Goal: Information Seeking & Learning: Learn about a topic

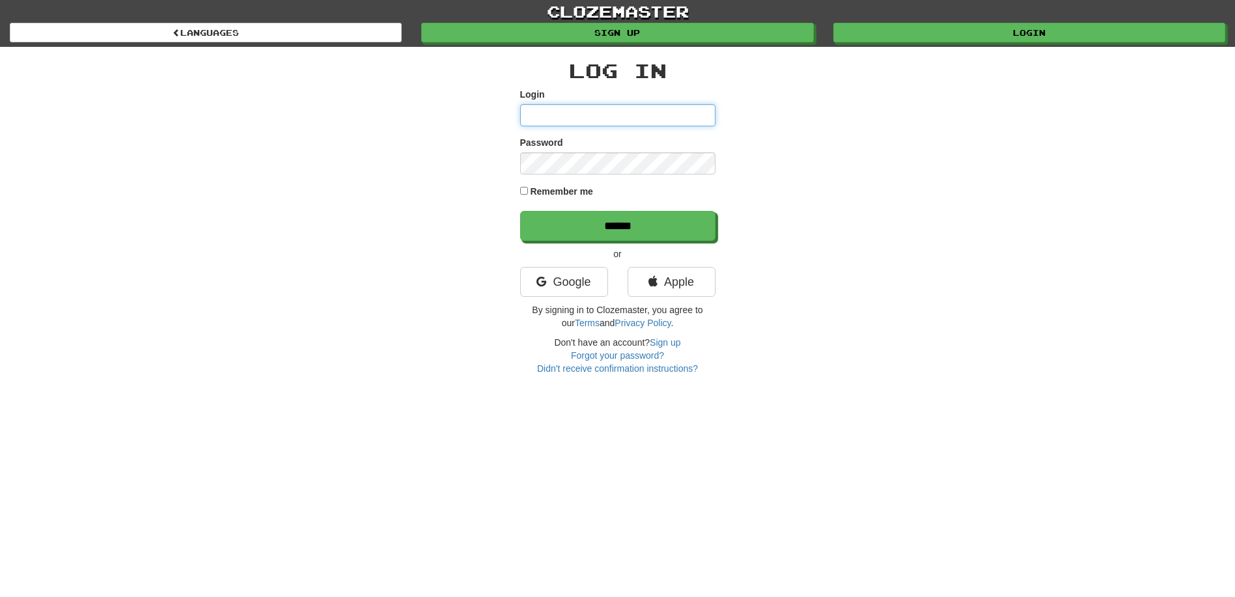
type input "**********"
click at [611, 221] on input "******" at bounding box center [618, 227] width 195 height 30
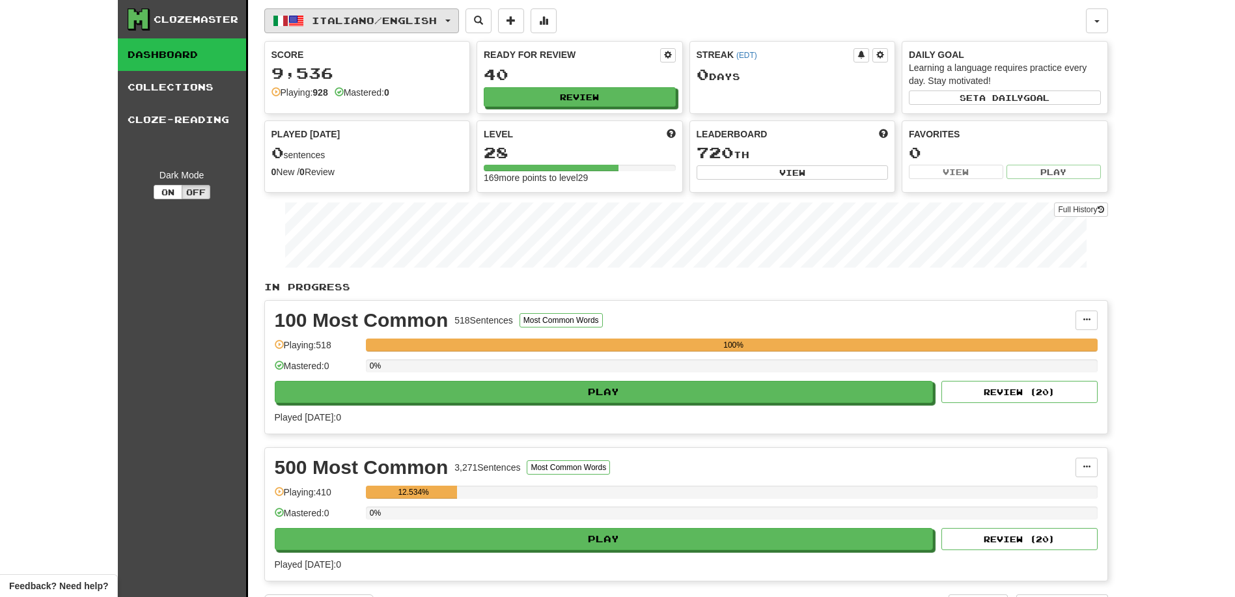
click at [459, 19] on button "Italiano / English" at bounding box center [361, 20] width 195 height 25
click at [398, 100] on link "Language Pairing" at bounding box center [358, 103] width 161 height 18
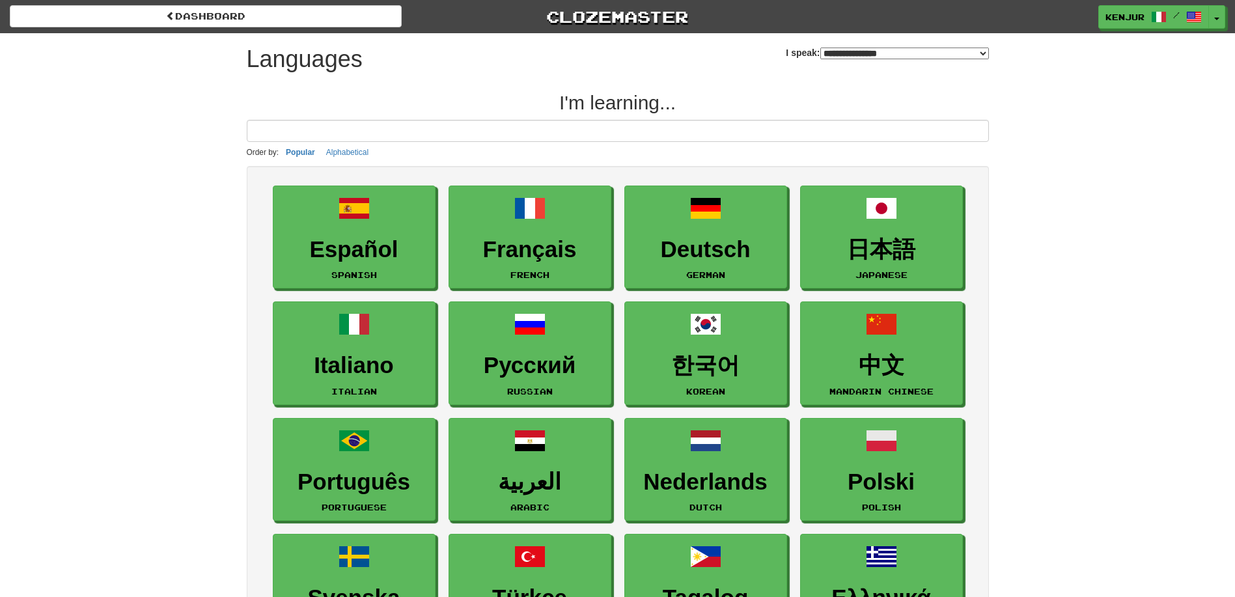
select select "*******"
click at [921, 549] on link "Ελληνικά Greek" at bounding box center [882, 586] width 163 height 104
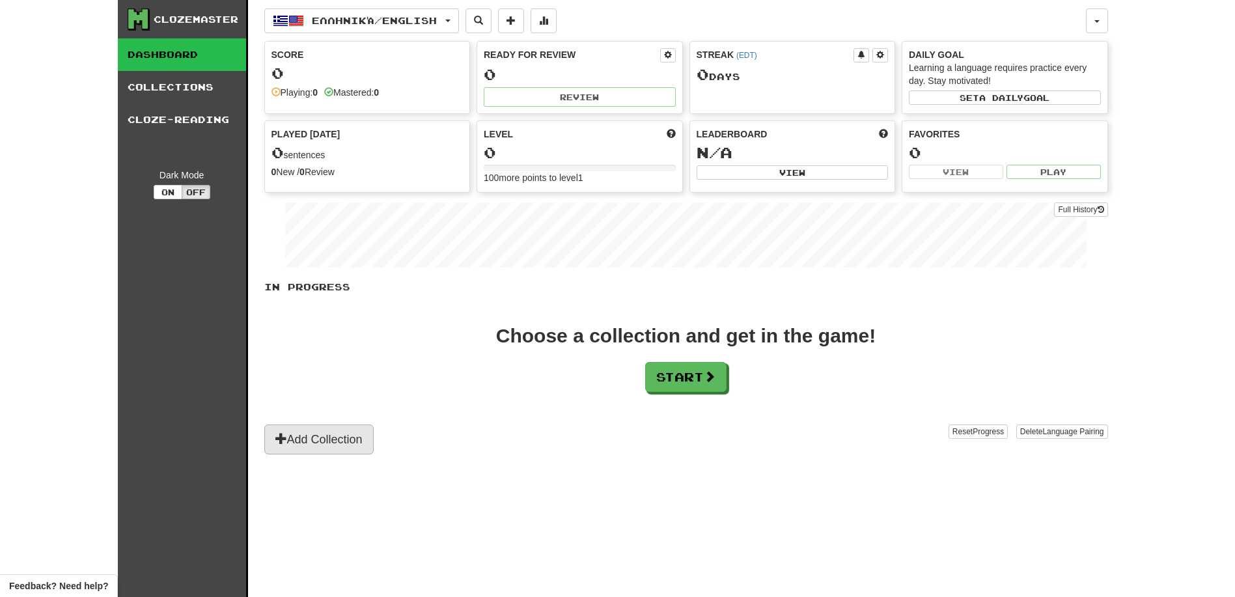
click at [331, 441] on button "Add Collection" at bounding box center [318, 439] width 109 height 30
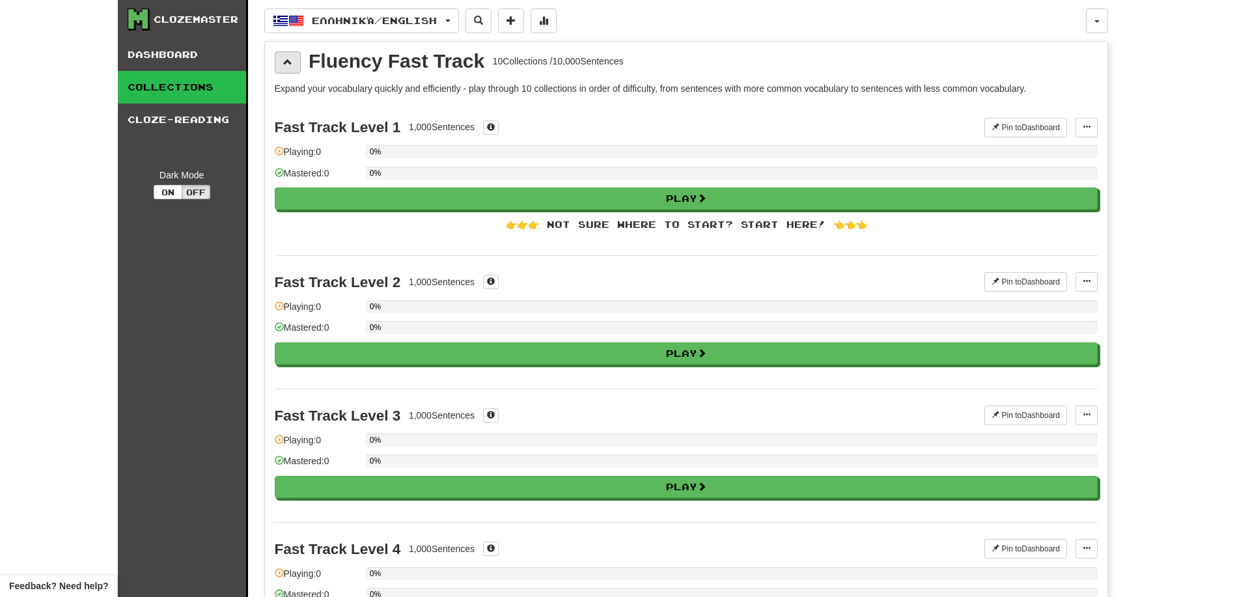
click at [288, 66] on span at bounding box center [287, 61] width 9 height 9
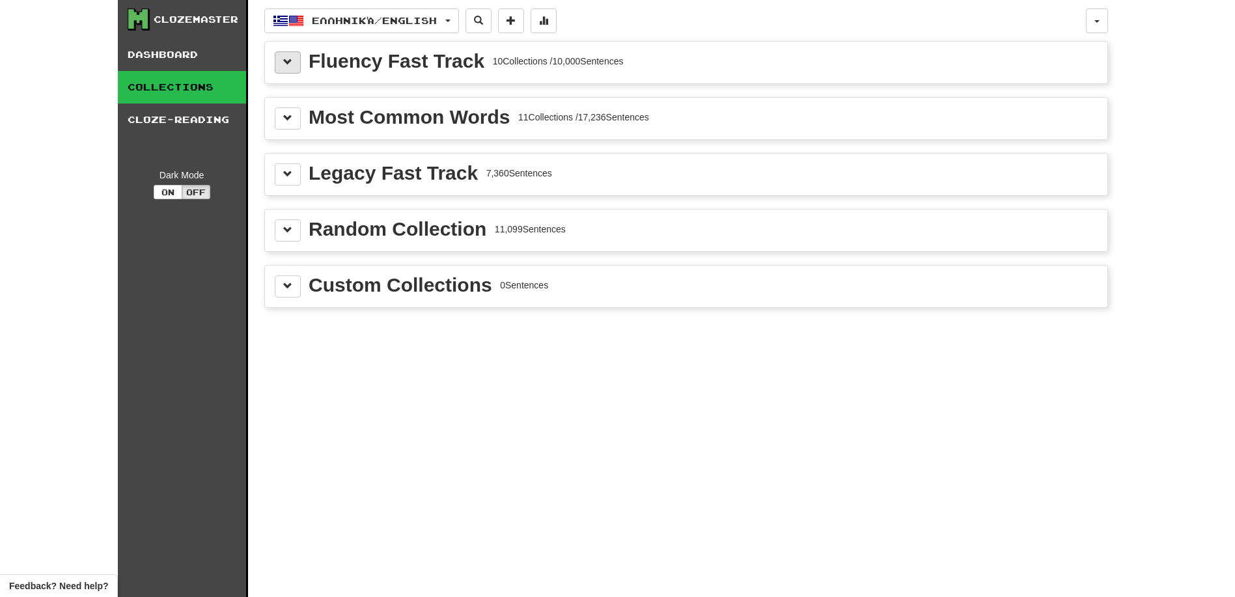
click at [288, 66] on span at bounding box center [287, 61] width 9 height 9
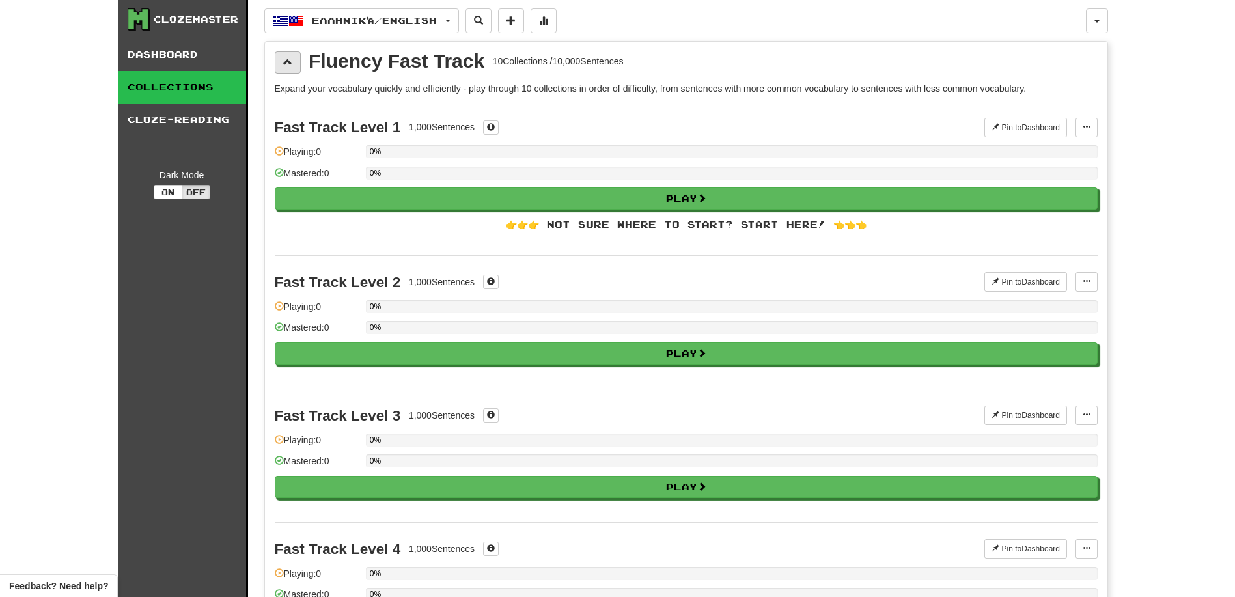
click at [288, 66] on span at bounding box center [287, 61] width 9 height 9
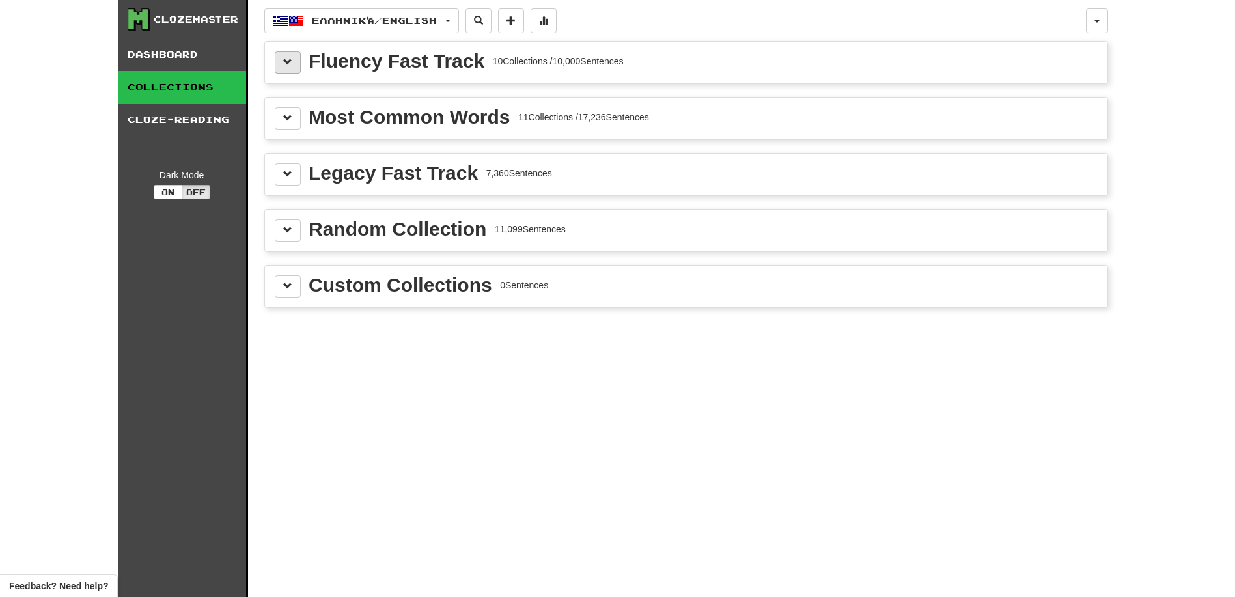
click at [288, 59] on span at bounding box center [287, 61] width 9 height 9
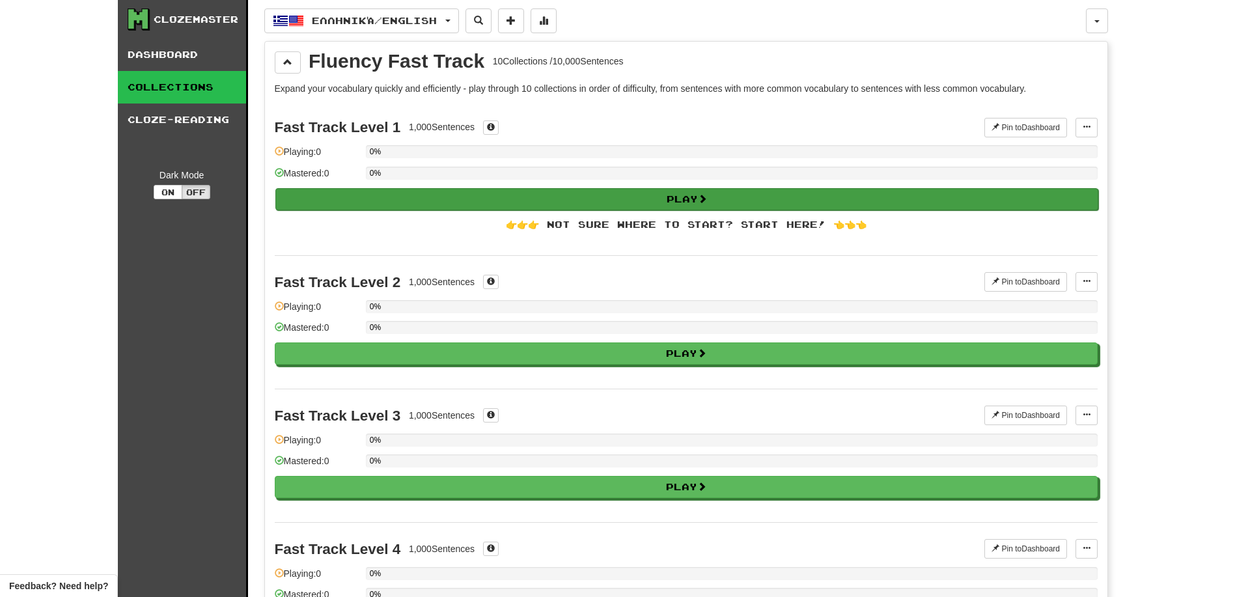
click at [342, 196] on button "Play" at bounding box center [686, 199] width 823 height 22
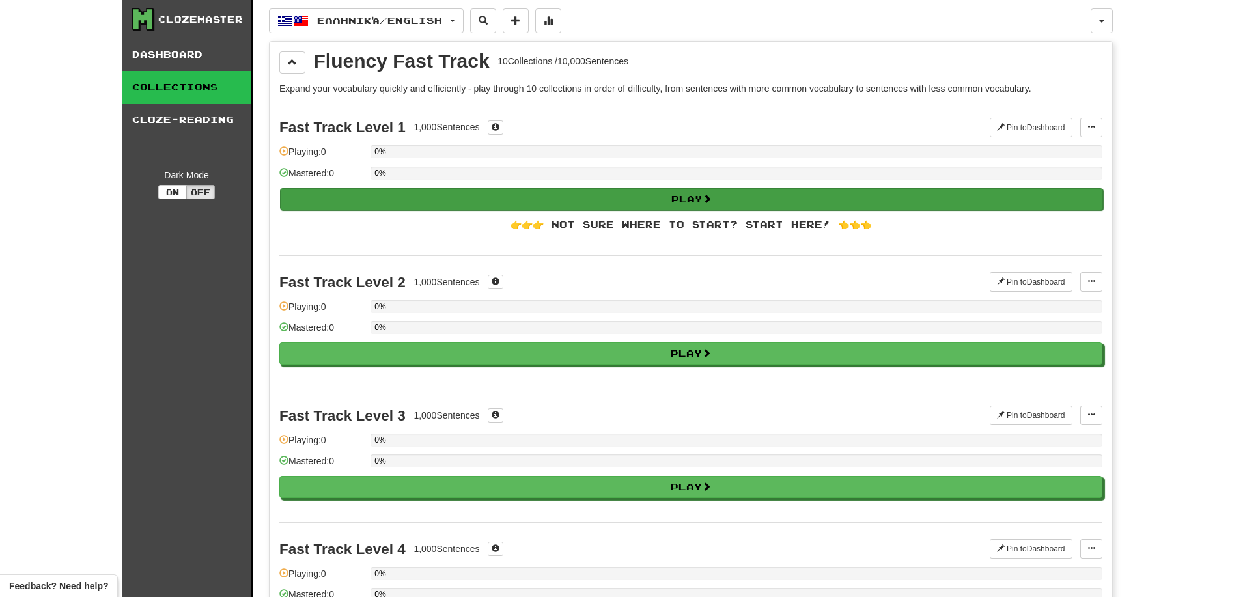
select select "**"
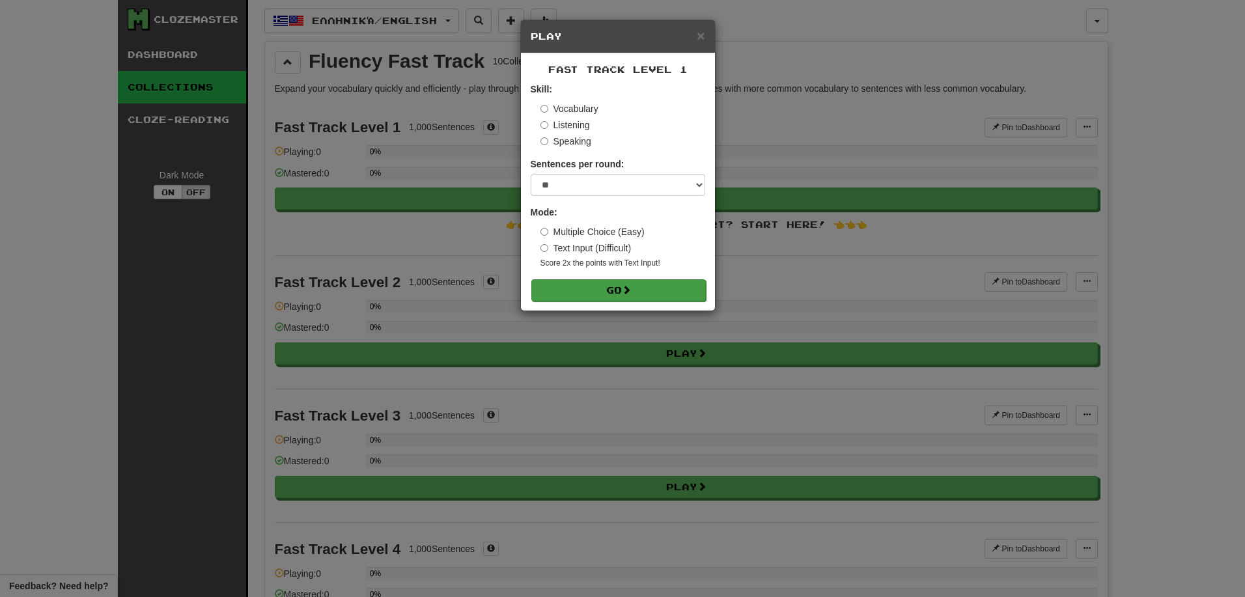
click at [600, 290] on button "Go" at bounding box center [618, 290] width 174 height 22
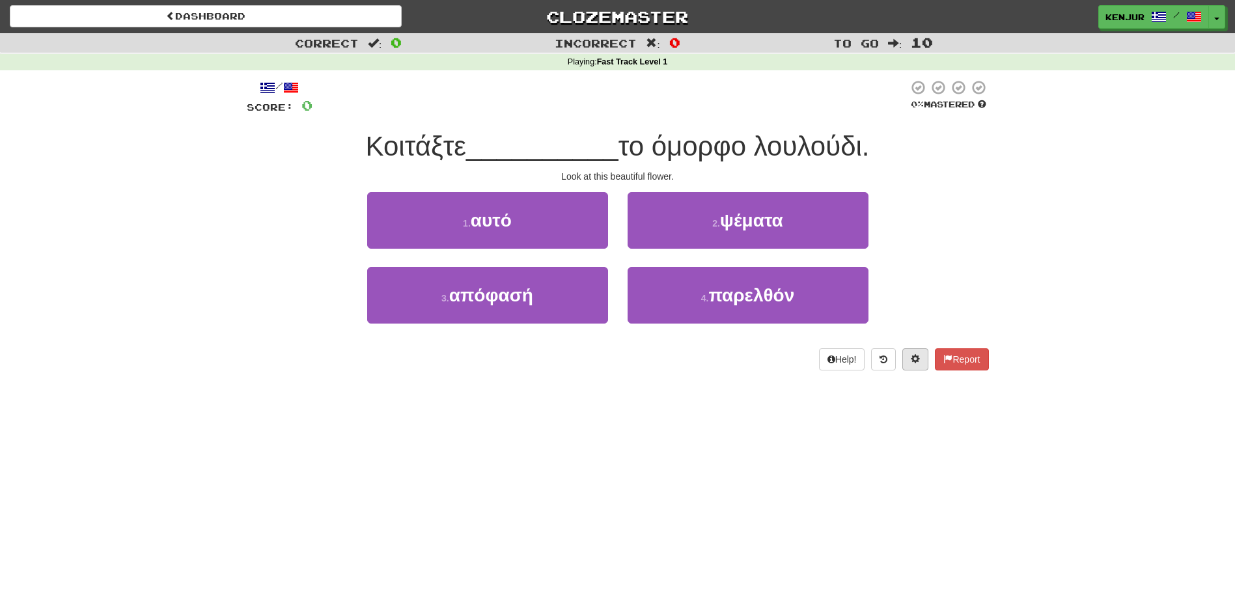
click at [914, 359] on span at bounding box center [915, 358] width 9 height 9
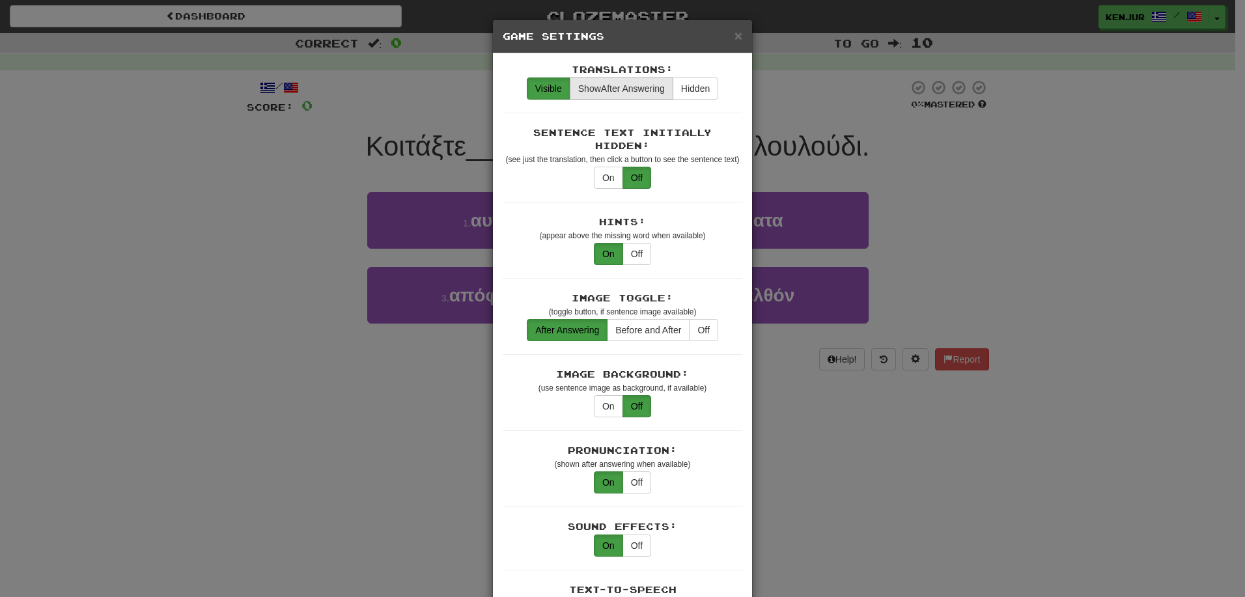
click at [594, 92] on span "Show" at bounding box center [589, 88] width 23 height 10
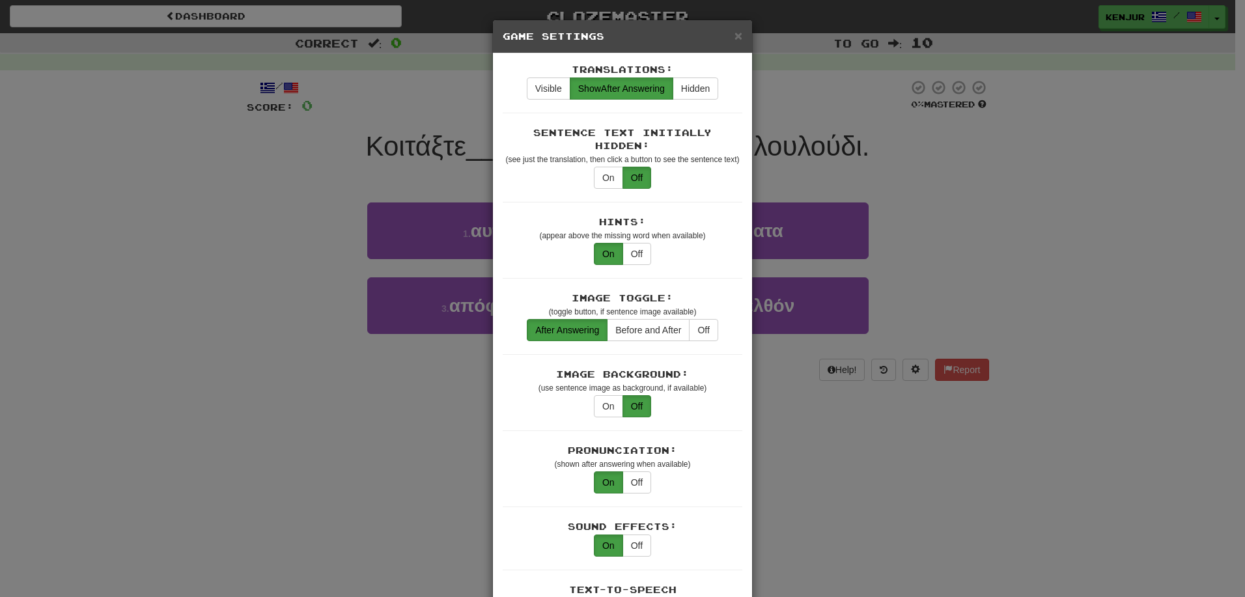
click at [1005, 249] on div "× Game Settings Translations: Visible Show After Answering Hidden Sentence Text…" at bounding box center [622, 298] width 1245 height 597
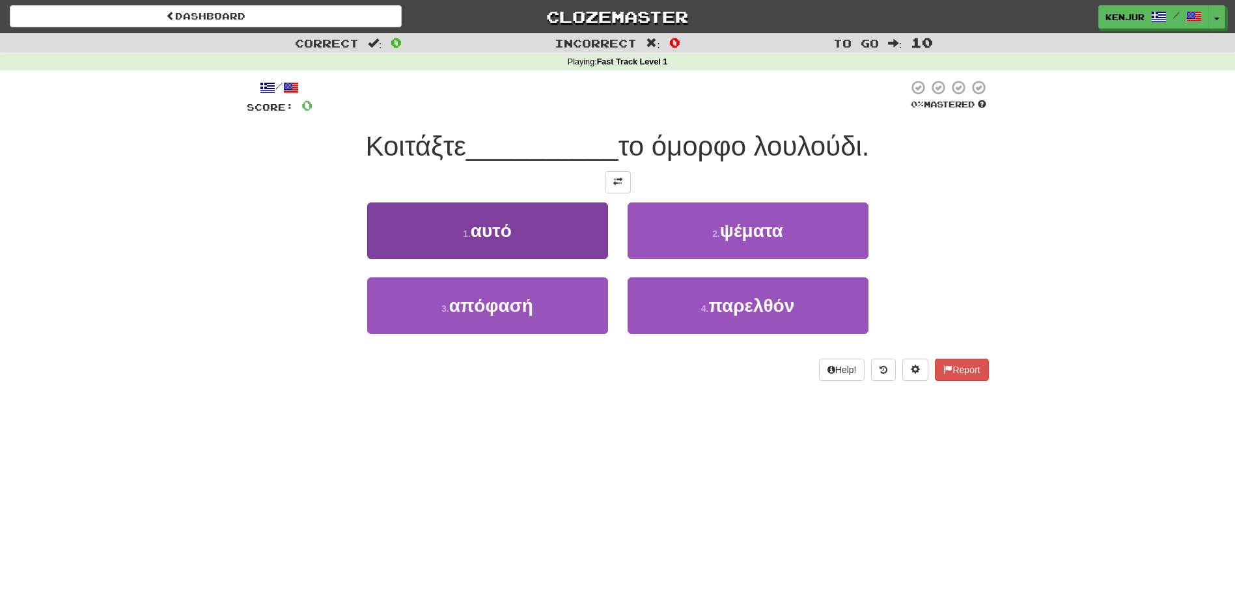
click at [550, 253] on button "1 . αυτό" at bounding box center [487, 230] width 241 height 57
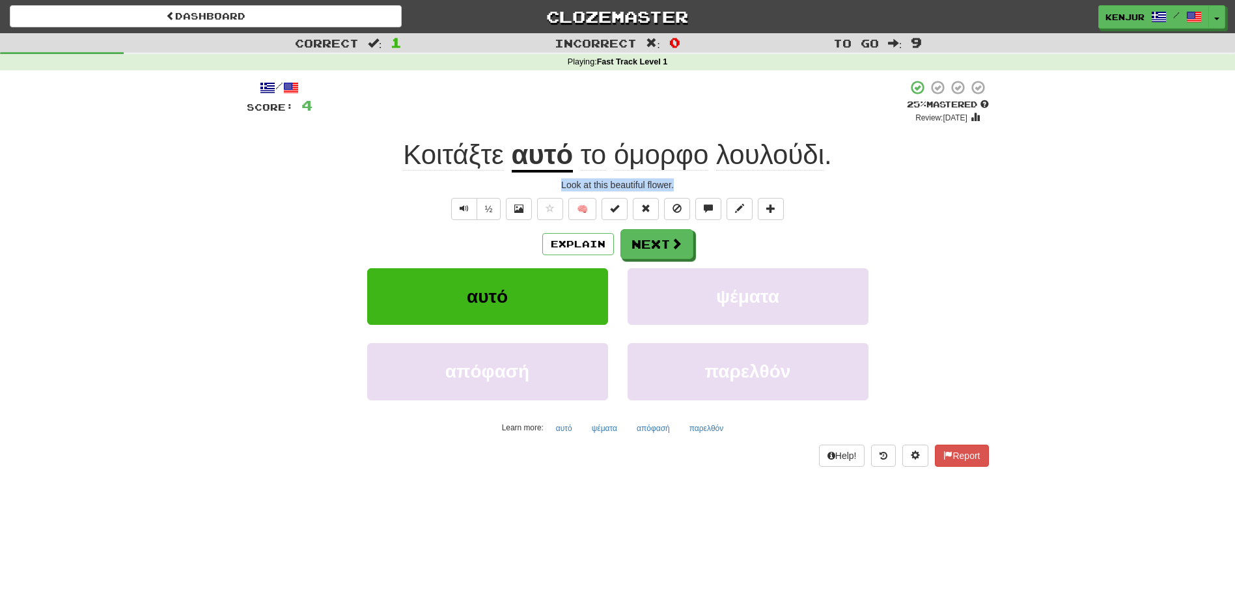
drag, startPoint x: 559, startPoint y: 182, endPoint x: 685, endPoint y: 186, distance: 126.4
click at [685, 186] on div "Look at this beautiful flower." at bounding box center [618, 184] width 742 height 13
click at [947, 174] on div "/ Score: 4 + 4 25 % Mastered Review: 2025-09-22 Κοιτάξτε αυτό το όμορφο λουλούδ…" at bounding box center [618, 272] width 742 height 387
click at [465, 212] on span "Text-to-speech controls" at bounding box center [464, 208] width 9 height 9
click at [648, 247] on button "Next" at bounding box center [657, 245] width 73 height 30
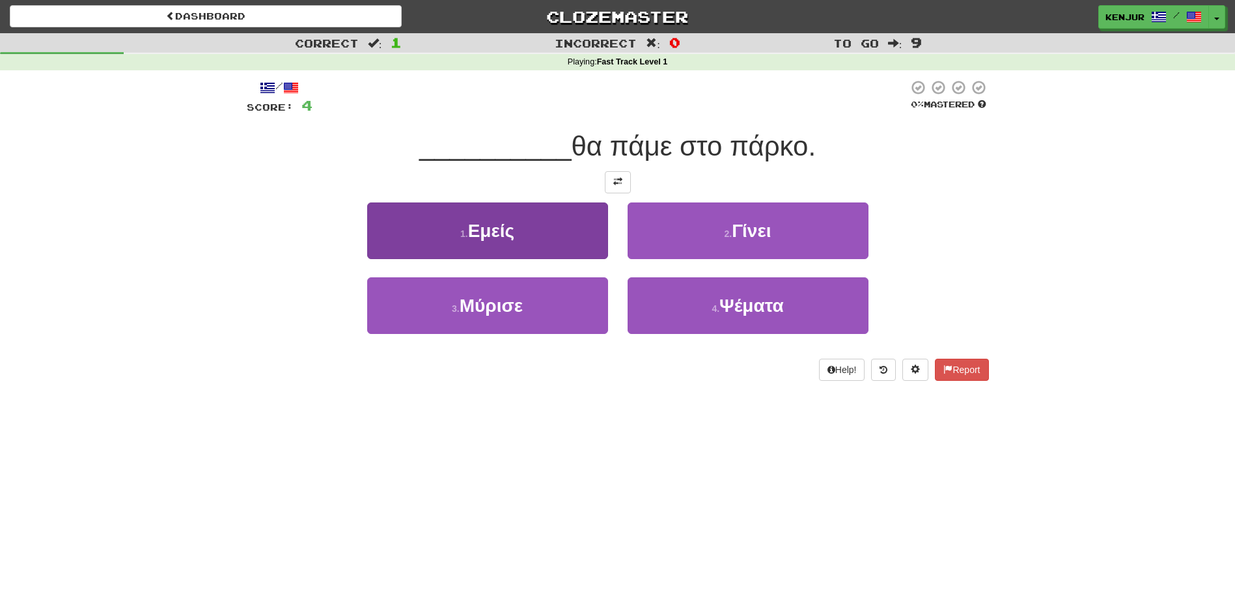
click at [496, 238] on span "Εμείς" at bounding box center [491, 231] width 46 height 20
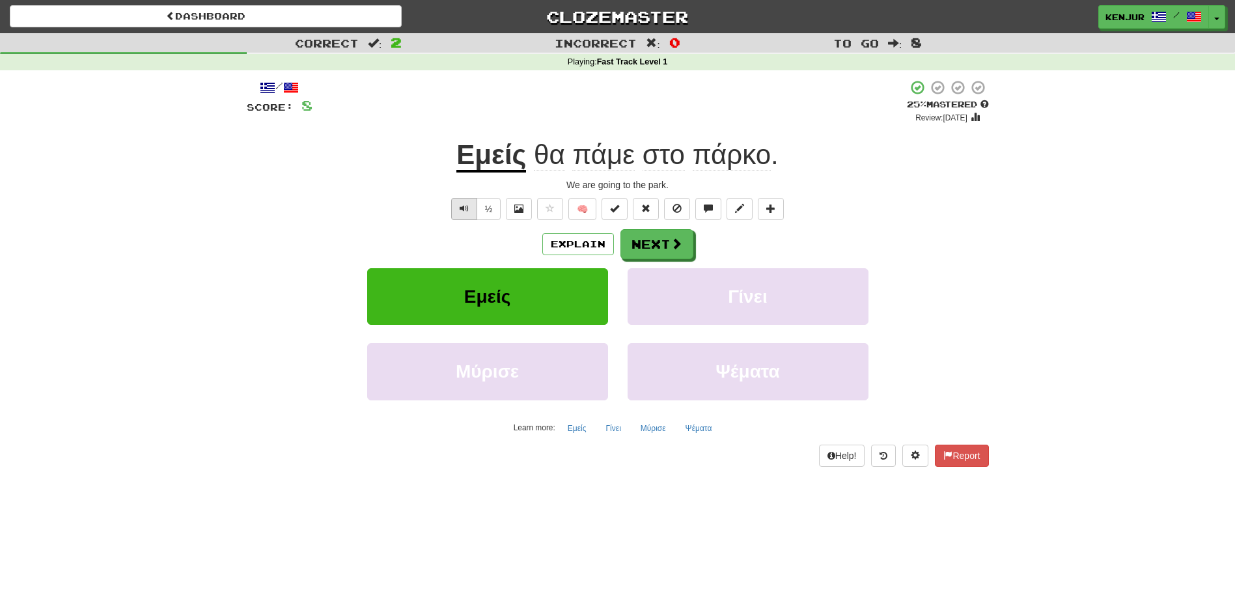
click at [460, 206] on span "Text-to-speech controls" at bounding box center [464, 208] width 9 height 9
click at [586, 159] on span "πάμε" at bounding box center [603, 154] width 62 height 31
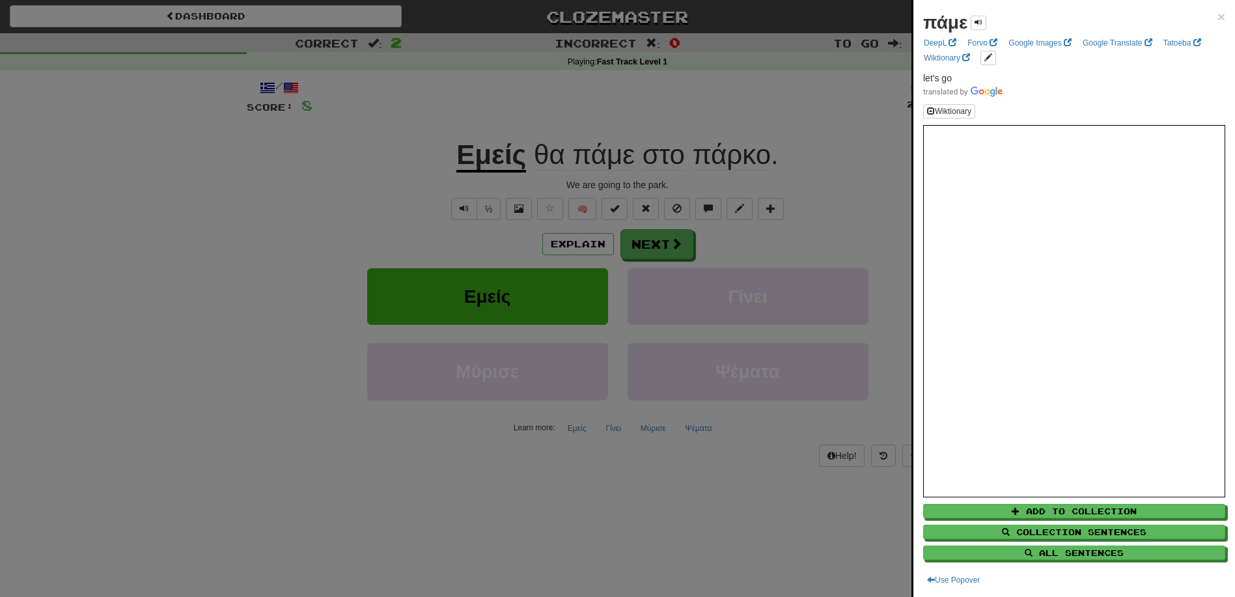
click at [586, 159] on div at bounding box center [617, 298] width 1235 height 597
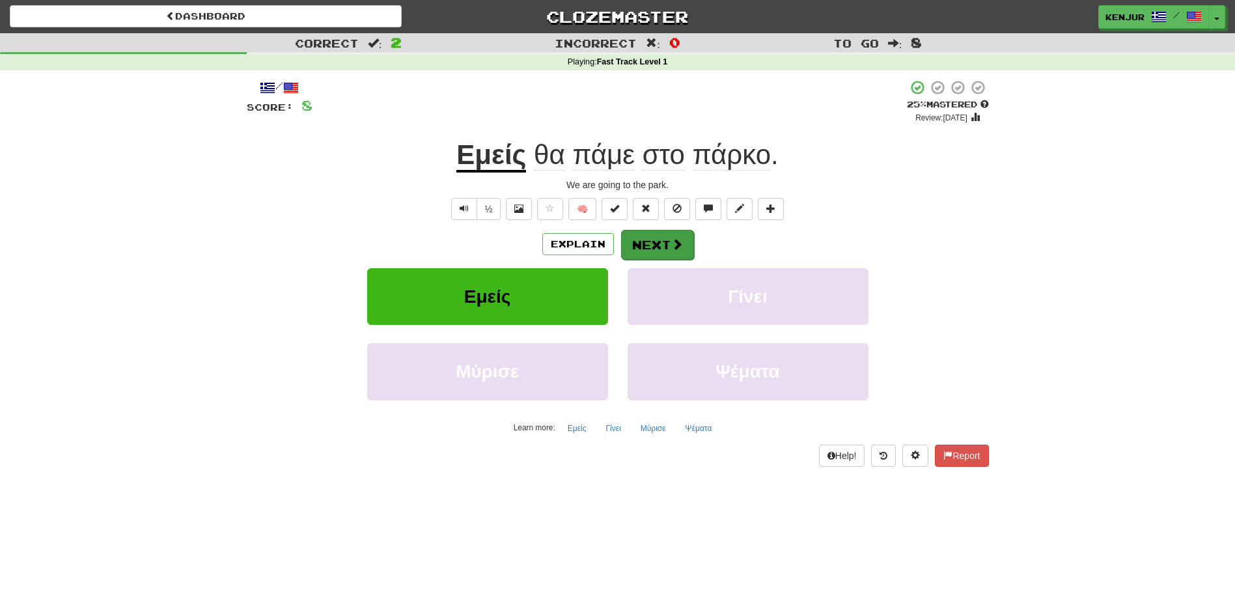
click at [667, 239] on button "Next" at bounding box center [657, 245] width 73 height 30
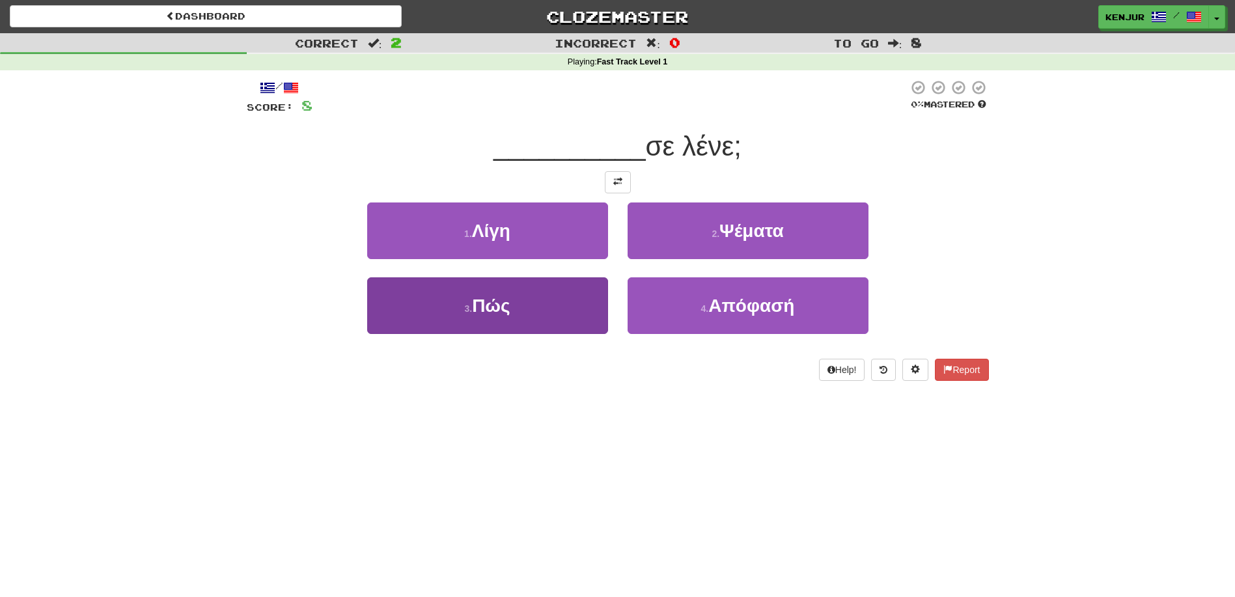
click at [469, 298] on button "3 . Πώς" at bounding box center [487, 305] width 241 height 57
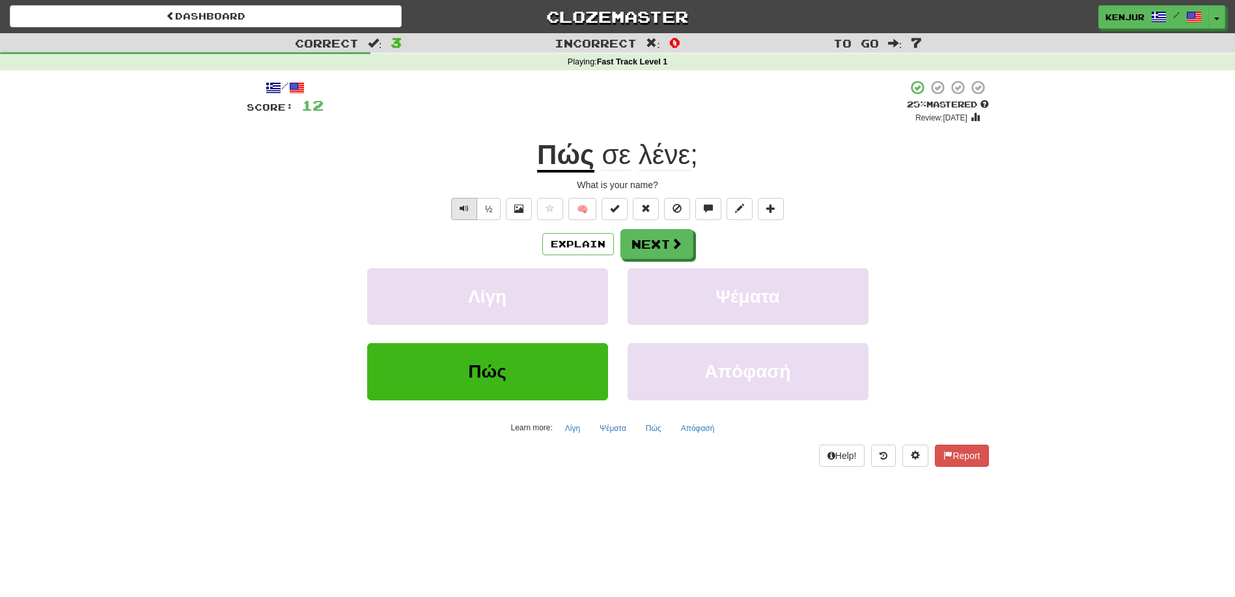
click at [464, 206] on span "Text-to-speech controls" at bounding box center [464, 208] width 9 height 9
click at [647, 237] on button "Next" at bounding box center [657, 245] width 73 height 30
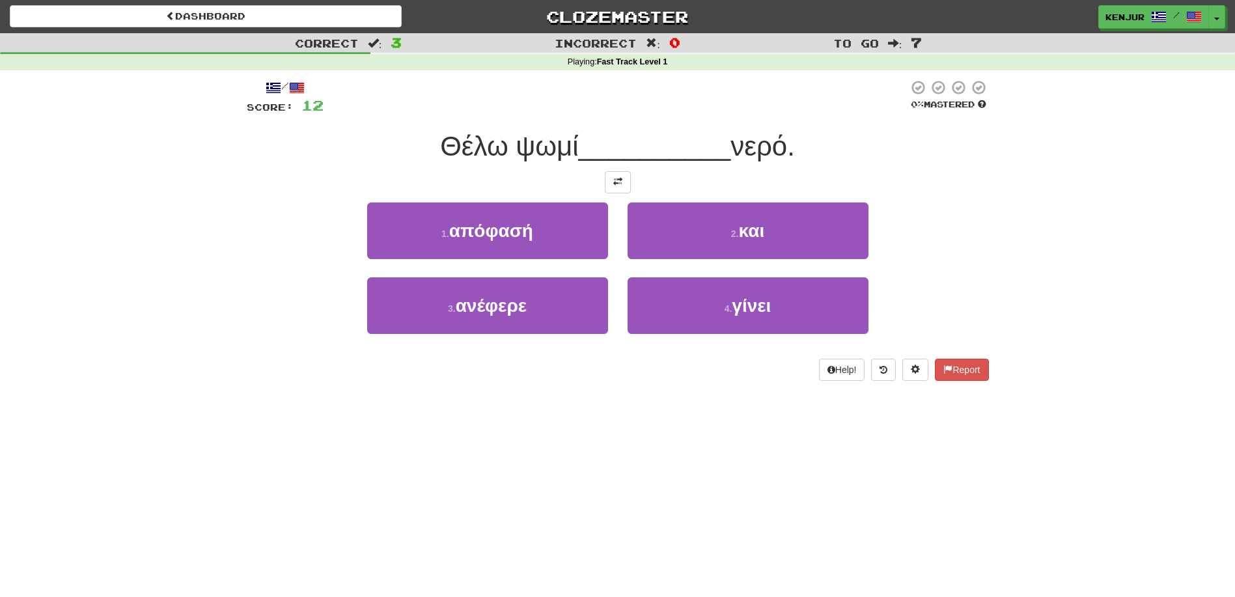
drag, startPoint x: 652, startPoint y: 234, endPoint x: 615, endPoint y: 273, distance: 53.4
click at [653, 234] on button "2 . και" at bounding box center [748, 230] width 241 height 57
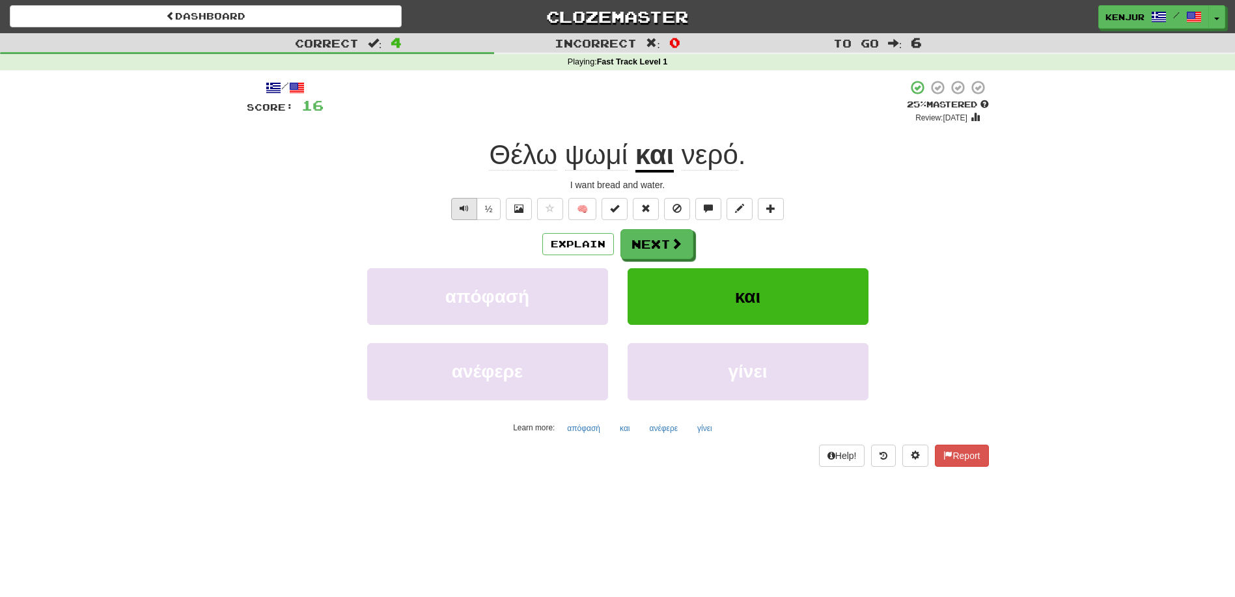
click at [456, 213] on button "Text-to-speech controls" at bounding box center [464, 209] width 26 height 22
click at [656, 236] on button "Next" at bounding box center [657, 245] width 73 height 30
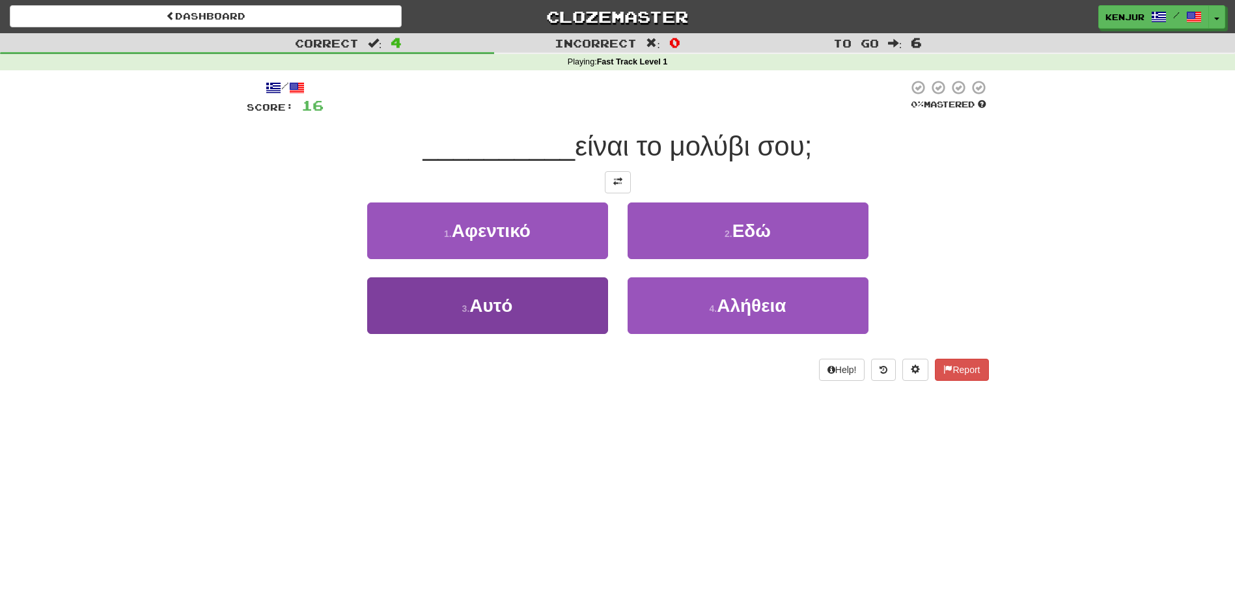
click at [563, 300] on button "3 . Αυτό" at bounding box center [487, 305] width 241 height 57
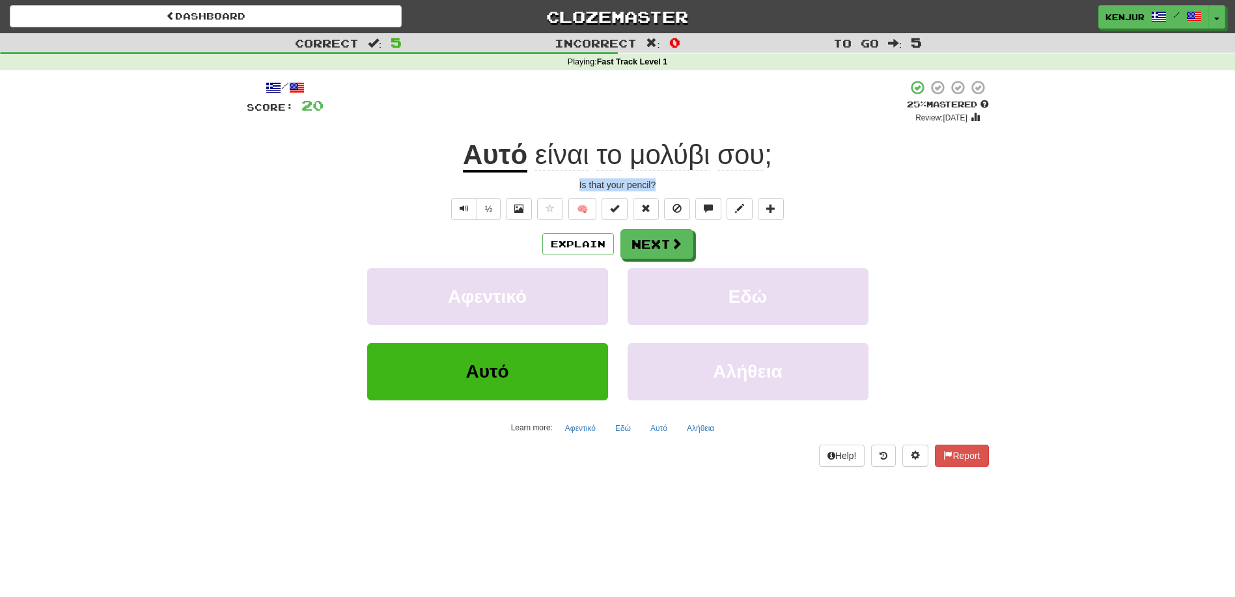
drag, startPoint x: 662, startPoint y: 185, endPoint x: 593, endPoint y: 186, distance: 69.0
click at [570, 184] on div "Is that your pencil?" at bounding box center [618, 184] width 742 height 13
click at [679, 179] on div "Is that your pencil?" at bounding box center [618, 184] width 742 height 13
click at [471, 206] on button "Text-to-speech controls" at bounding box center [464, 209] width 26 height 22
click at [651, 245] on button "Next" at bounding box center [657, 245] width 73 height 30
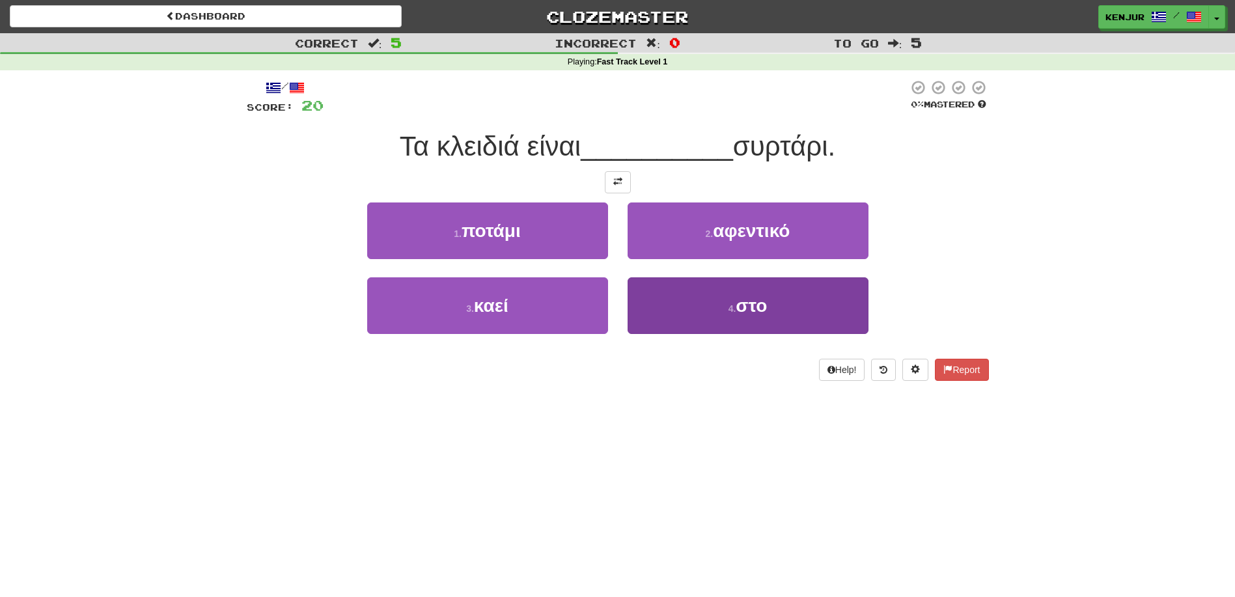
click at [659, 290] on button "4 . στο" at bounding box center [748, 305] width 241 height 57
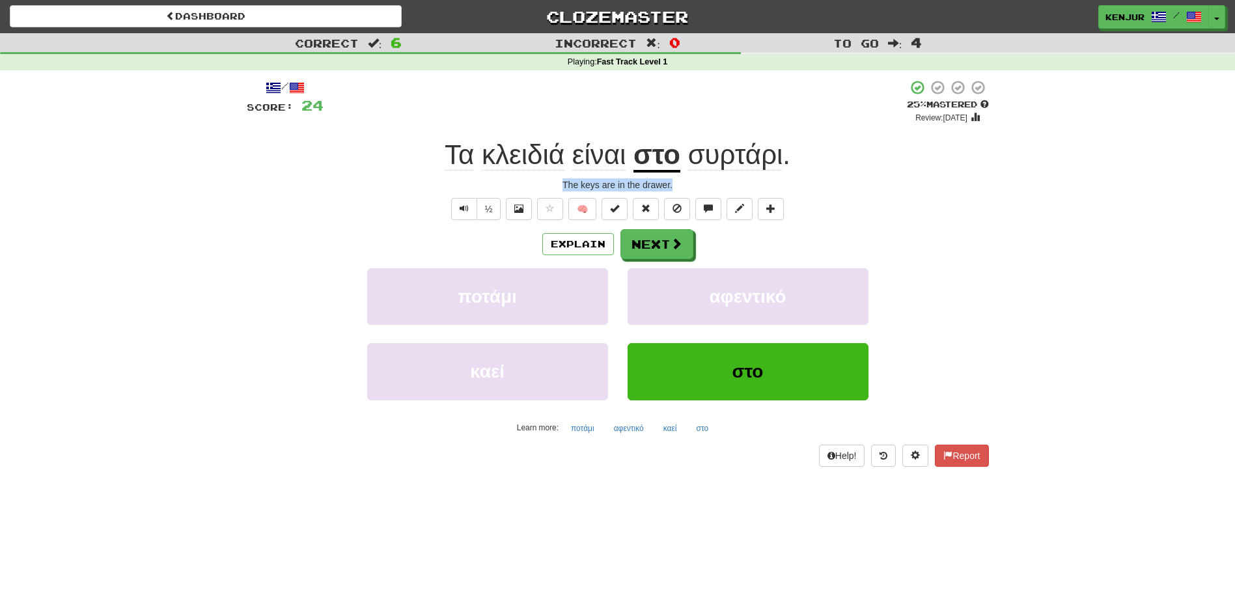
drag, startPoint x: 555, startPoint y: 180, endPoint x: 649, endPoint y: 182, distance: 94.4
click at [678, 187] on div "The keys are in the drawer." at bounding box center [618, 184] width 742 height 13
click at [939, 183] on div "The keys are in the drawer." at bounding box center [618, 184] width 742 height 13
click at [451, 210] on button "Text-to-speech controls" at bounding box center [464, 209] width 26 height 22
click at [646, 245] on button "Next" at bounding box center [657, 245] width 73 height 30
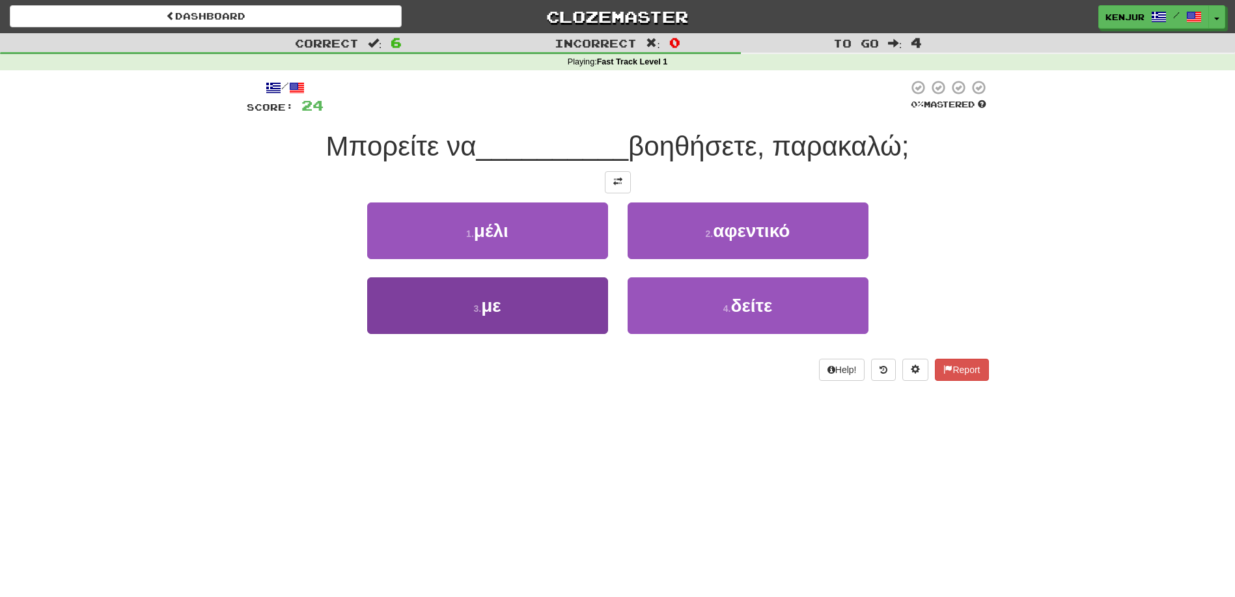
click at [549, 324] on button "3 . με" at bounding box center [487, 305] width 241 height 57
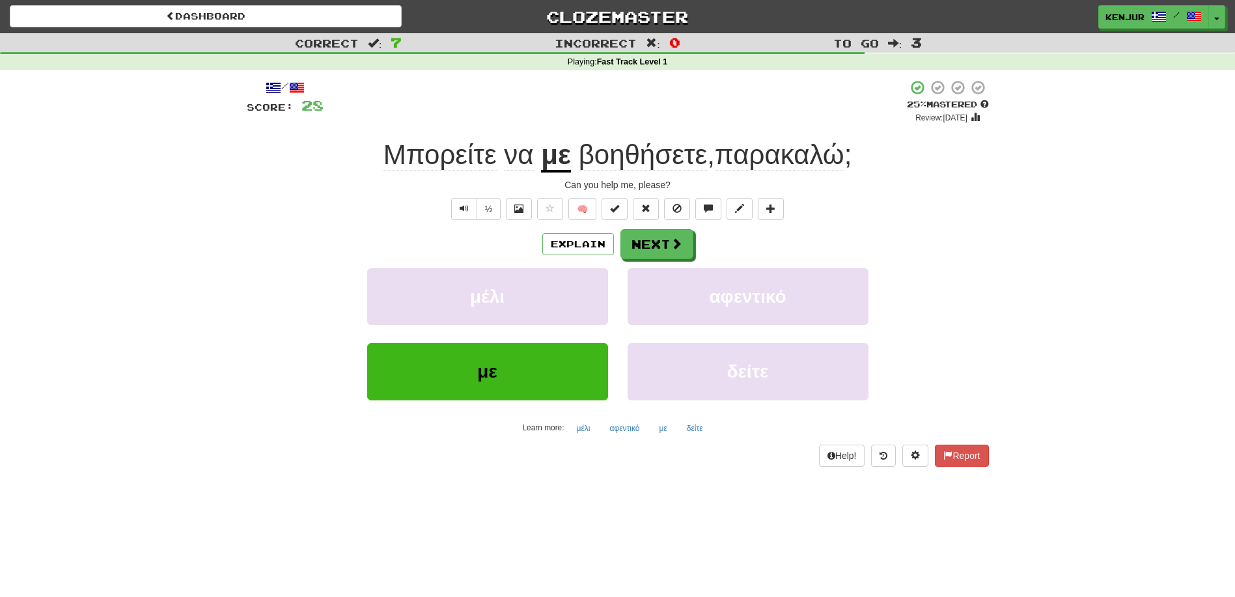
click at [561, 181] on div "Can you help me, please?" at bounding box center [618, 184] width 742 height 13
drag, startPoint x: 561, startPoint y: 181, endPoint x: 674, endPoint y: 181, distance: 113.3
click at [674, 181] on div "Can you help me, please?" at bounding box center [618, 184] width 742 height 13
click at [960, 174] on div "/ Score: 28 + 4 25 % Mastered Review: 2025-09-22 Μπορείτε να με βοηθήσετε , παρ…" at bounding box center [618, 272] width 742 height 387
click at [449, 207] on div "½" at bounding box center [475, 209] width 53 height 22
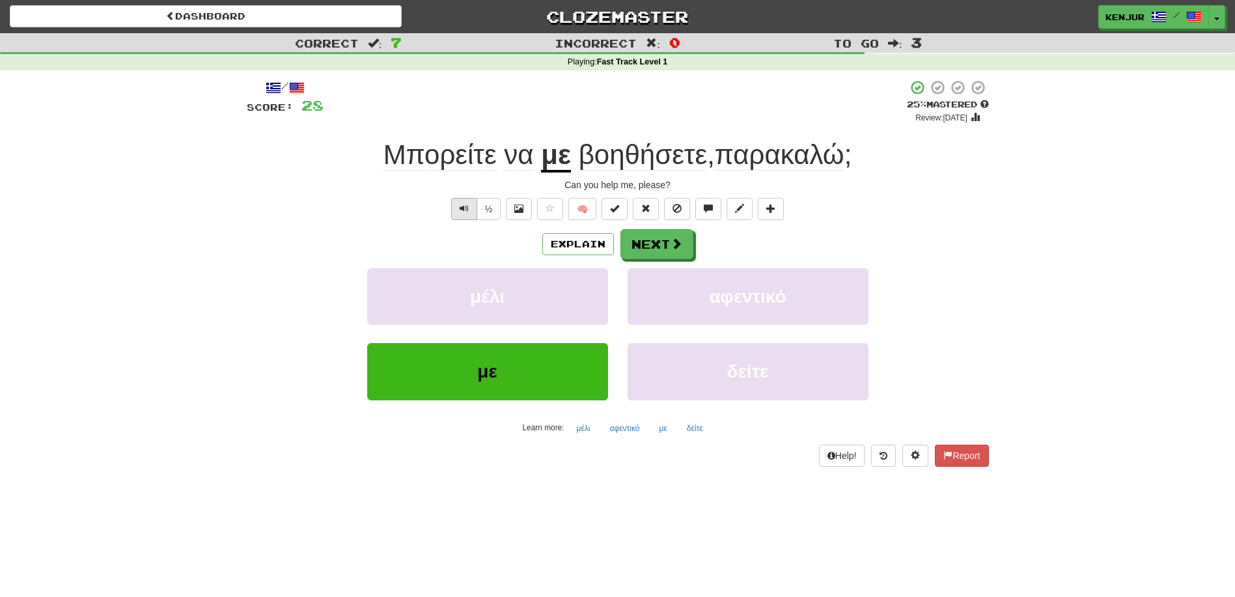
click at [462, 207] on span "Text-to-speech controls" at bounding box center [464, 208] width 9 height 9
click at [649, 242] on button "Next" at bounding box center [657, 245] width 73 height 30
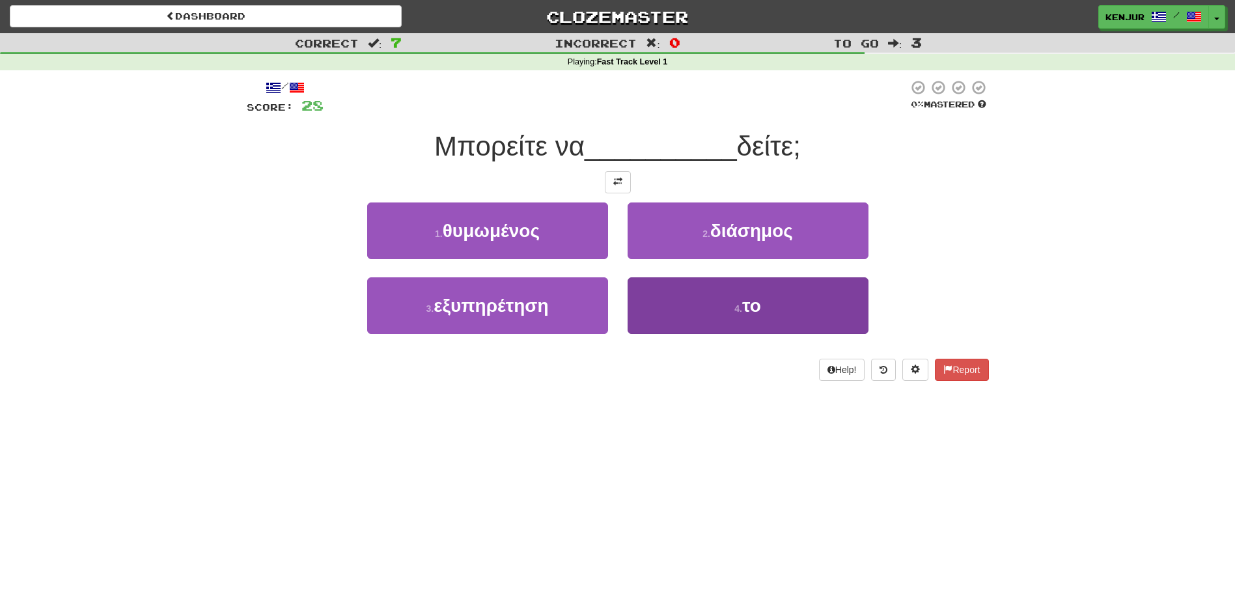
click at [639, 309] on button "4 . το" at bounding box center [748, 305] width 241 height 57
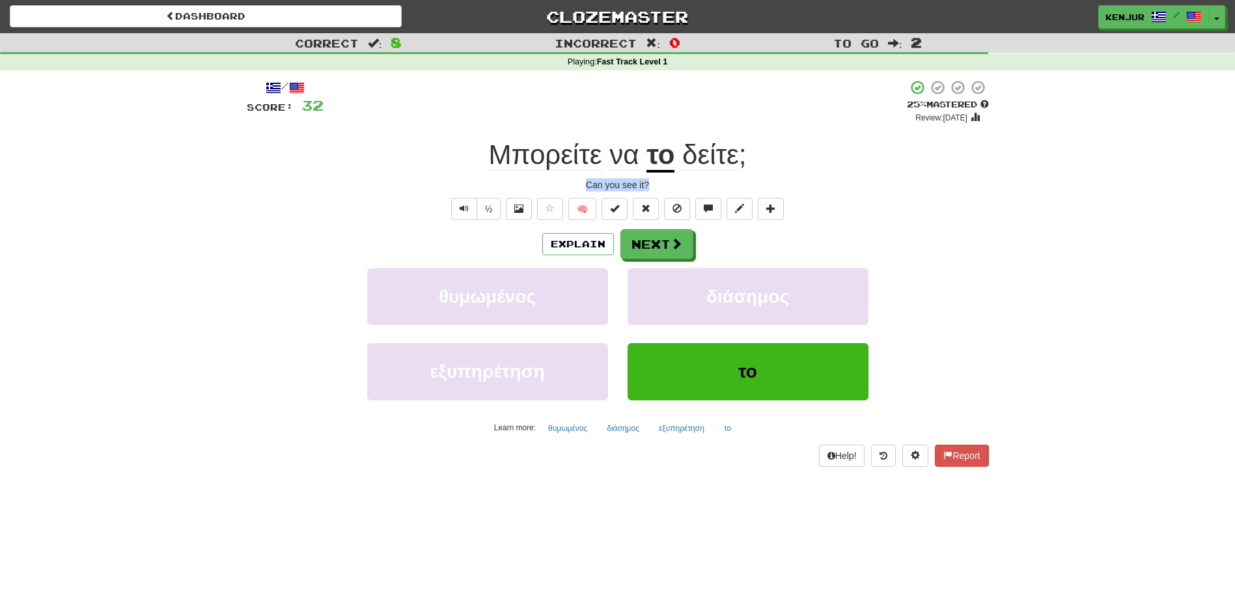
drag, startPoint x: 587, startPoint y: 182, endPoint x: 672, endPoint y: 184, distance: 86.0
click at [676, 184] on div "Can you see it?" at bounding box center [618, 184] width 742 height 13
click at [956, 186] on div "Can you see it?" at bounding box center [618, 184] width 742 height 13
click at [449, 208] on div "½" at bounding box center [475, 209] width 53 height 22
click at [457, 208] on button "Text-to-speech controls" at bounding box center [464, 209] width 26 height 22
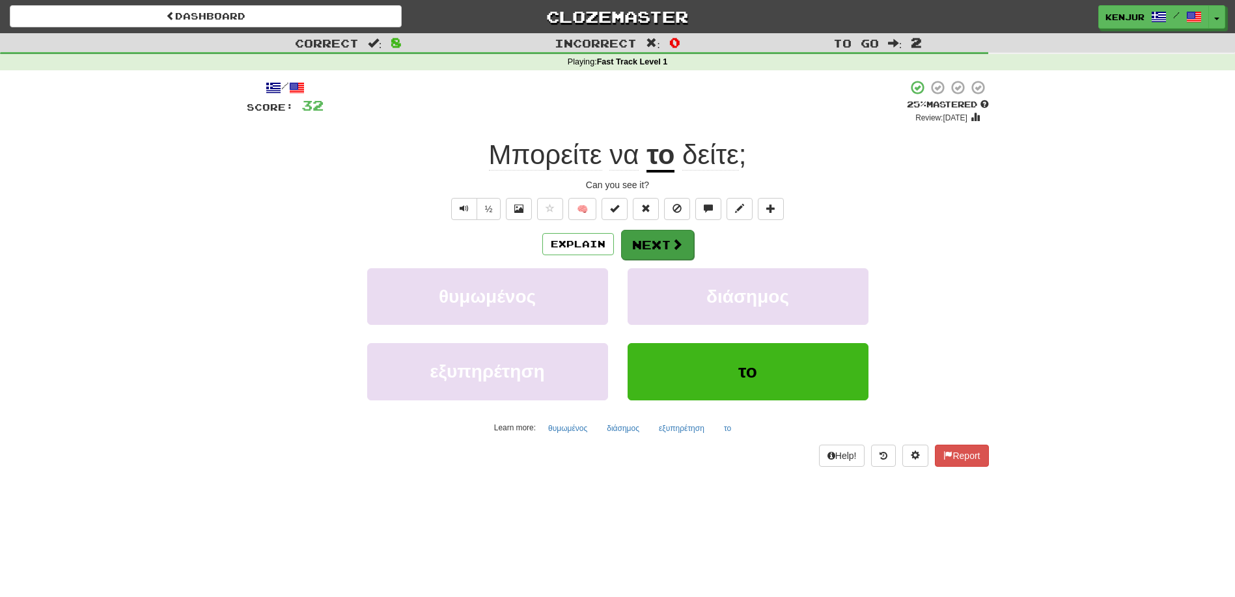
click at [669, 242] on button "Next" at bounding box center [657, 245] width 73 height 30
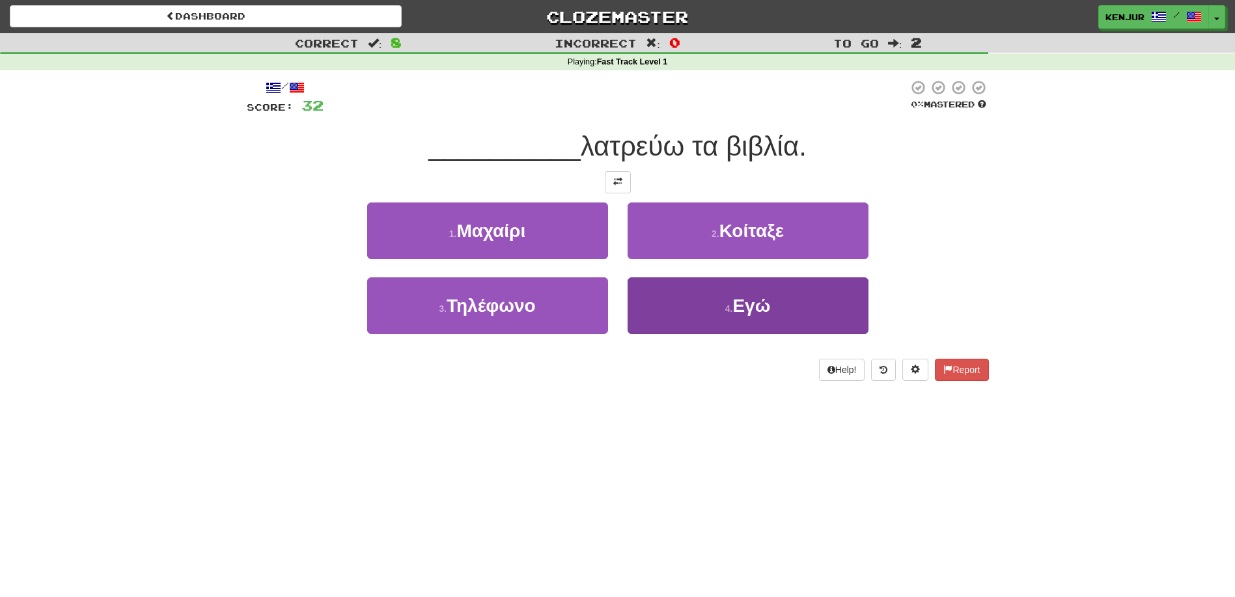
click at [643, 296] on button "4 . Εγώ" at bounding box center [748, 305] width 241 height 57
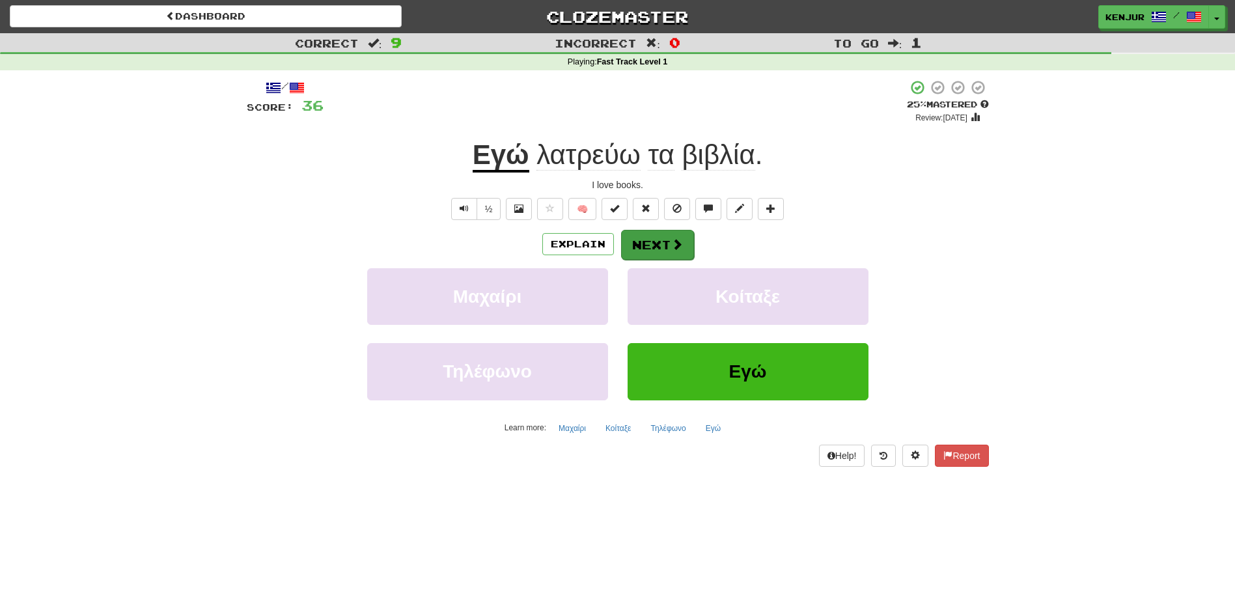
click at [646, 242] on button "Next" at bounding box center [657, 245] width 73 height 30
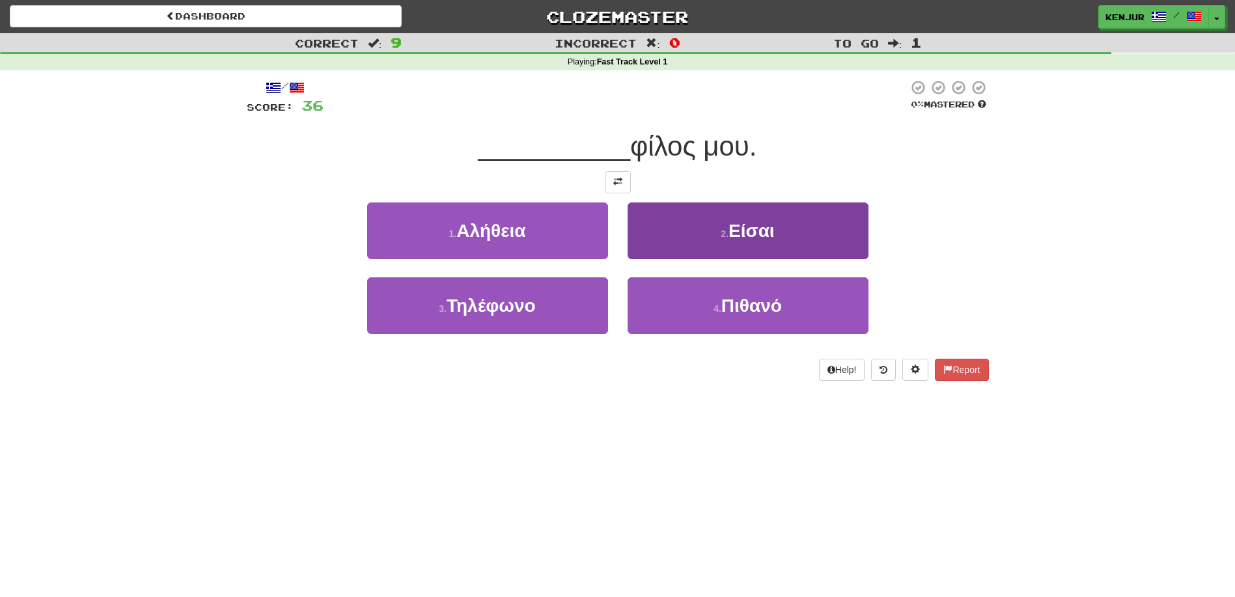
click at [651, 240] on button "2 . Είσαι" at bounding box center [748, 230] width 241 height 57
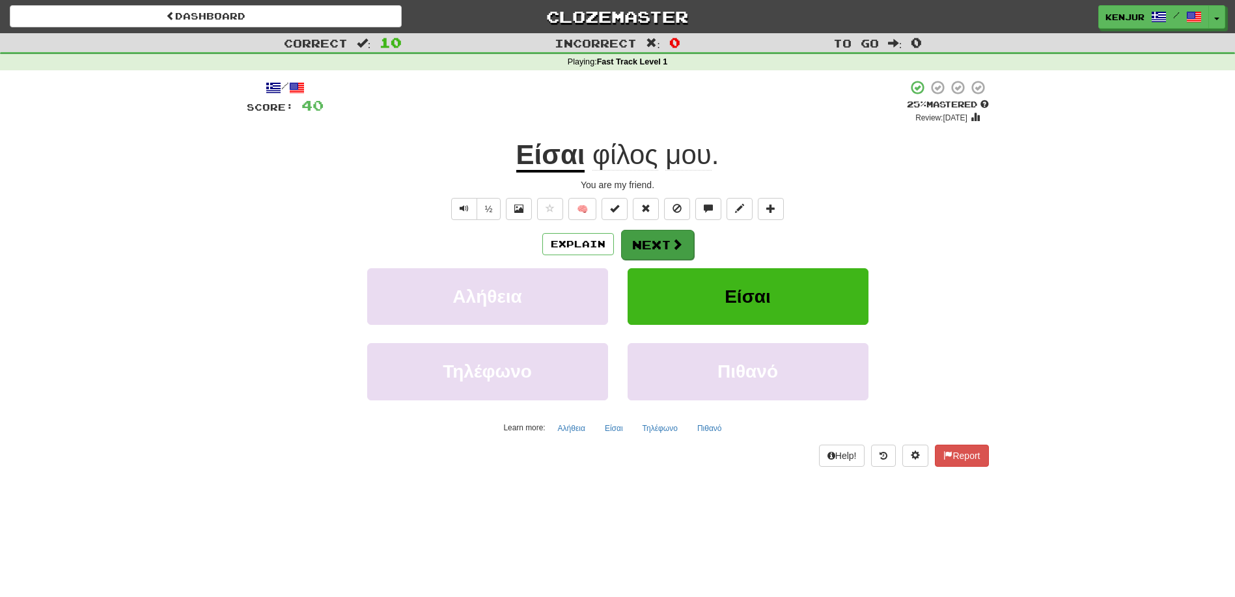
click at [647, 243] on button "Next" at bounding box center [657, 245] width 73 height 30
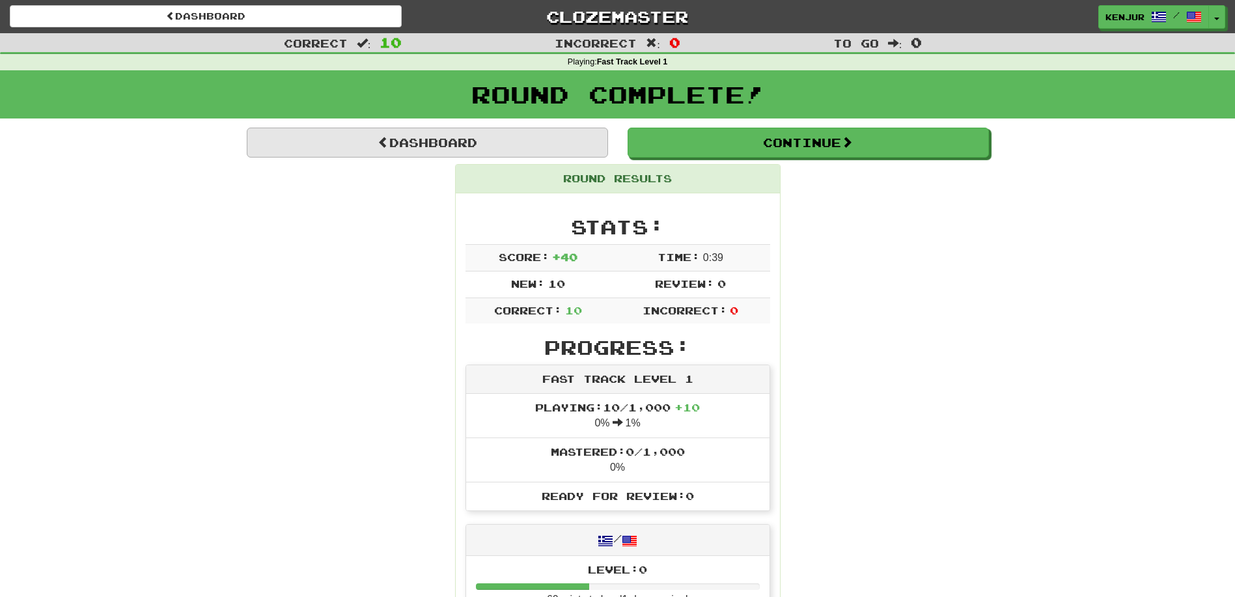
click at [405, 141] on link "Dashboard" at bounding box center [427, 143] width 361 height 30
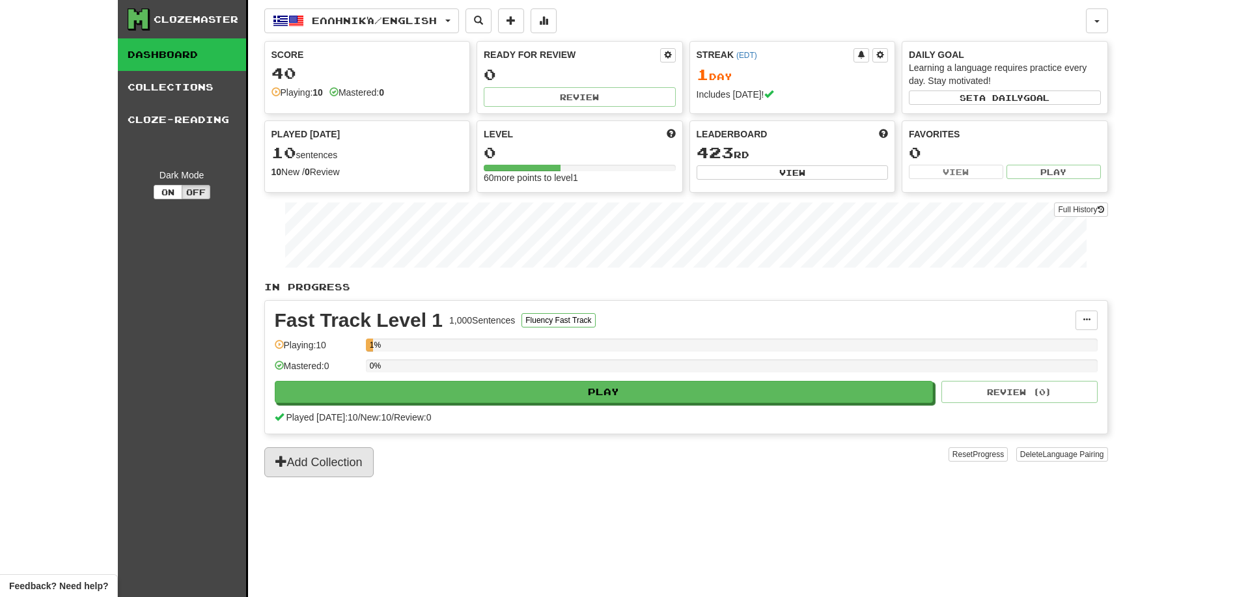
click at [319, 450] on button "Add Collection" at bounding box center [318, 462] width 109 height 30
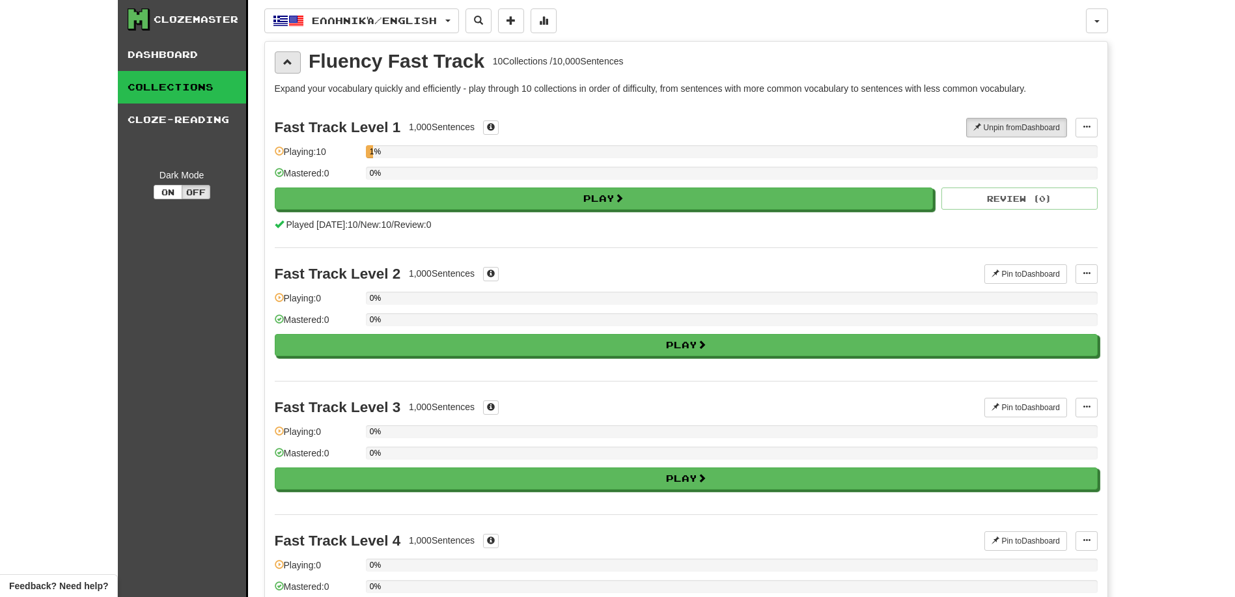
click at [293, 57] on button at bounding box center [288, 62] width 26 height 22
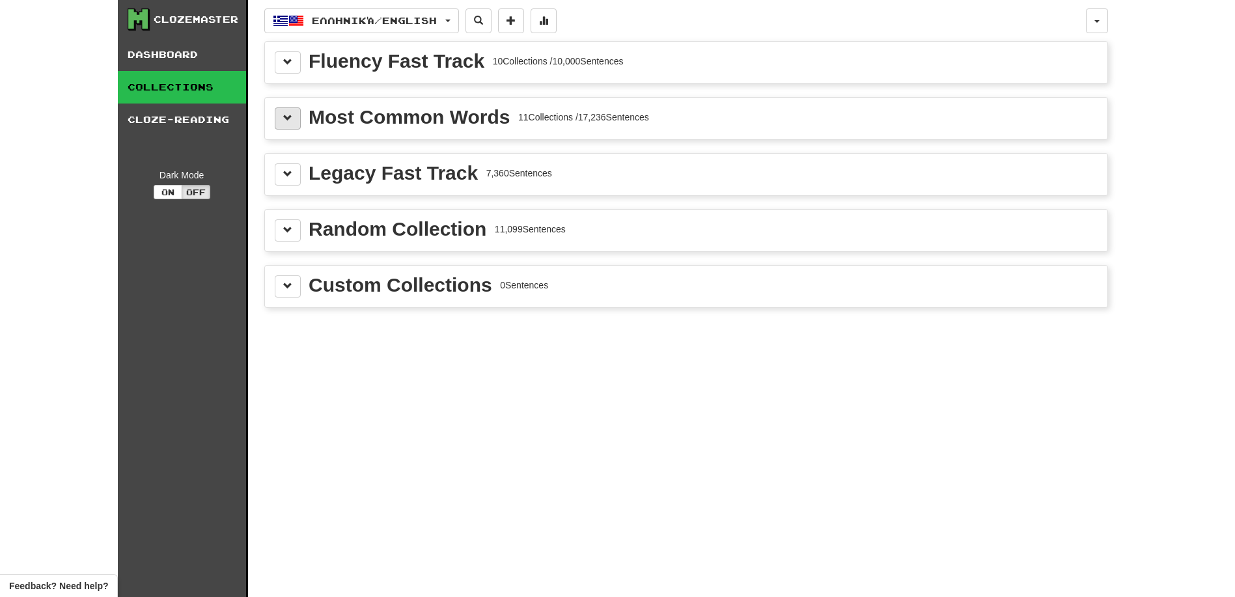
click at [286, 118] on span at bounding box center [287, 117] width 9 height 9
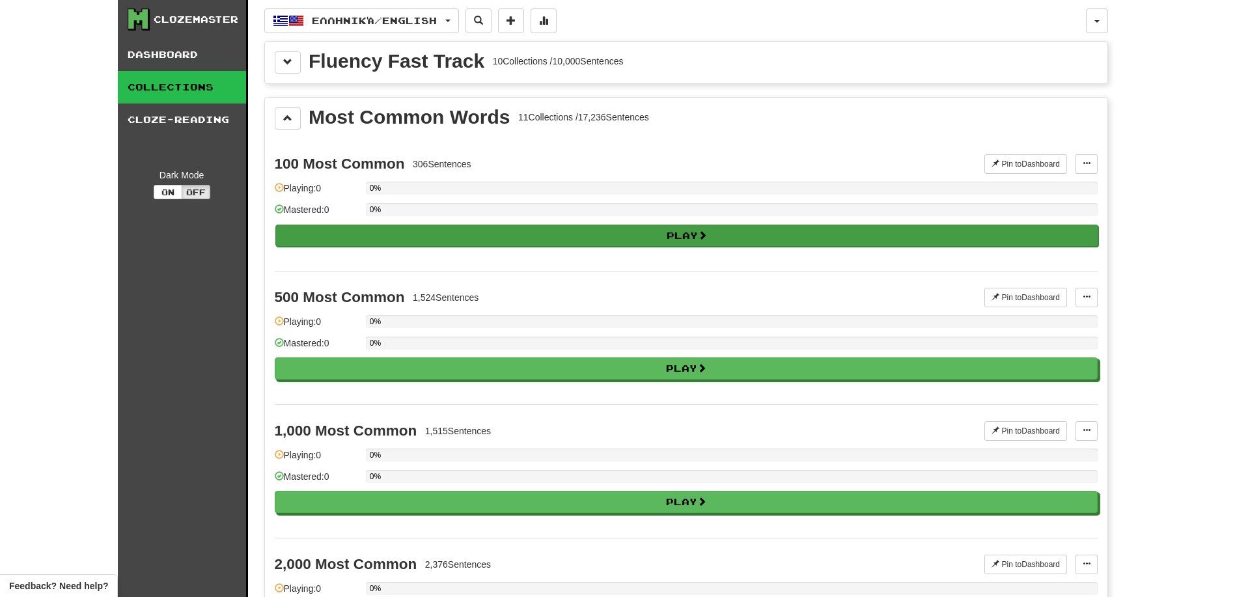
click at [324, 236] on button "Play" at bounding box center [686, 236] width 823 height 22
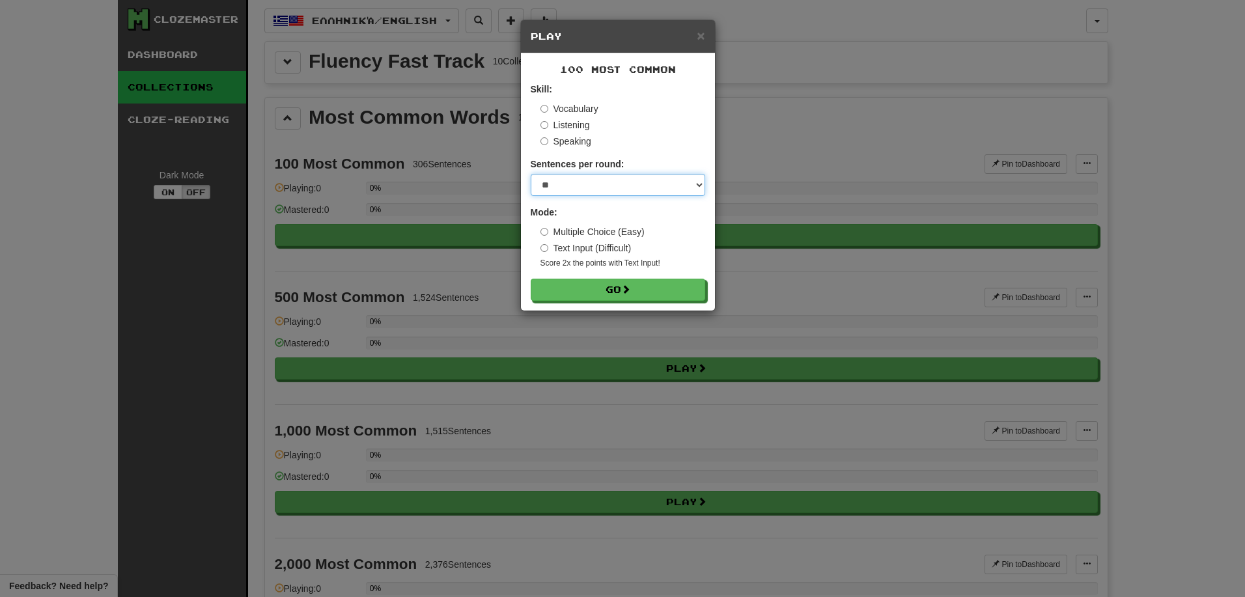
select select "**"
click at [579, 297] on button "Go" at bounding box center [618, 290] width 174 height 22
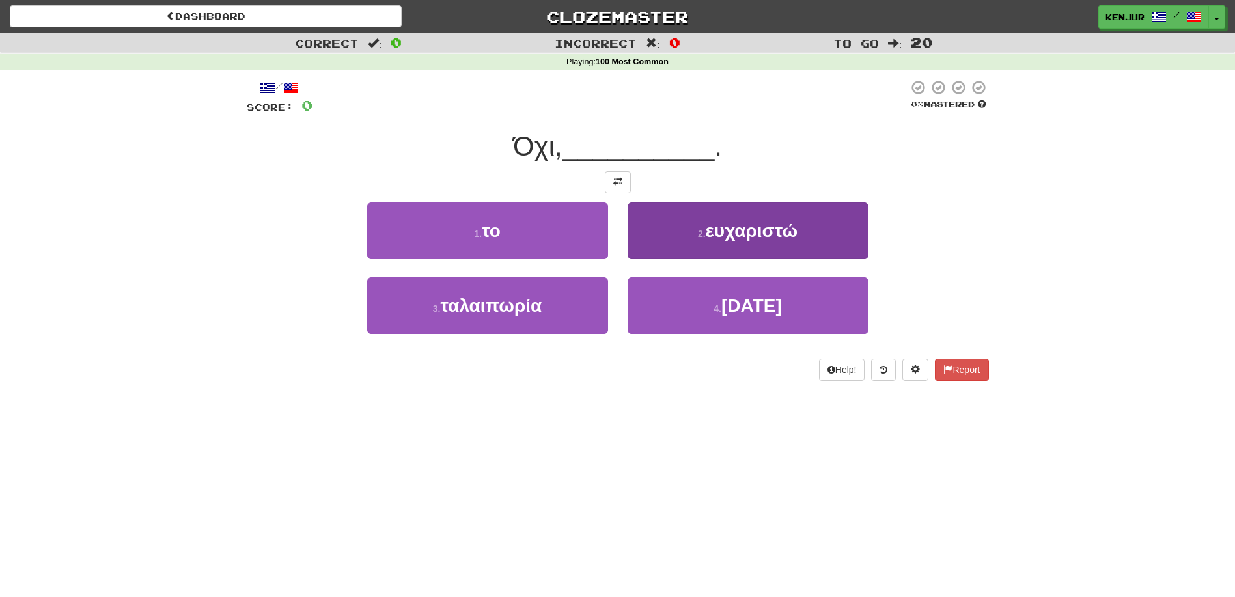
click at [689, 241] on button "2 . ευχαριστώ" at bounding box center [748, 230] width 241 height 57
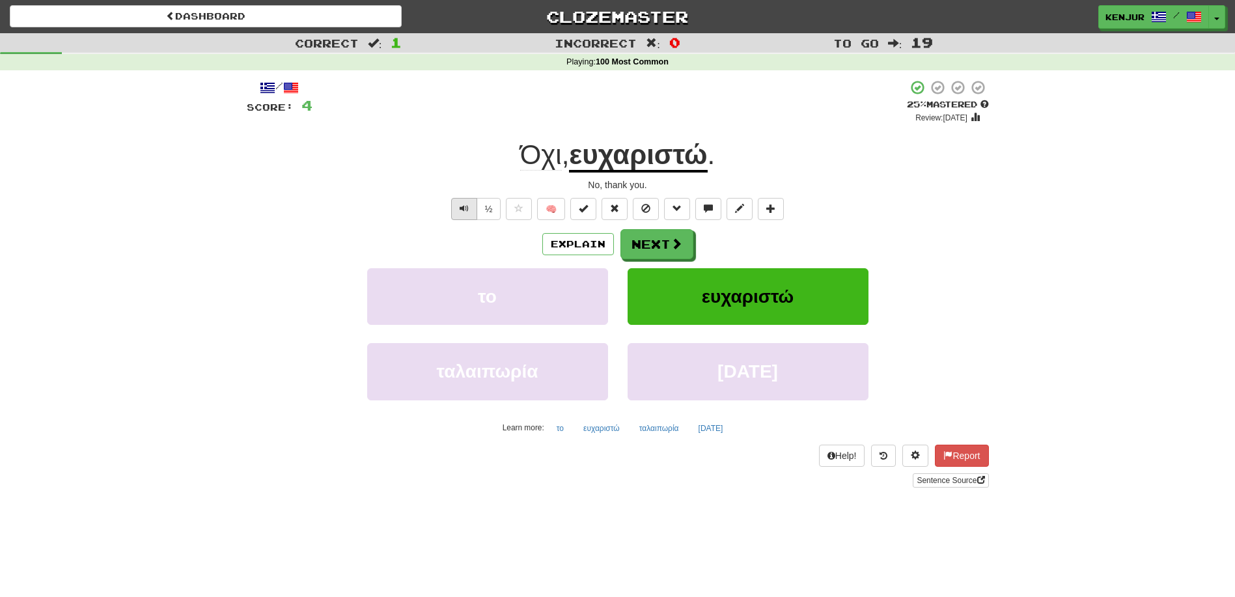
click at [454, 208] on button "Text-to-speech controls" at bounding box center [464, 209] width 26 height 22
click at [664, 245] on button "Next" at bounding box center [657, 245] width 73 height 30
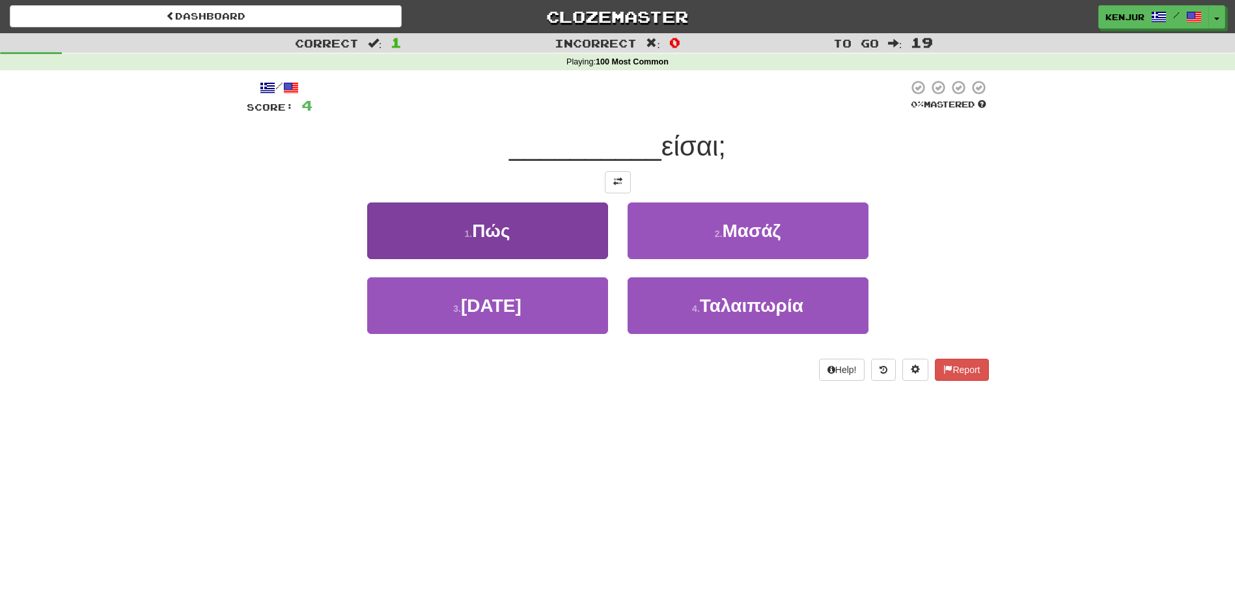
click at [586, 232] on button "1 . Πώς" at bounding box center [487, 230] width 241 height 57
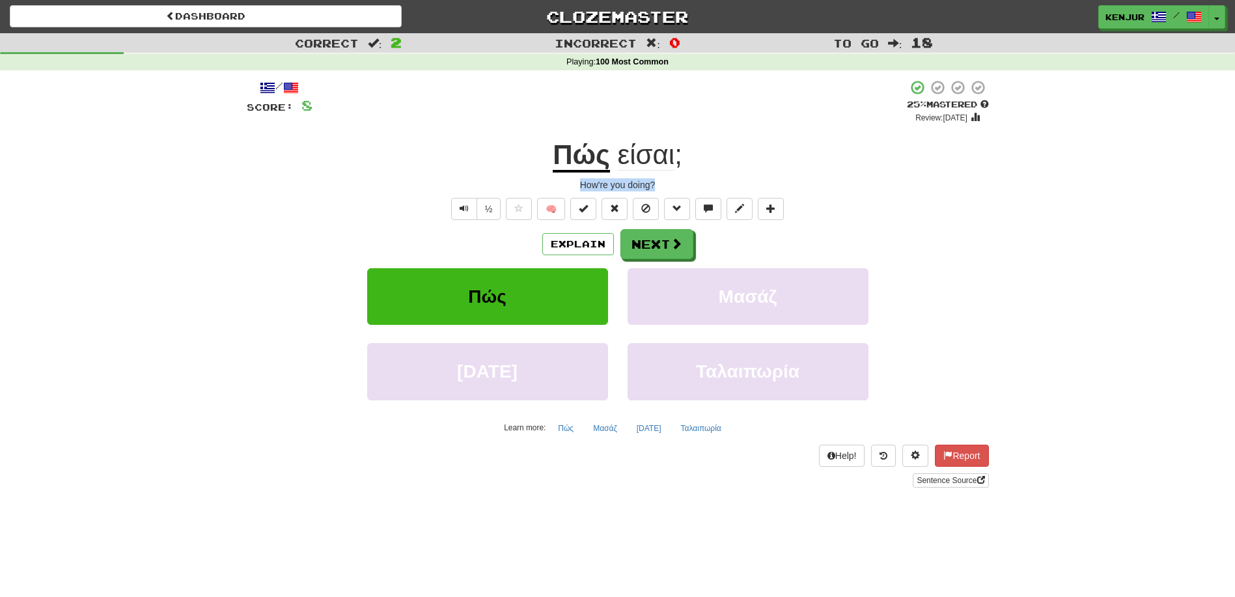
drag, startPoint x: 579, startPoint y: 185, endPoint x: 655, endPoint y: 184, distance: 76.2
click at [656, 184] on div "How're you doing?" at bounding box center [618, 184] width 742 height 13
click at [923, 172] on div "/ Score: 8 + 4 25 % Mastered Review: 2025-09-22 Πώς είσαι ; How're you doing? ½…" at bounding box center [618, 283] width 742 height 408
click at [471, 205] on button "Text-to-speech controls" at bounding box center [464, 209] width 26 height 22
click at [630, 242] on button "Next" at bounding box center [657, 245] width 73 height 30
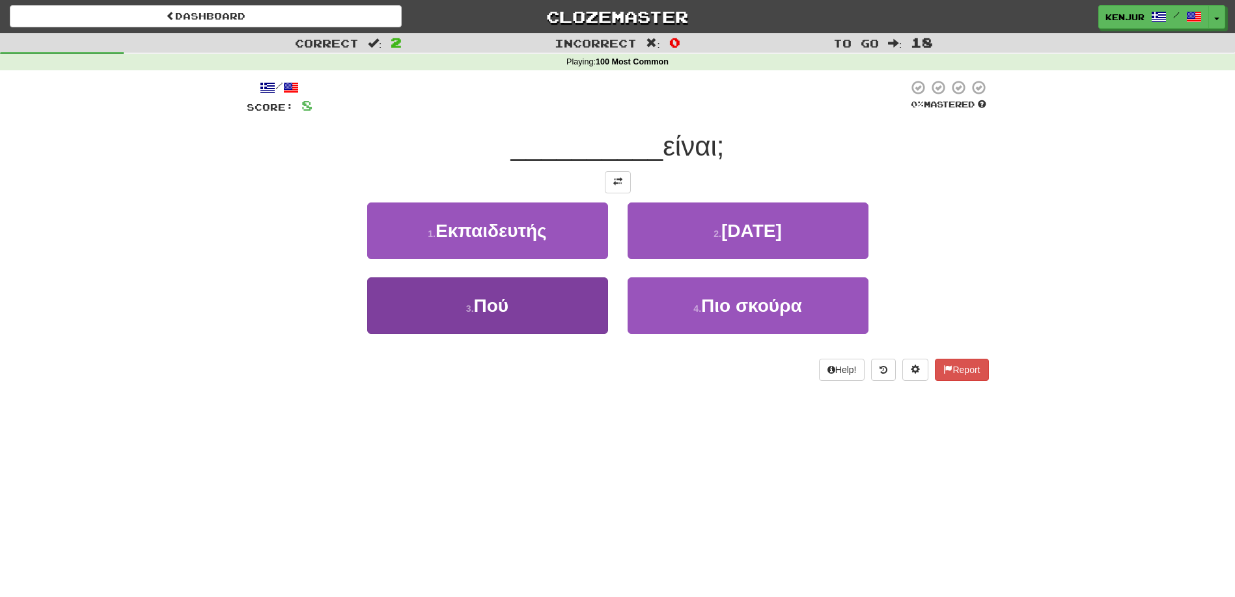
click at [579, 307] on button "3 . Πού" at bounding box center [487, 305] width 241 height 57
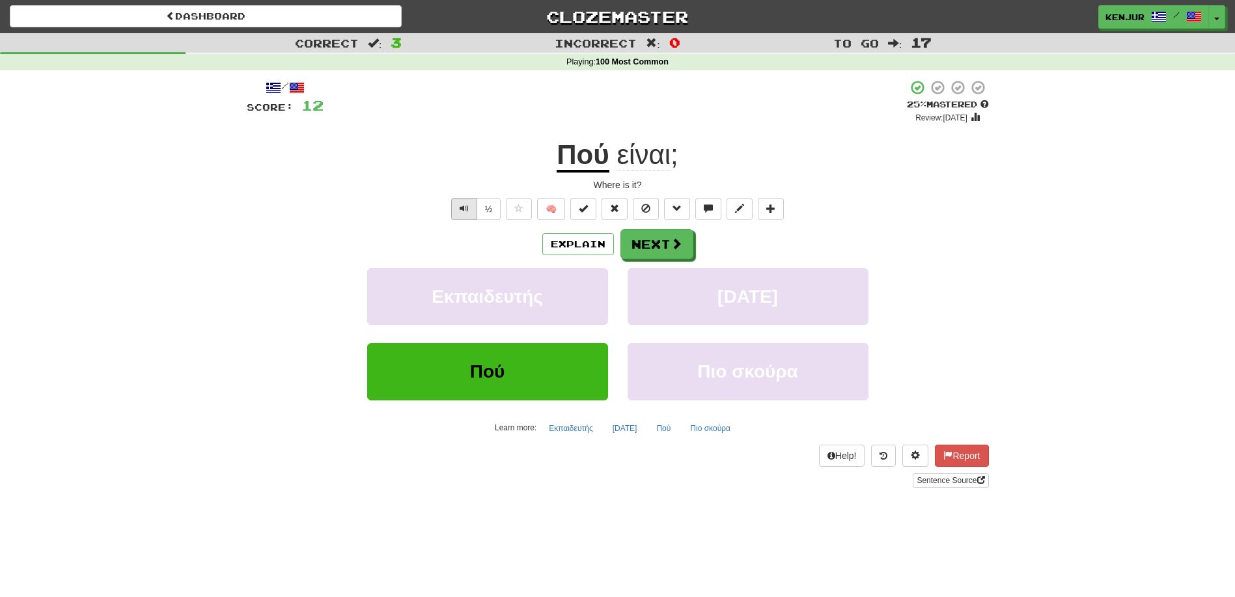
click at [466, 208] on span "Text-to-speech controls" at bounding box center [464, 208] width 9 height 9
click at [462, 208] on span "Text-to-speech controls" at bounding box center [464, 208] width 9 height 9
click at [646, 247] on button "Next" at bounding box center [657, 245] width 73 height 30
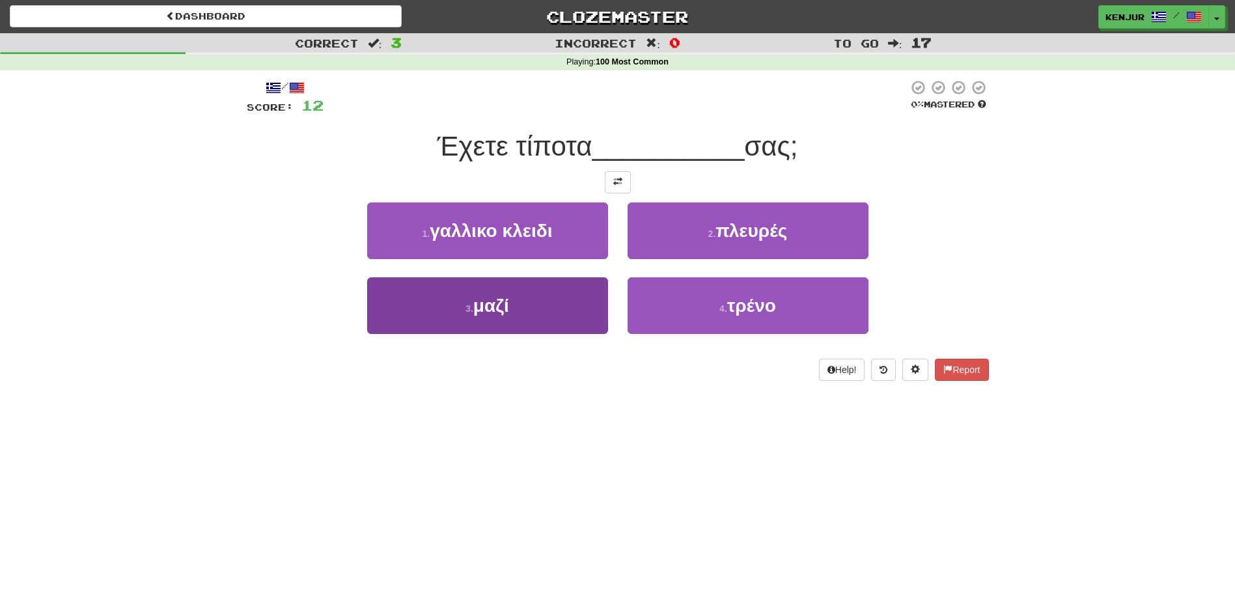
click at [553, 309] on button "3 . μαζί" at bounding box center [487, 305] width 241 height 57
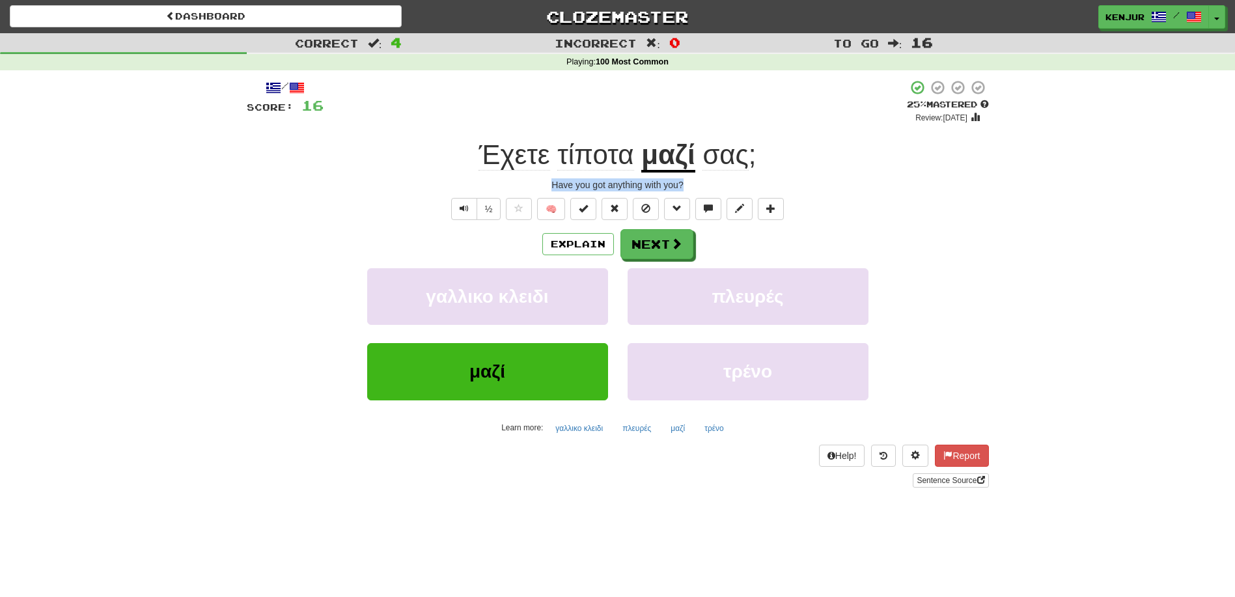
drag, startPoint x: 546, startPoint y: 183, endPoint x: 690, endPoint y: 184, distance: 144.5
click at [690, 184] on div "Have you got anything with you?" at bounding box center [618, 184] width 742 height 13
click at [1067, 209] on div "Correct : 4 Incorrect : 0 To go : 16 Playing : 100 Most Common / Score: 16 + 4 …" at bounding box center [617, 269] width 1235 height 473
click at [464, 201] on button "Text-to-speech controls" at bounding box center [464, 209] width 26 height 22
click at [575, 157] on span "τίποτα" at bounding box center [595, 154] width 76 height 31
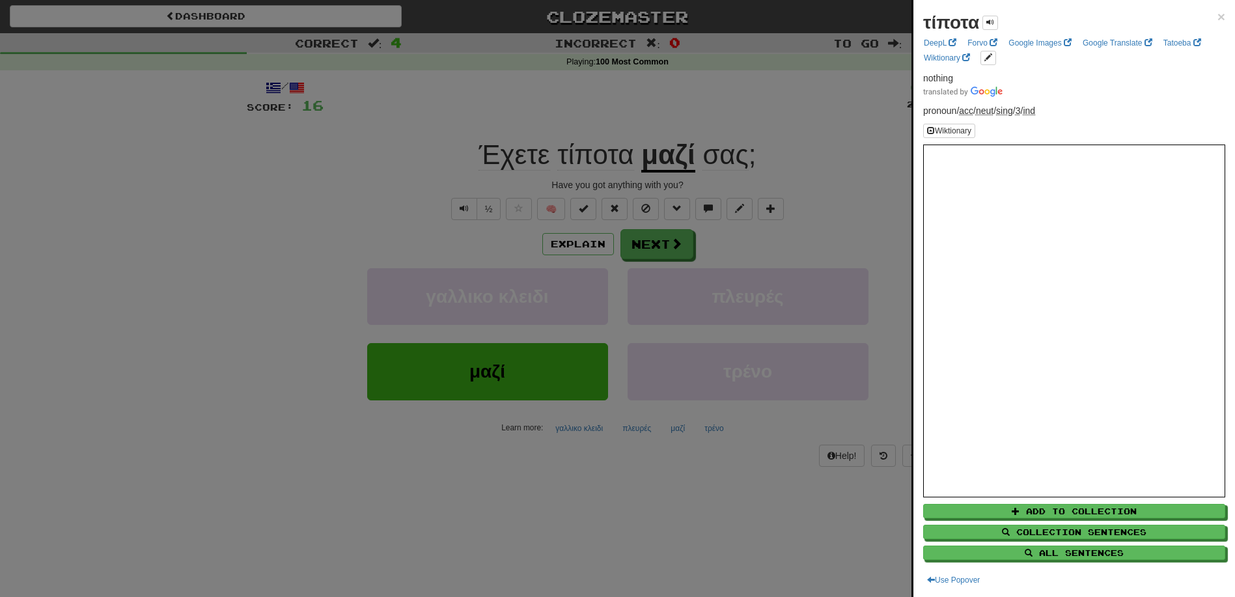
click at [575, 157] on div at bounding box center [617, 298] width 1235 height 597
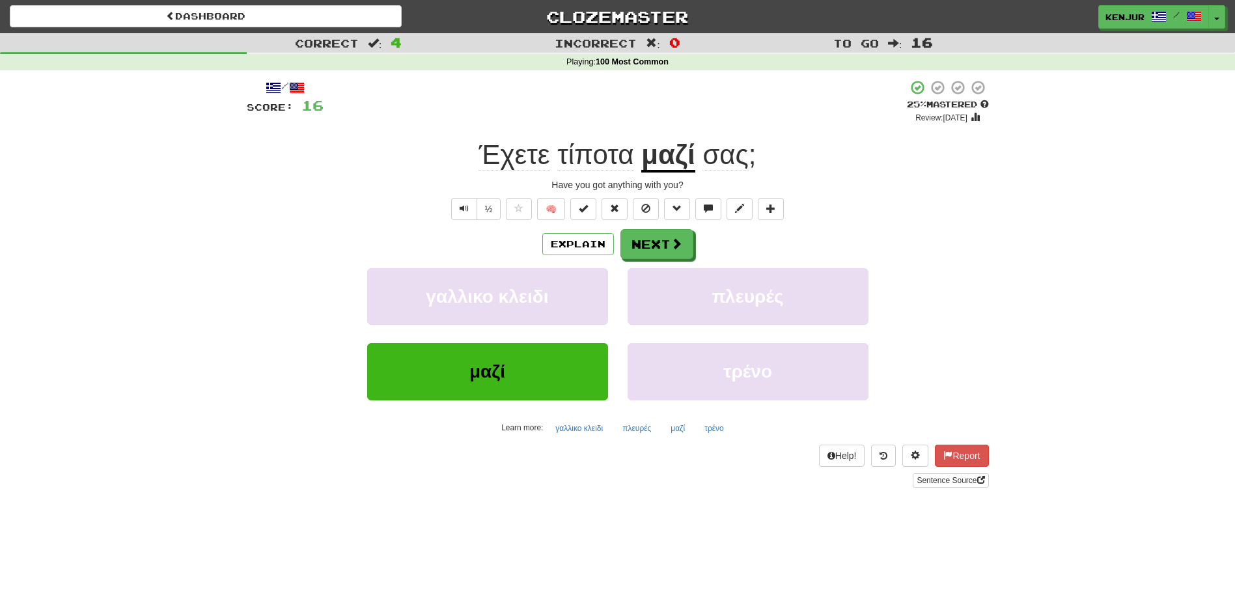
click at [661, 153] on u "μαζί" at bounding box center [668, 155] width 54 height 33
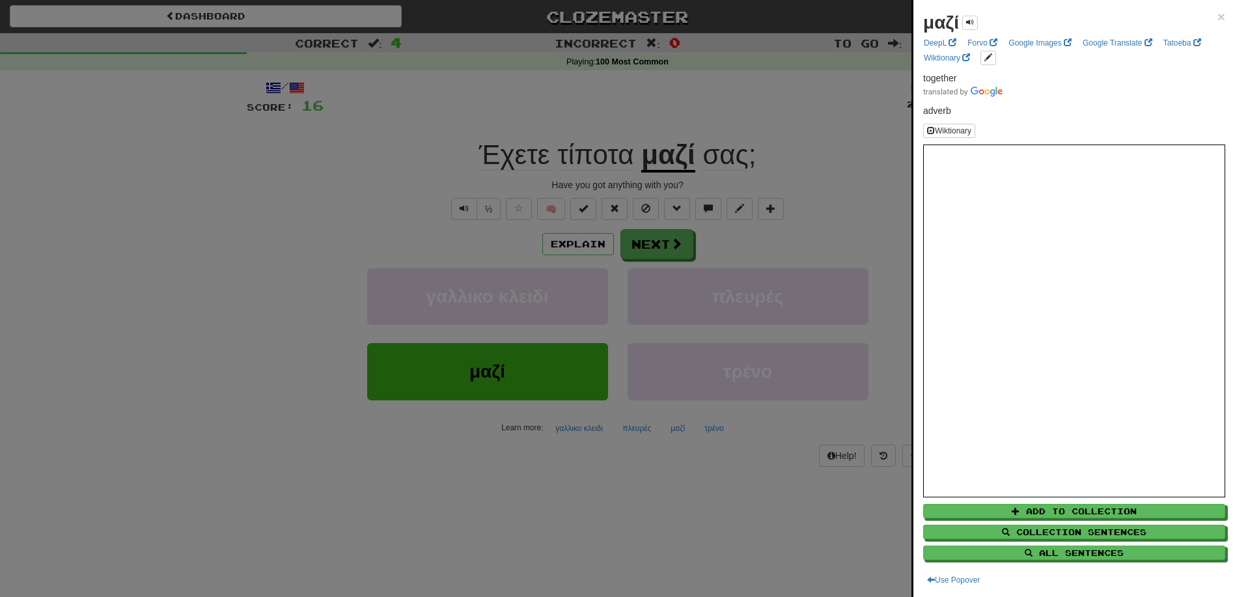
click at [662, 130] on div at bounding box center [617, 298] width 1235 height 597
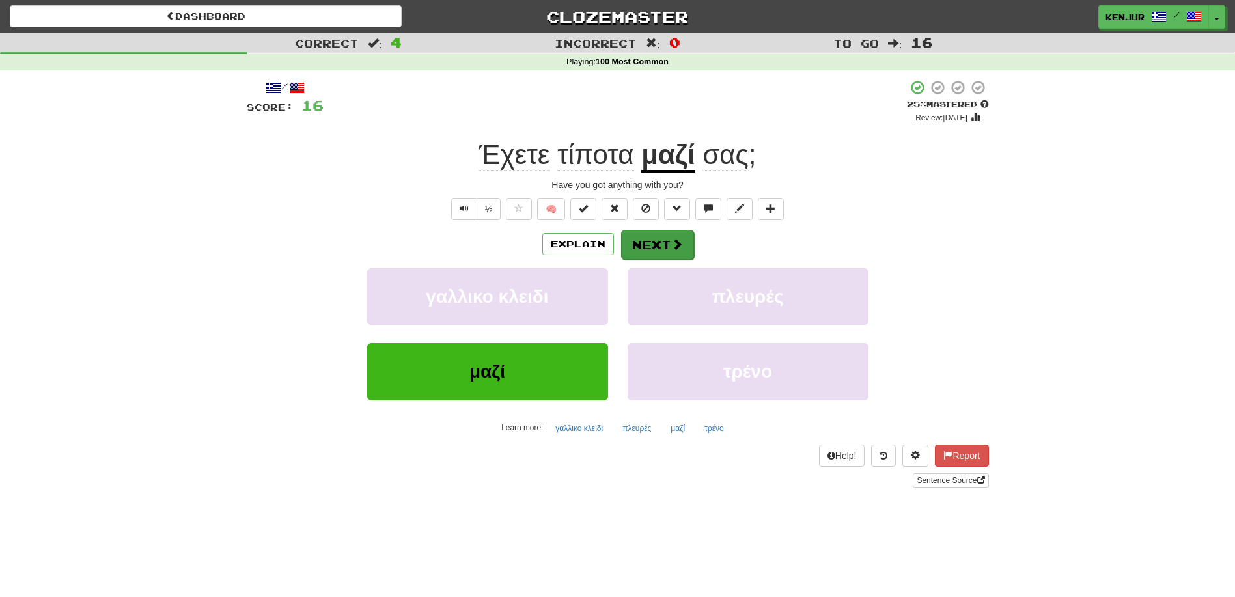
click at [652, 247] on button "Next" at bounding box center [657, 245] width 73 height 30
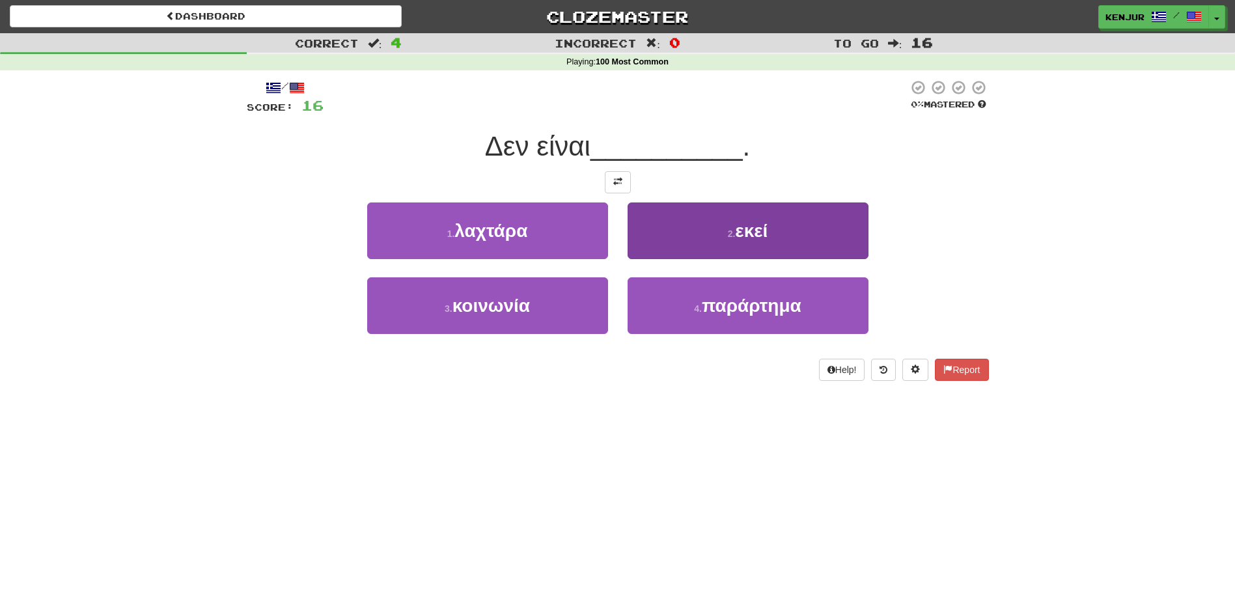
click at [658, 227] on button "2 . εκεί" at bounding box center [748, 230] width 241 height 57
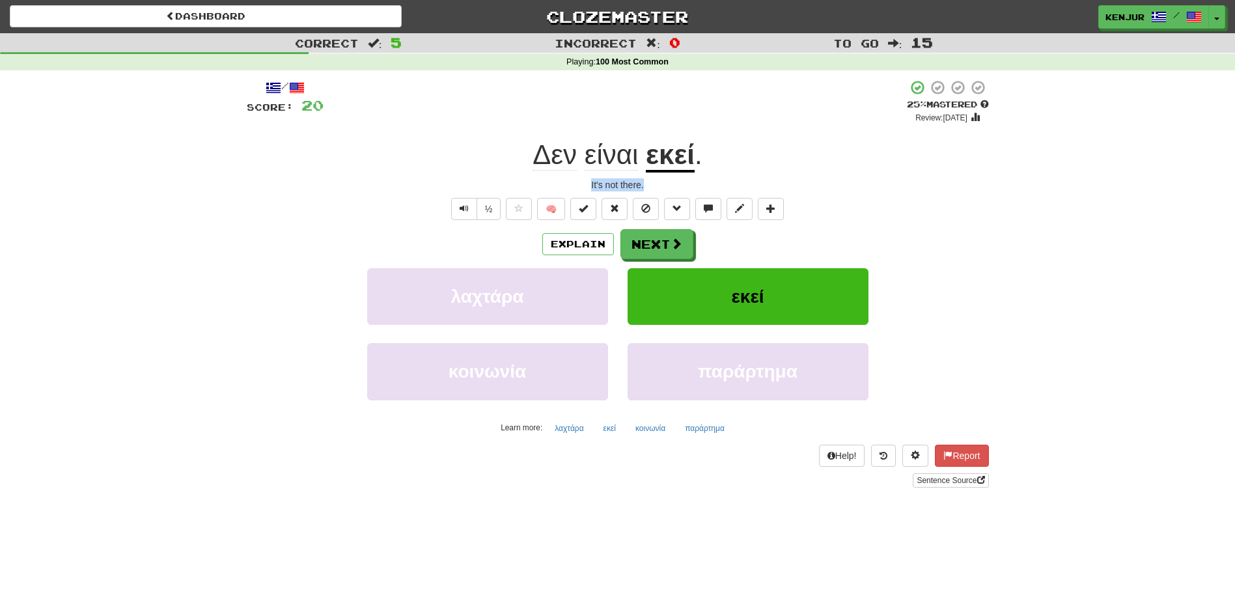
drag, startPoint x: 583, startPoint y: 184, endPoint x: 650, endPoint y: 182, distance: 67.1
click at [650, 182] on div "It's not there." at bounding box center [618, 184] width 742 height 13
click at [980, 204] on div "½ 🧠" at bounding box center [618, 209] width 742 height 22
click at [471, 205] on button "Text-to-speech controls" at bounding box center [464, 209] width 26 height 22
click at [654, 245] on button "Next" at bounding box center [657, 245] width 73 height 30
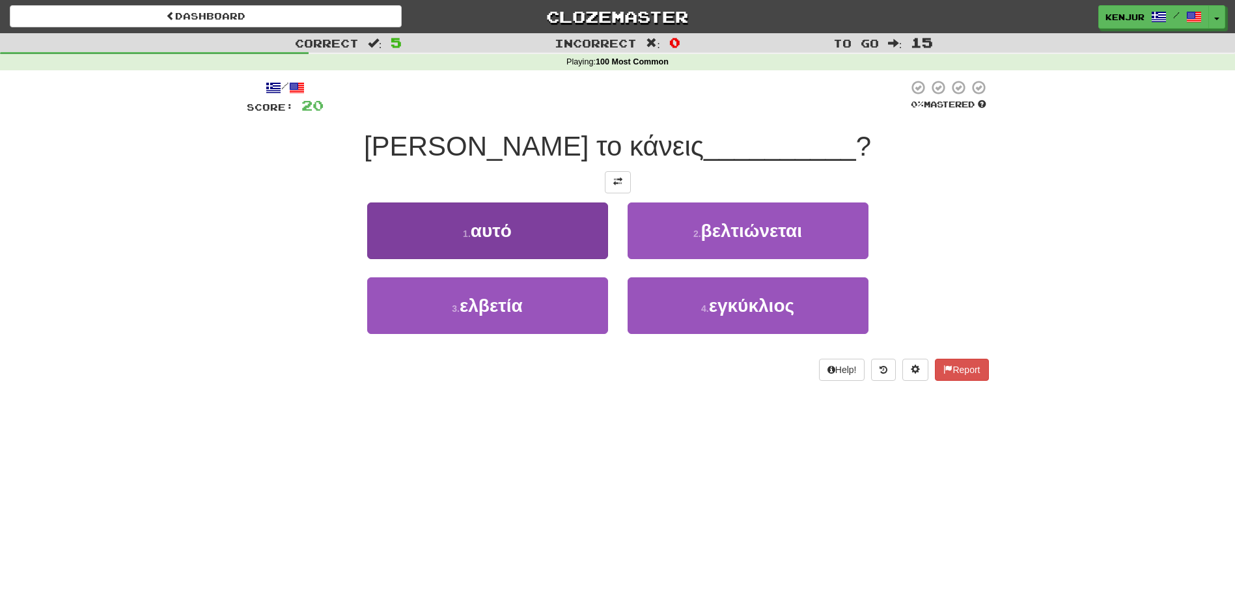
click at [560, 228] on button "1 . αυτό" at bounding box center [487, 230] width 241 height 57
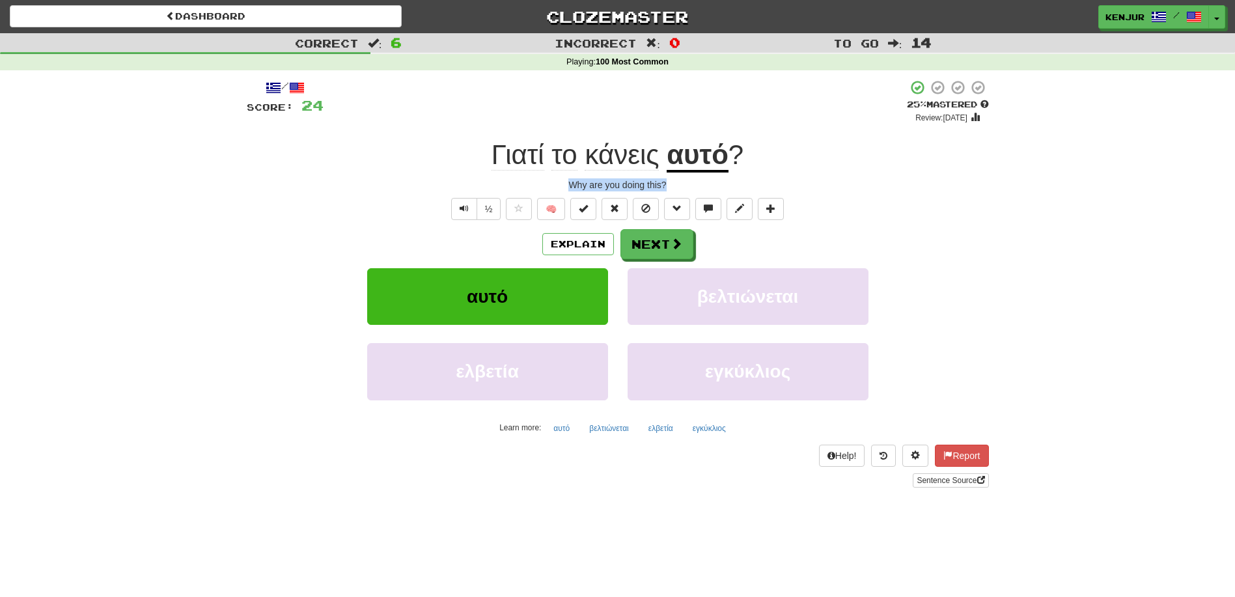
drag, startPoint x: 563, startPoint y: 186, endPoint x: 665, endPoint y: 185, distance: 101.6
click at [665, 185] on div "Why are you doing this?" at bounding box center [618, 184] width 742 height 13
click at [967, 169] on div "Γιατί το κάνεις αυτό ?" at bounding box center [618, 155] width 742 height 36
click at [447, 204] on div "½ 🧠" at bounding box center [618, 209] width 742 height 22
click at [457, 208] on button "Text-to-speech controls" at bounding box center [464, 209] width 26 height 22
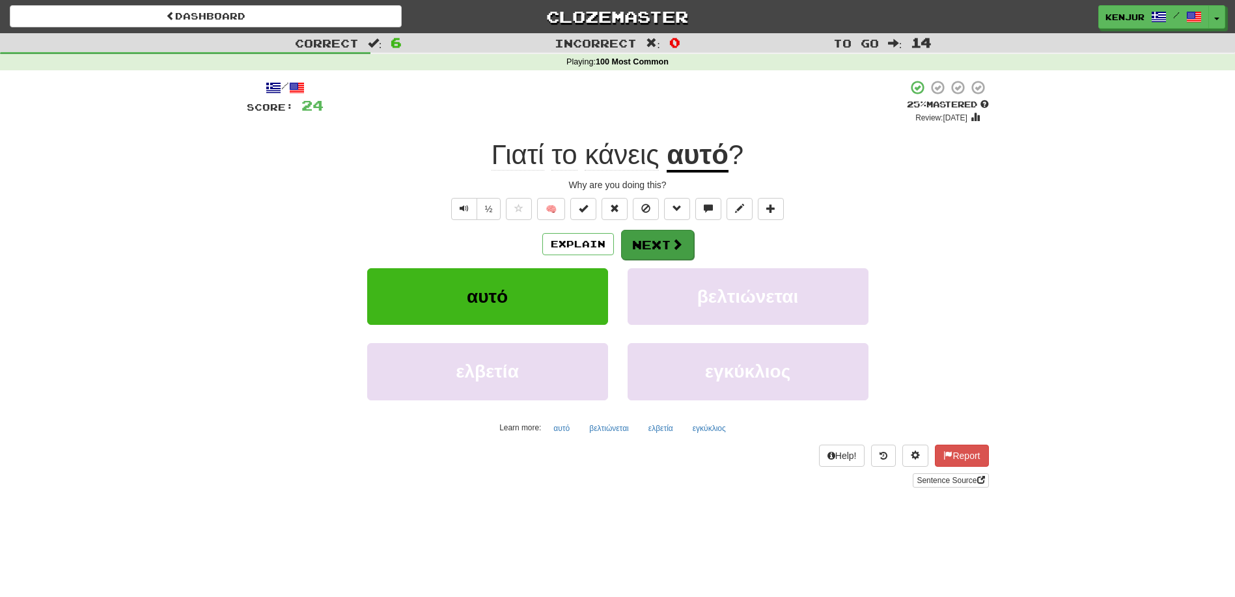
click at [657, 245] on button "Next" at bounding box center [657, 245] width 73 height 30
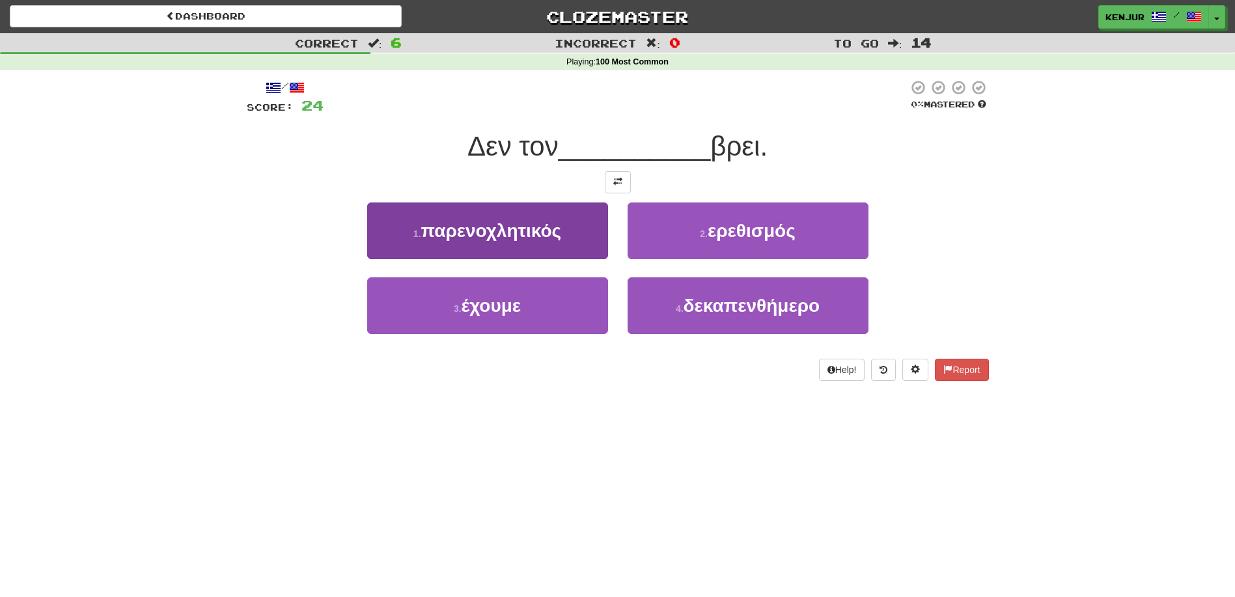
click at [564, 292] on button "3 . έχουμε" at bounding box center [487, 305] width 241 height 57
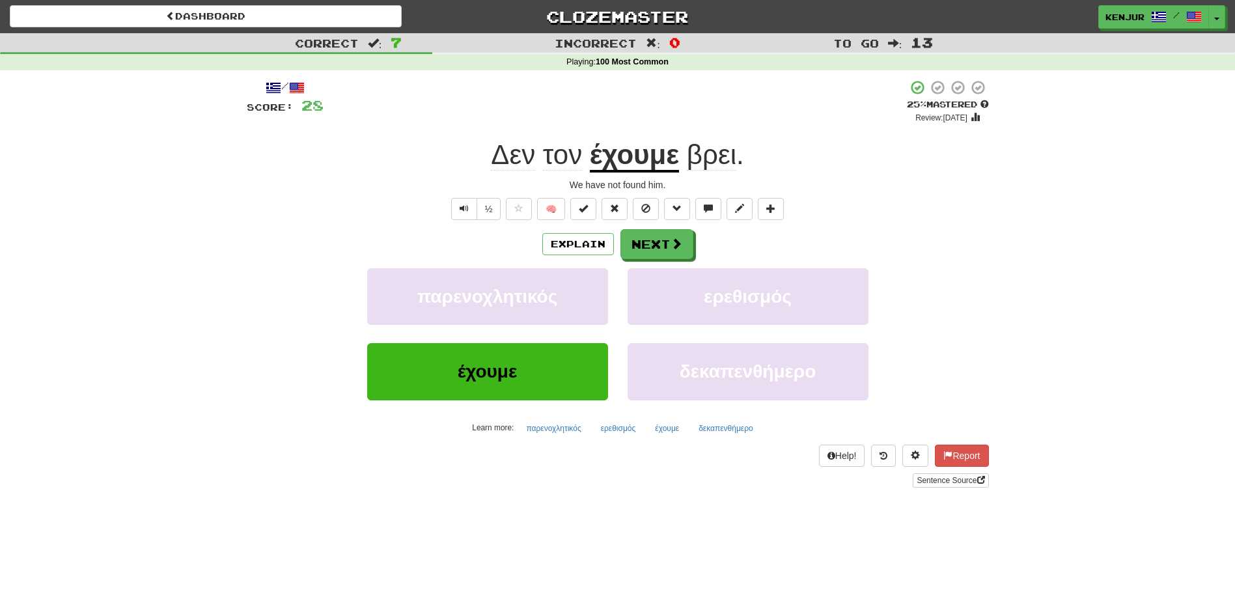
drag, startPoint x: 462, startPoint y: 204, endPoint x: 496, endPoint y: 180, distance: 41.9
click at [463, 204] on span "Text-to-speech controls" at bounding box center [464, 208] width 9 height 9
click at [559, 156] on span "τον" at bounding box center [562, 154] width 39 height 31
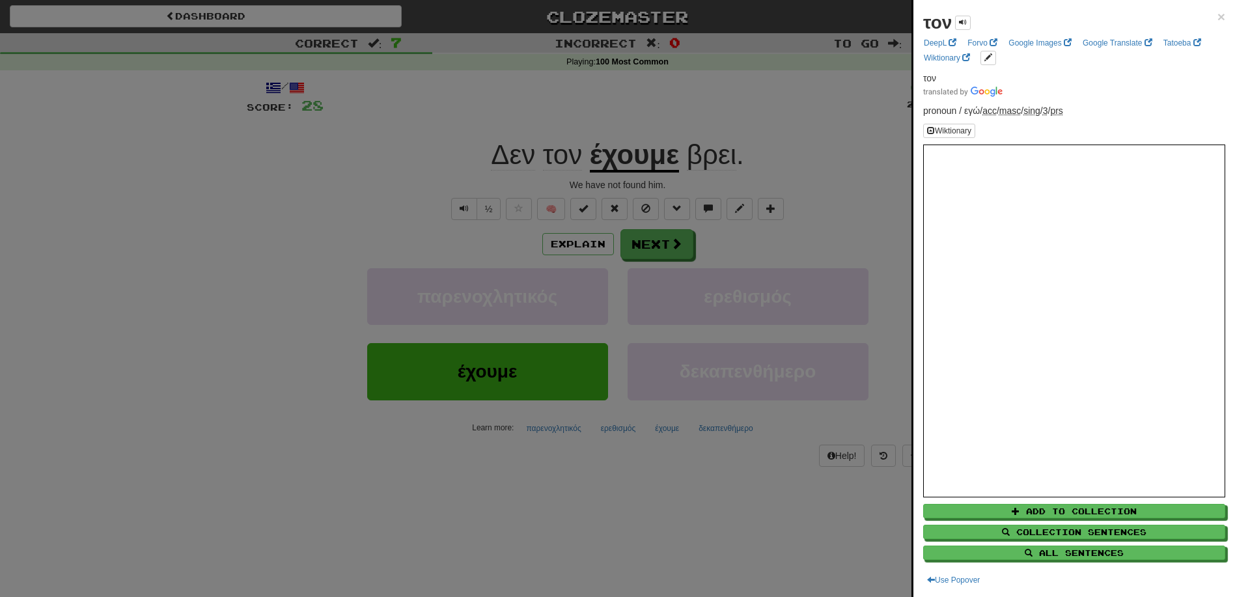
click at [559, 156] on div at bounding box center [617, 298] width 1235 height 597
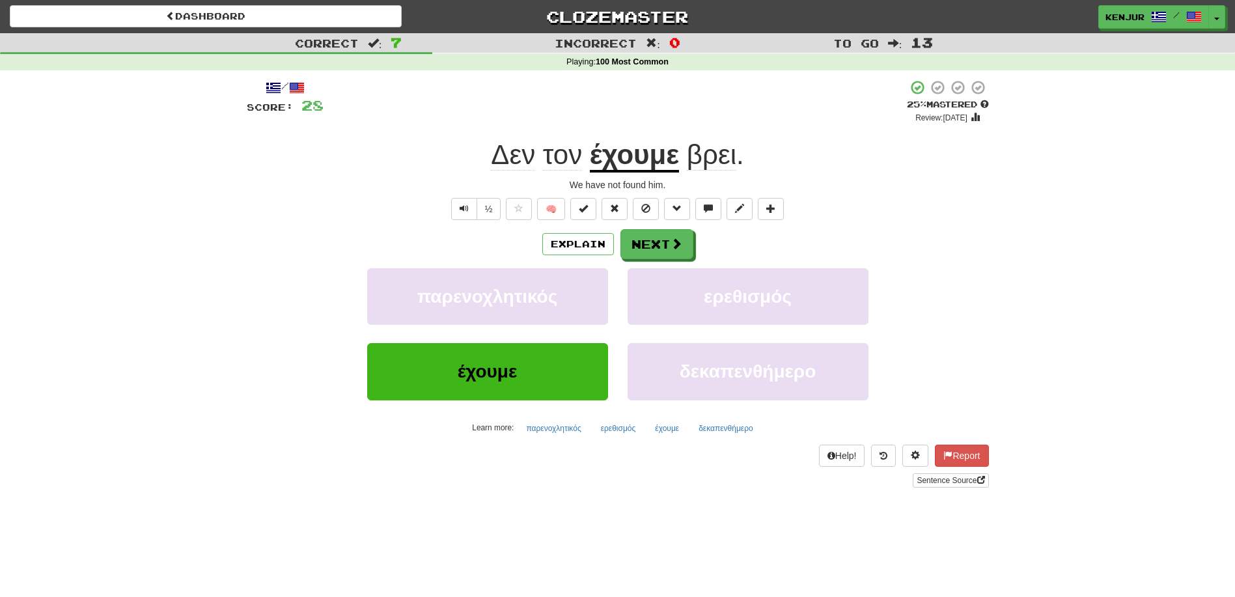
click at [646, 245] on button "Next" at bounding box center [656, 244] width 73 height 30
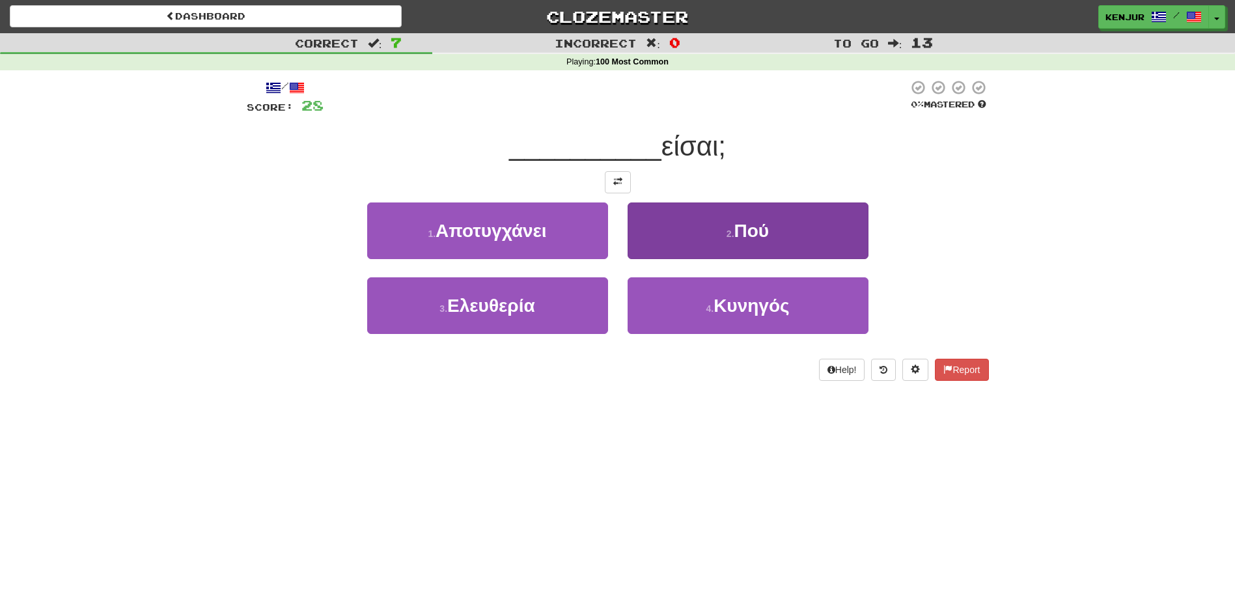
click at [667, 240] on button "2 . Πού" at bounding box center [748, 230] width 241 height 57
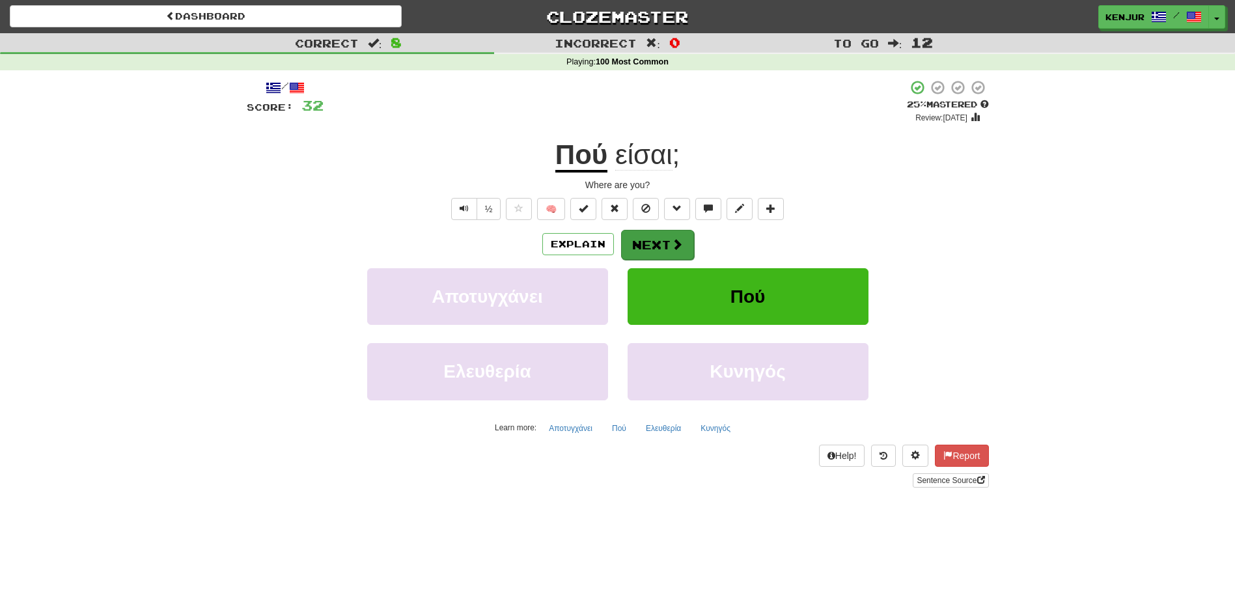
click at [633, 236] on button "Next" at bounding box center [657, 245] width 73 height 30
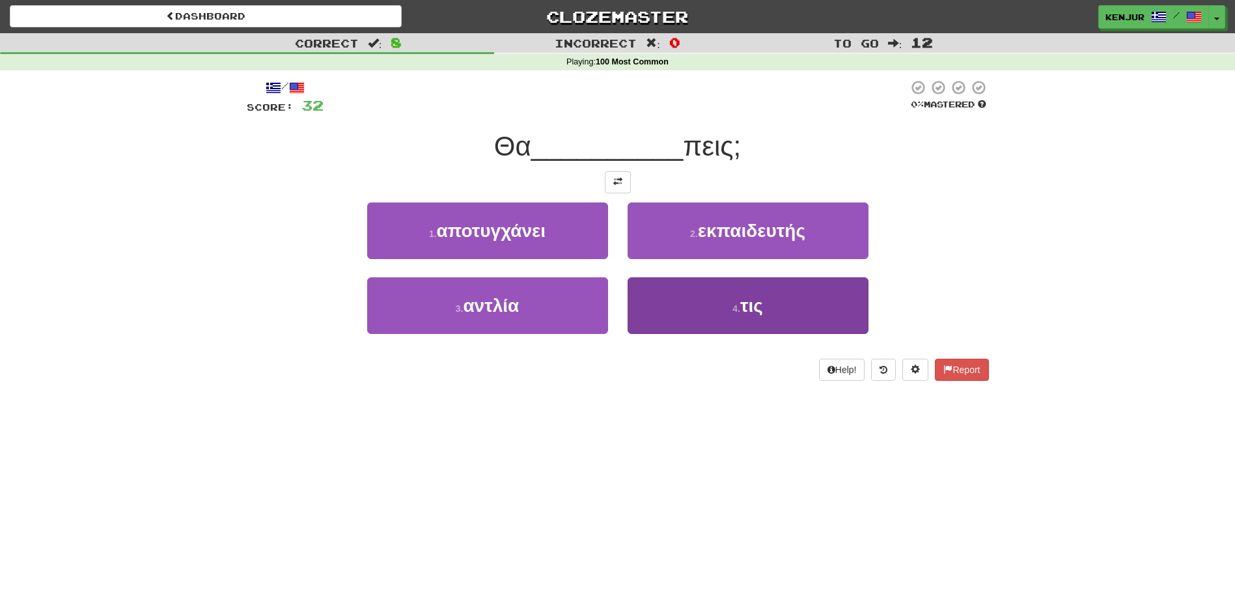
click at [653, 309] on button "4 . τις" at bounding box center [748, 305] width 241 height 57
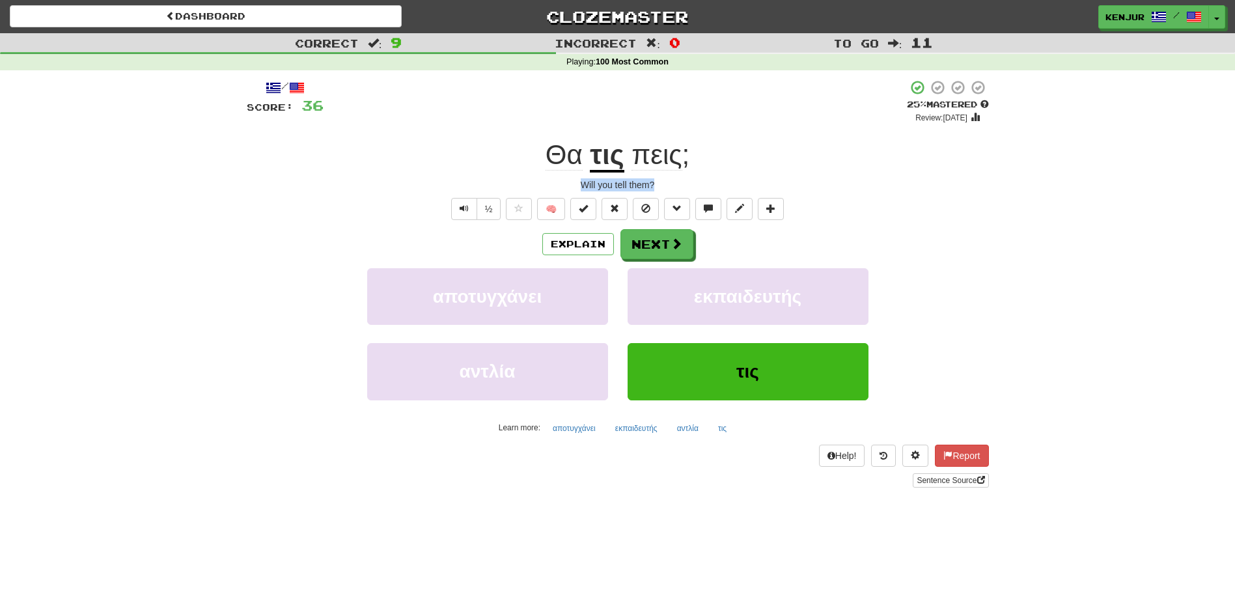
drag, startPoint x: 579, startPoint y: 182, endPoint x: 659, endPoint y: 184, distance: 80.1
click at [659, 184] on div "Will you tell them?" at bounding box center [618, 184] width 742 height 13
click at [949, 175] on div "/ Score: 36 + 4 25 % Mastered Review: 2025-09-22 Θα τις πεις ; Will you tell th…" at bounding box center [618, 283] width 742 height 408
click at [460, 207] on span "Text-to-speech controls" at bounding box center [464, 208] width 9 height 9
click at [667, 244] on button "Next" at bounding box center [657, 245] width 73 height 30
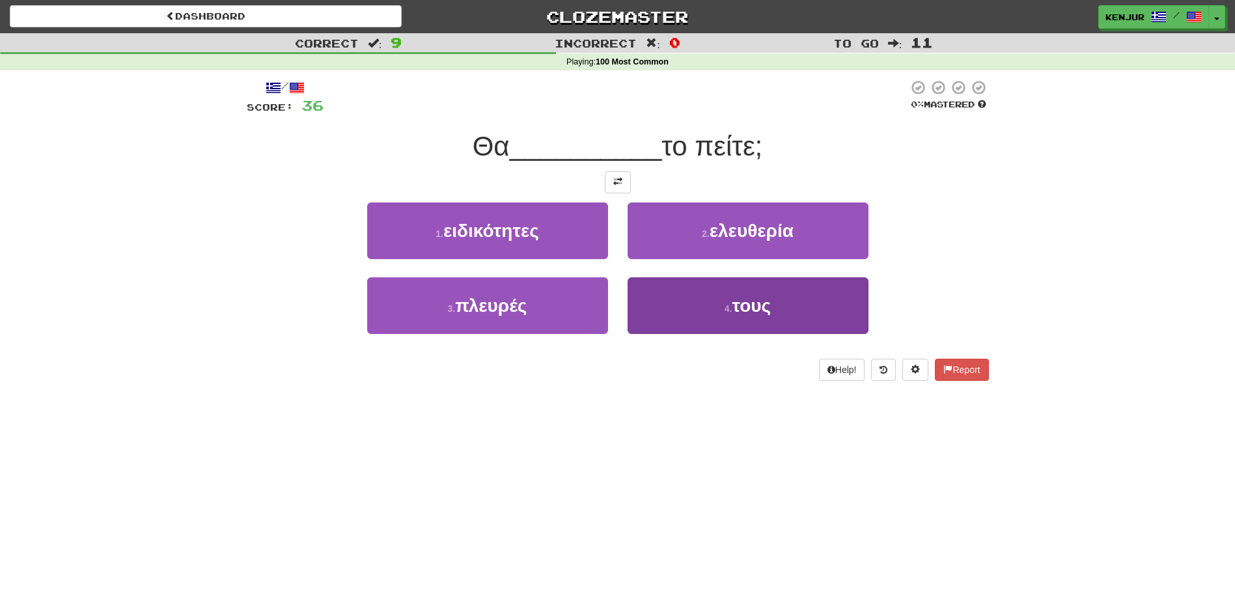
click at [666, 320] on button "4 . τους" at bounding box center [748, 305] width 241 height 57
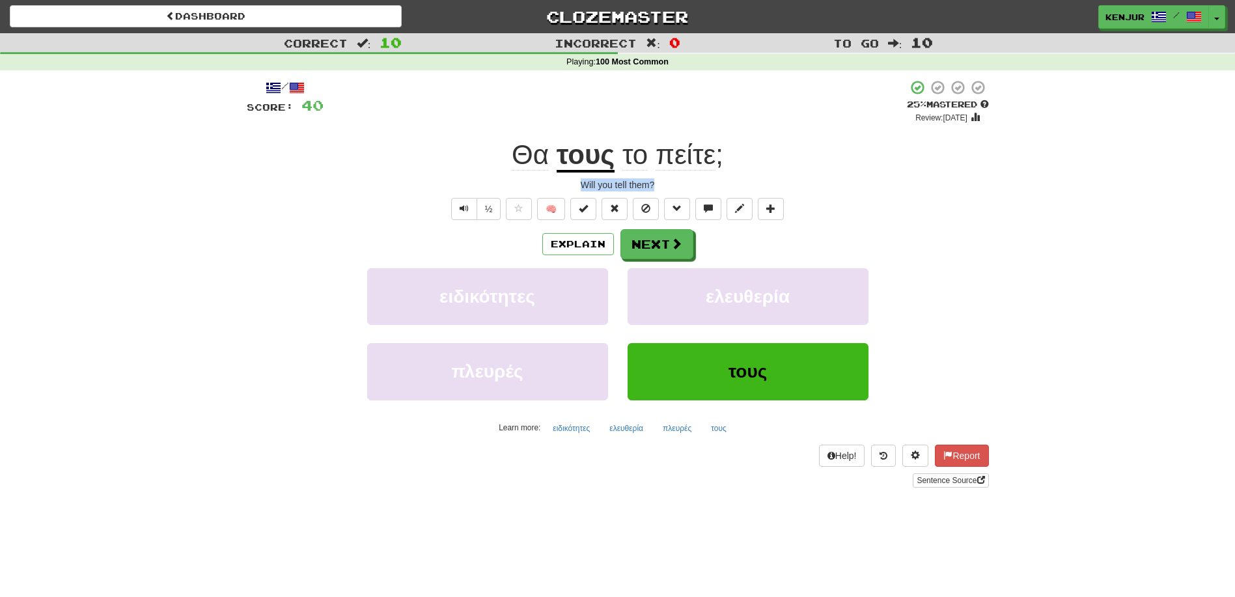
drag, startPoint x: 581, startPoint y: 184, endPoint x: 659, endPoint y: 186, distance: 78.8
click at [659, 186] on div "Will you tell them?" at bounding box center [618, 184] width 742 height 13
click at [656, 247] on button "Next" at bounding box center [657, 245] width 73 height 30
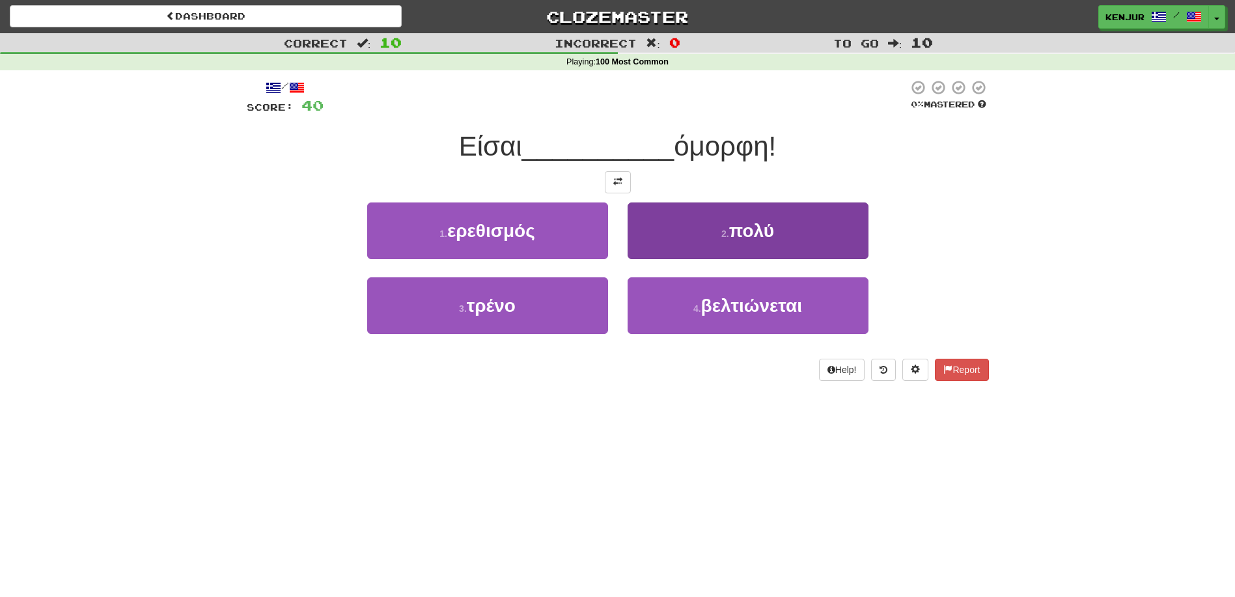
click at [663, 233] on button "2 . πολύ" at bounding box center [748, 230] width 241 height 57
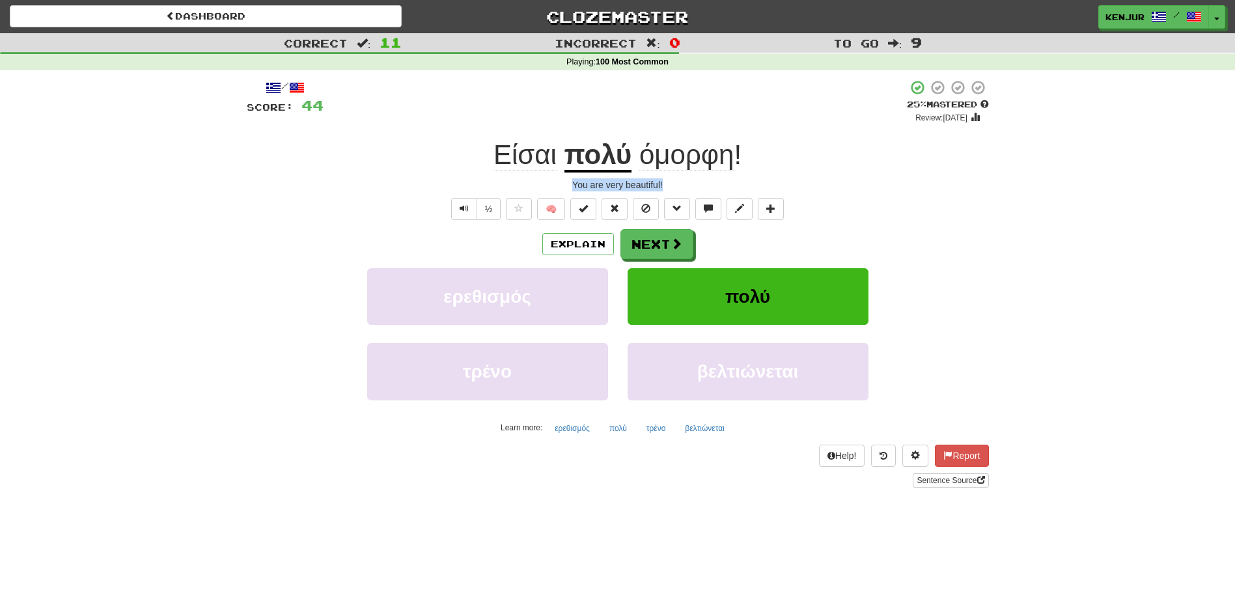
drag, startPoint x: 564, startPoint y: 184, endPoint x: 678, endPoint y: 183, distance: 113.3
click at [678, 183] on div "You are very beautiful!" at bounding box center [618, 184] width 742 height 13
click at [943, 172] on div "/ Score: 44 + 4 25 % Mastered Review: 2025-09-22 Είσαι πολύ όμορφη ! You are ve…" at bounding box center [618, 283] width 742 height 408
click at [468, 209] on button "Text-to-speech controls" at bounding box center [464, 209] width 26 height 22
click at [638, 241] on button "Next" at bounding box center [657, 245] width 73 height 30
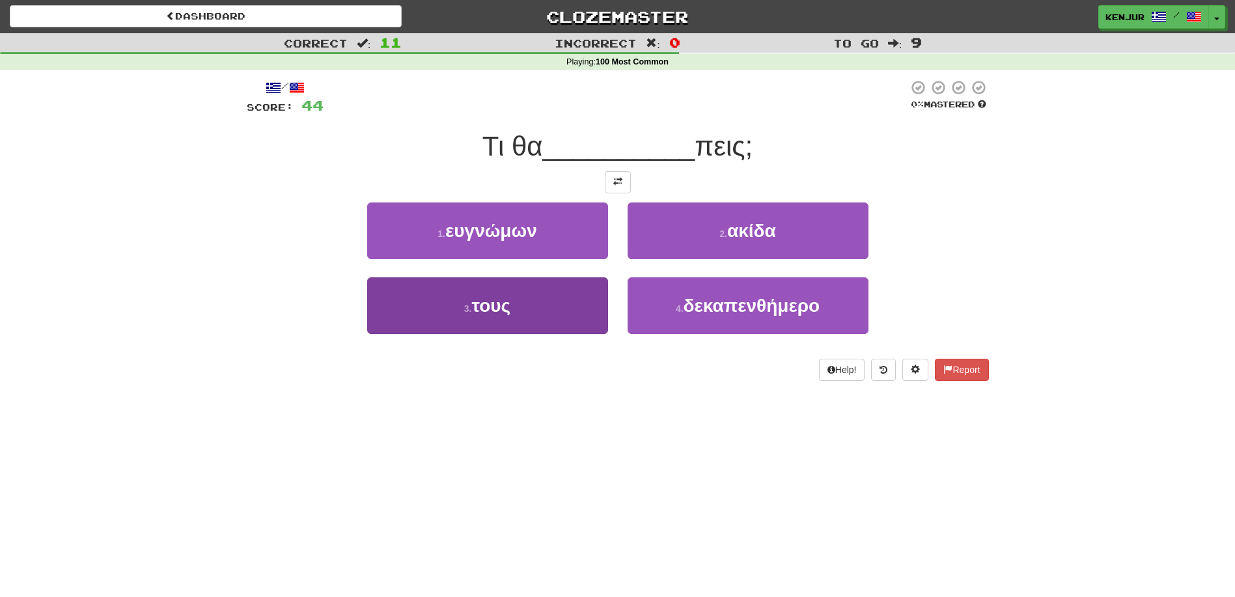
click at [570, 313] on button "3 . τους" at bounding box center [487, 305] width 241 height 57
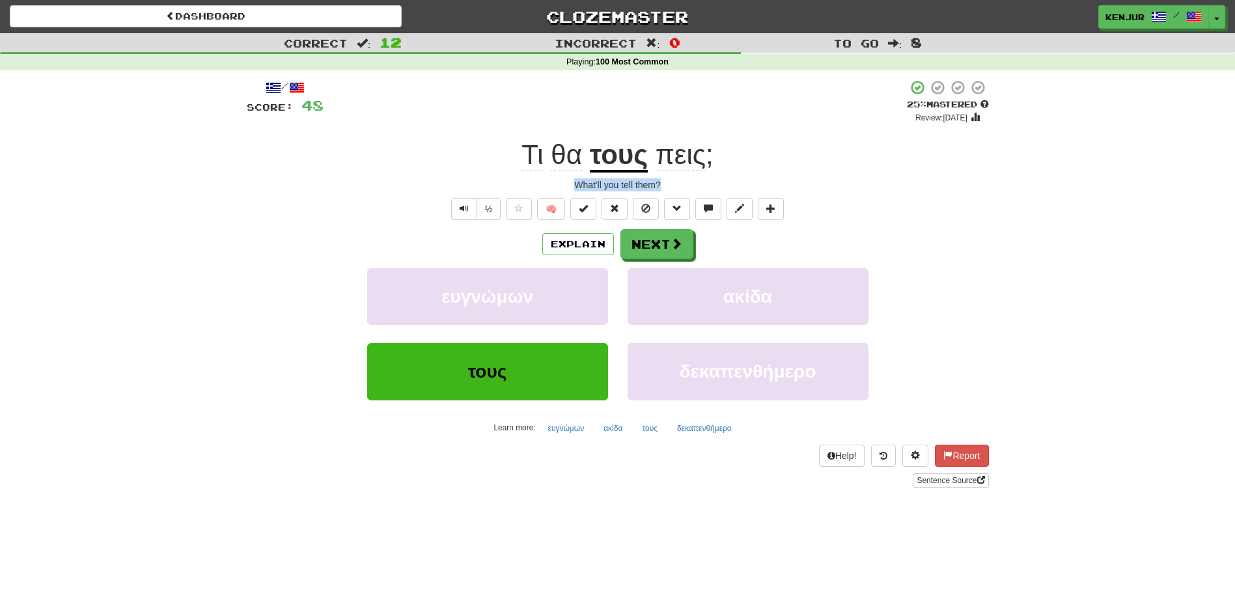
drag, startPoint x: 572, startPoint y: 182, endPoint x: 667, endPoint y: 182, distance: 95.0
click at [667, 182] on div "What'll you tell them?" at bounding box center [618, 184] width 742 height 13
copy div "What'll you tell them?"
click at [503, 178] on div "What'll you tell them?" at bounding box center [618, 184] width 742 height 13
click at [456, 208] on button "Text-to-speech controls" at bounding box center [464, 209] width 26 height 22
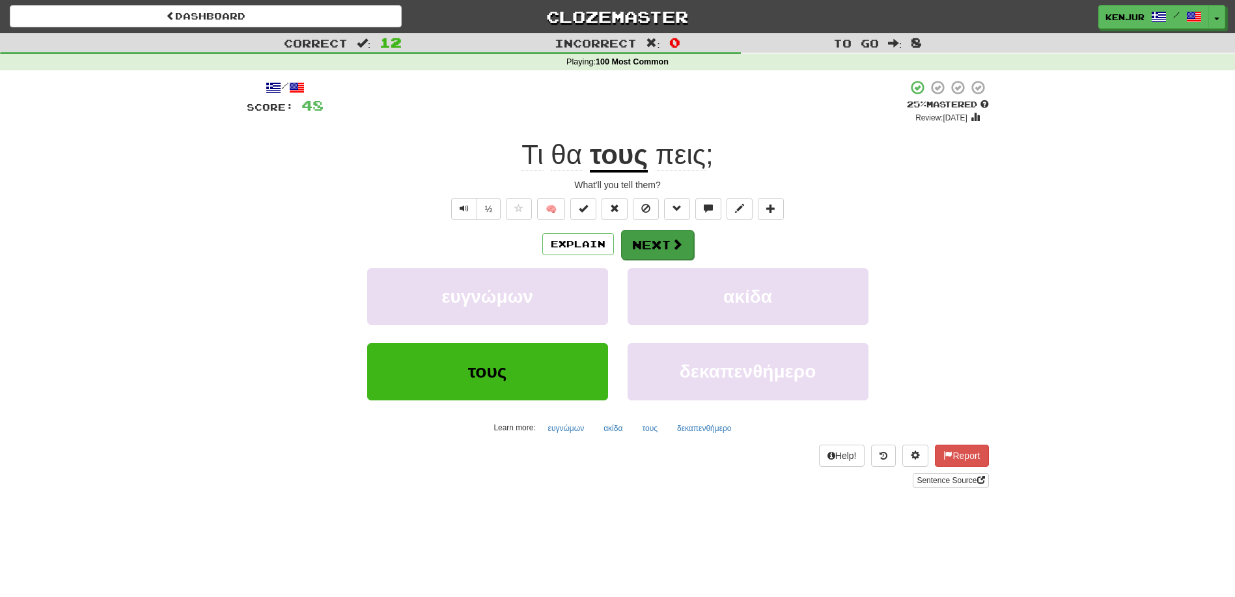
click at [654, 244] on button "Next" at bounding box center [657, 245] width 73 height 30
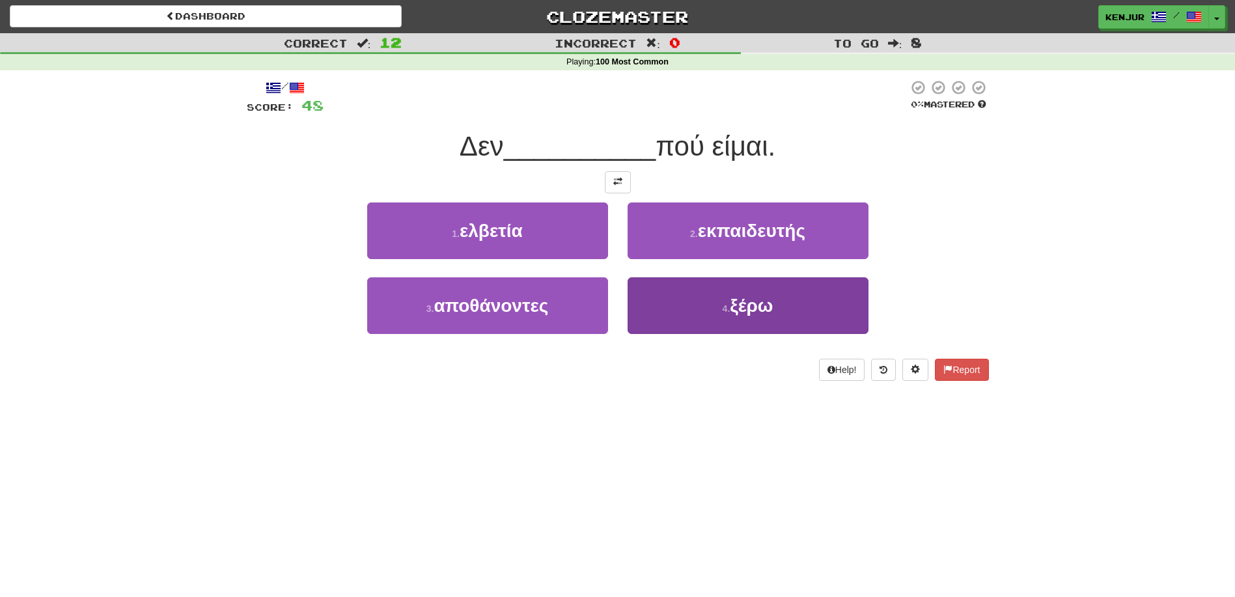
click at [649, 311] on button "4 . ξέρω" at bounding box center [748, 305] width 241 height 57
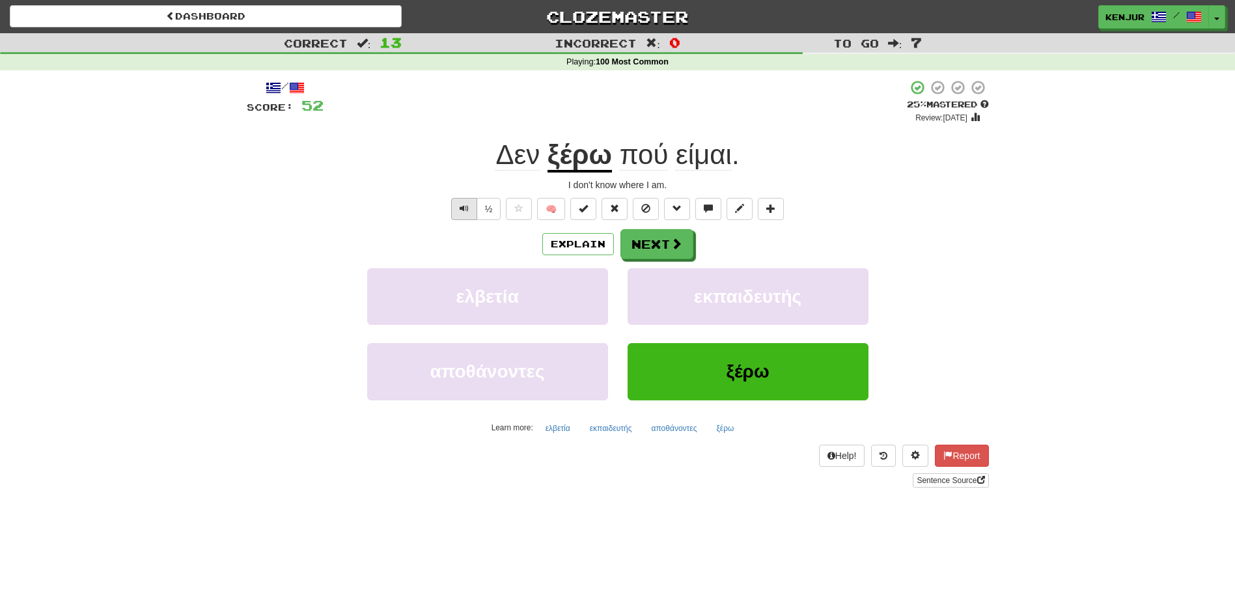
click at [460, 204] on span "Text-to-speech controls" at bounding box center [464, 208] width 9 height 9
click at [643, 246] on button "Next" at bounding box center [657, 245] width 73 height 30
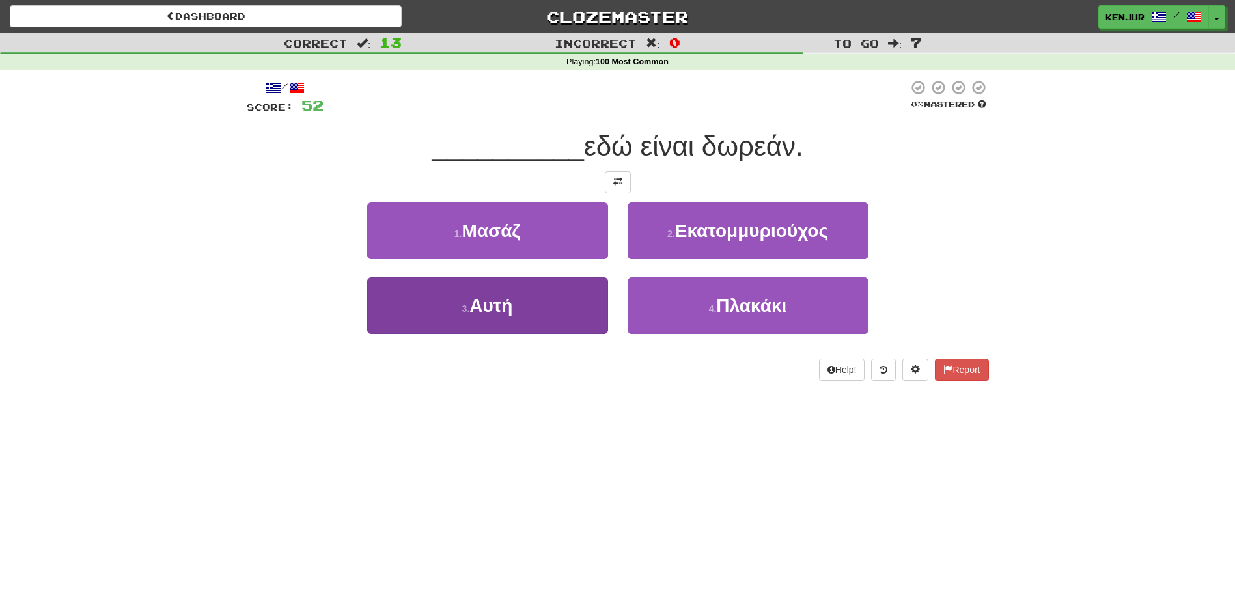
click at [533, 320] on button "3 . Αυτή" at bounding box center [487, 305] width 241 height 57
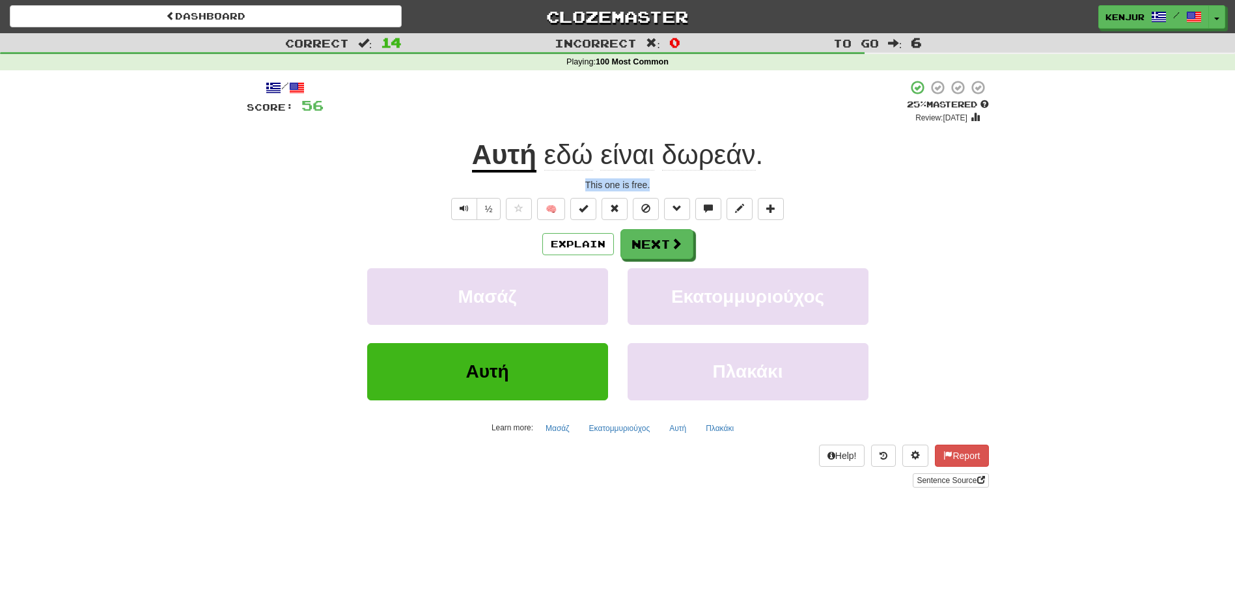
drag, startPoint x: 642, startPoint y: 184, endPoint x: 582, endPoint y: 184, distance: 59.9
click at [582, 184] on div "This one is free." at bounding box center [618, 184] width 742 height 13
click at [294, 165] on div "Αυτή εδώ είναι δωρεάν ." at bounding box center [618, 155] width 742 height 36
click at [466, 210] on span "Text-to-speech controls" at bounding box center [464, 208] width 9 height 9
click at [650, 246] on button "Next" at bounding box center [657, 245] width 73 height 30
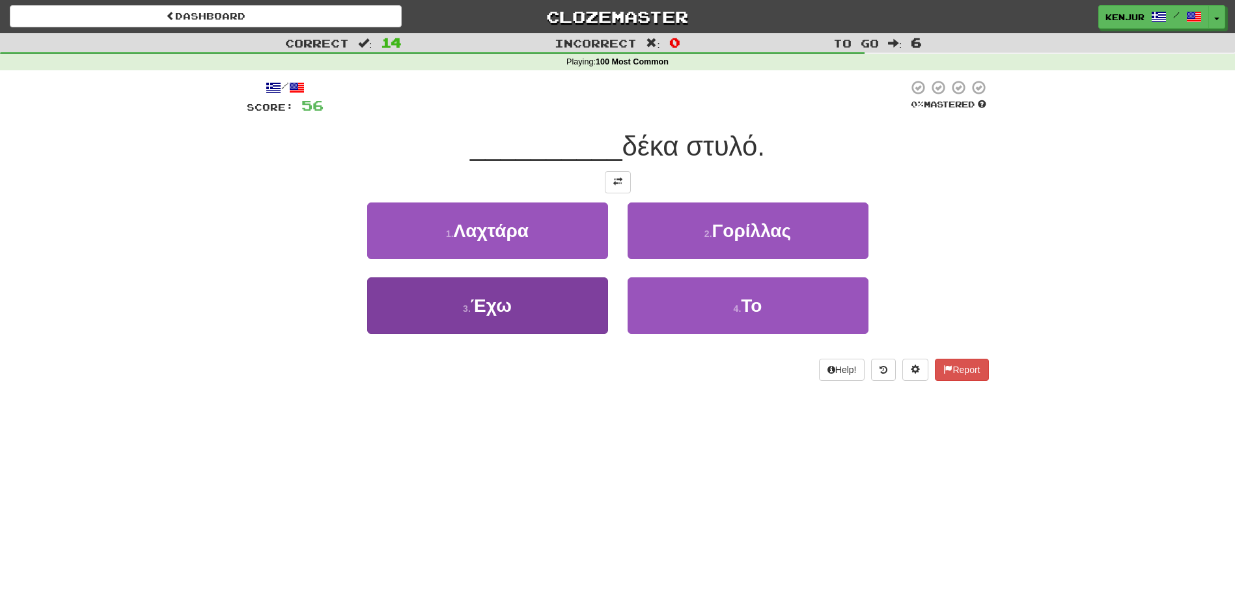
click at [527, 306] on button "3 . Έχω" at bounding box center [487, 305] width 241 height 57
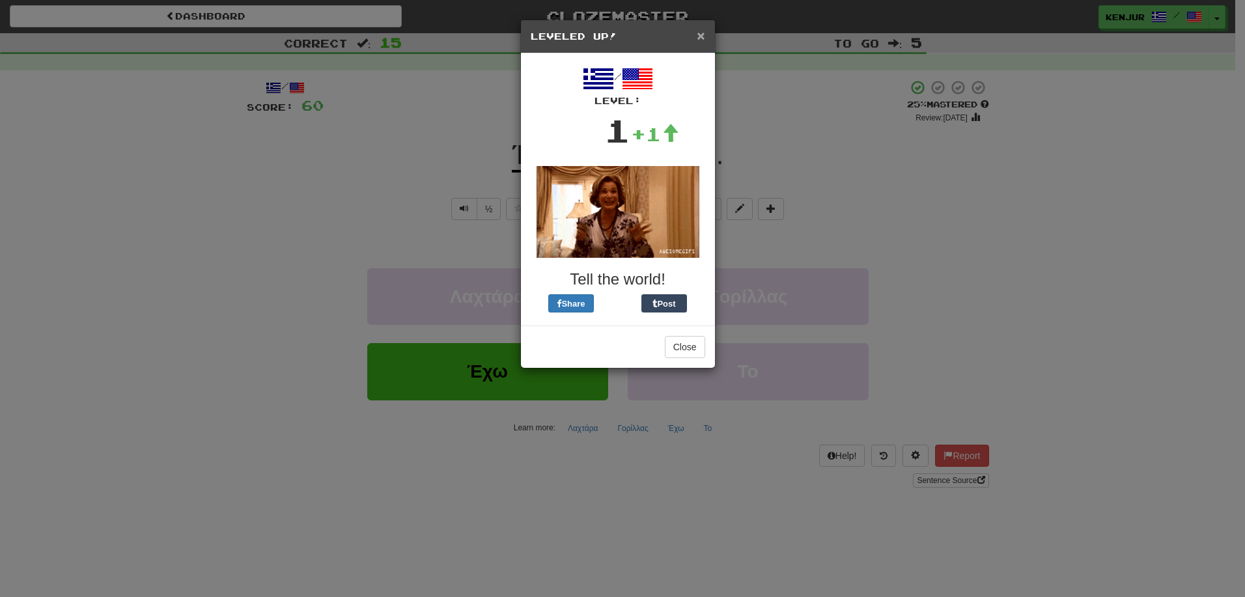
click at [698, 40] on span "×" at bounding box center [701, 35] width 8 height 15
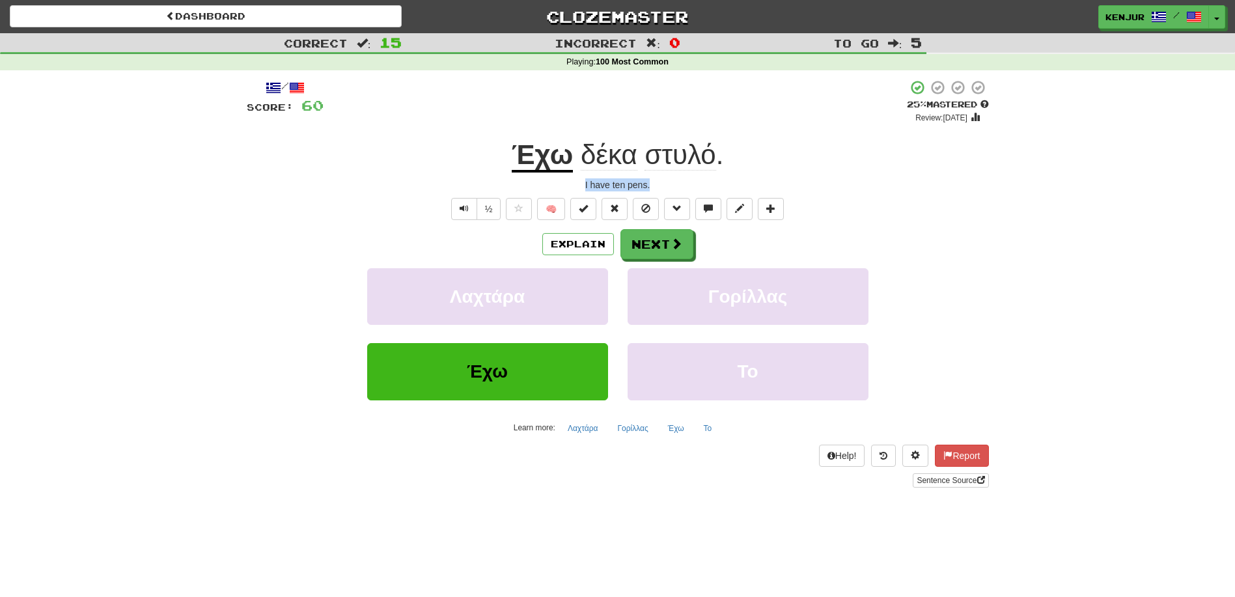
drag, startPoint x: 667, startPoint y: 187, endPoint x: 560, endPoint y: 178, distance: 107.1
click at [560, 178] on div "I have ten pens." at bounding box center [618, 184] width 742 height 13
click at [783, 184] on div "I have ten pens." at bounding box center [618, 184] width 742 height 13
click at [460, 205] on span "Text-to-speech controls" at bounding box center [464, 208] width 9 height 9
click at [644, 239] on button "Next" at bounding box center [657, 245] width 73 height 30
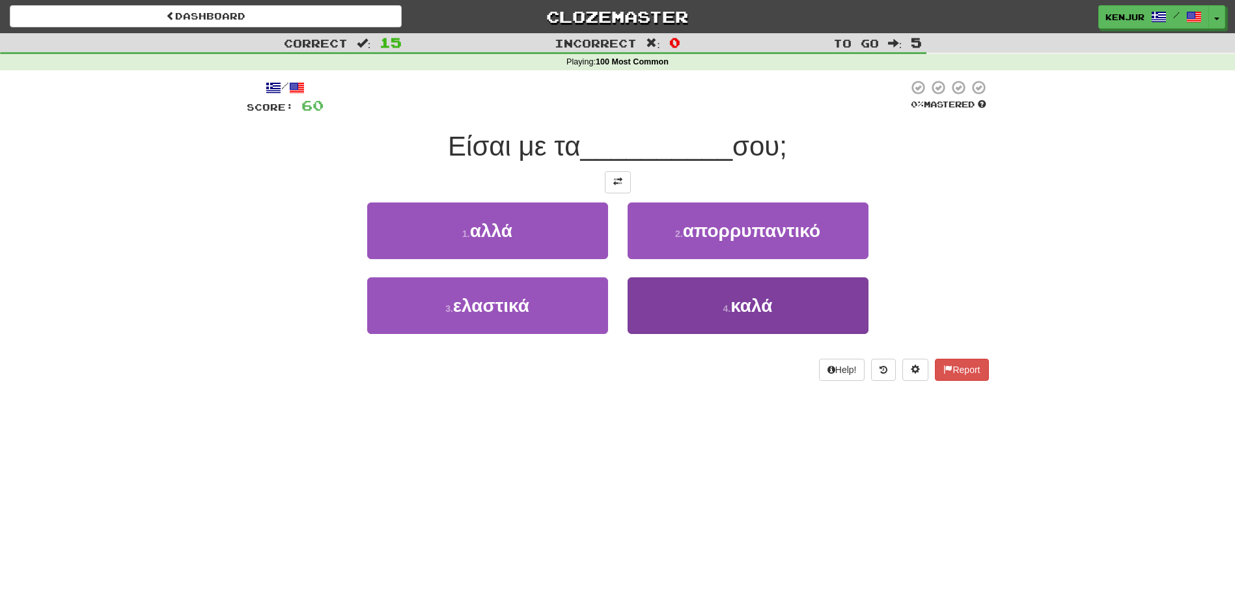
click at [639, 303] on button "4 . καλά" at bounding box center [748, 305] width 241 height 57
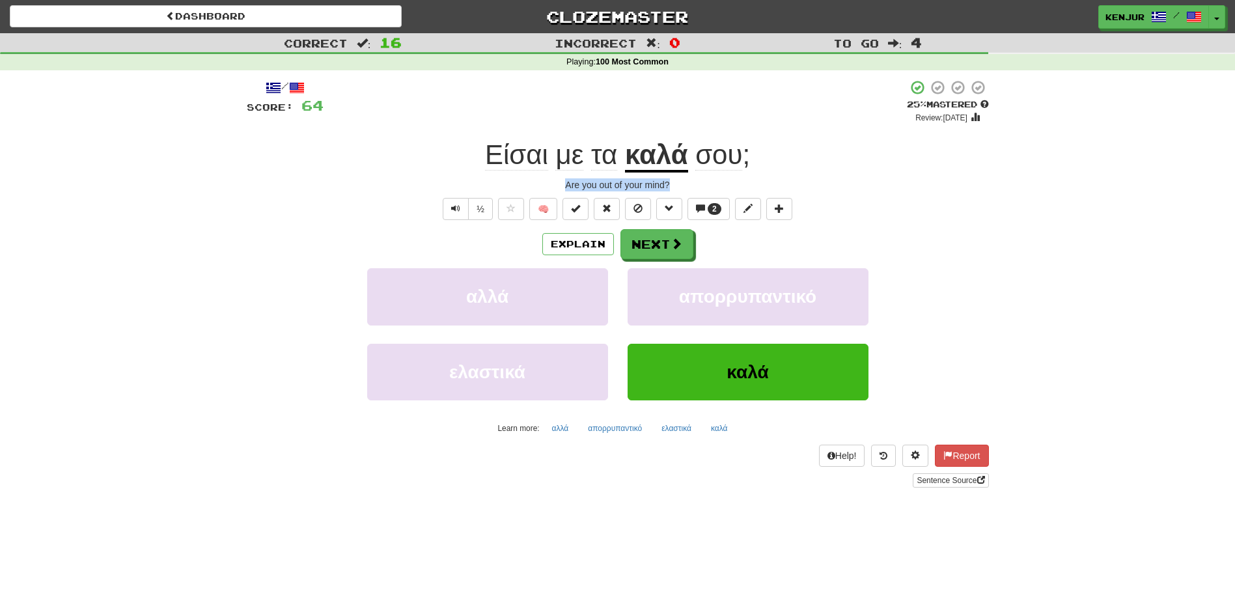
drag, startPoint x: 671, startPoint y: 181, endPoint x: 555, endPoint y: 184, distance: 116.6
click at [552, 183] on div "Are you out of your mind?" at bounding box center [618, 184] width 742 height 13
click at [883, 157] on div "Είσαι με τα καλά σου ;" at bounding box center [618, 155] width 742 height 36
click at [454, 207] on span "Text-to-speech controls" at bounding box center [455, 208] width 9 height 9
click at [667, 247] on button "Next" at bounding box center [657, 245] width 73 height 30
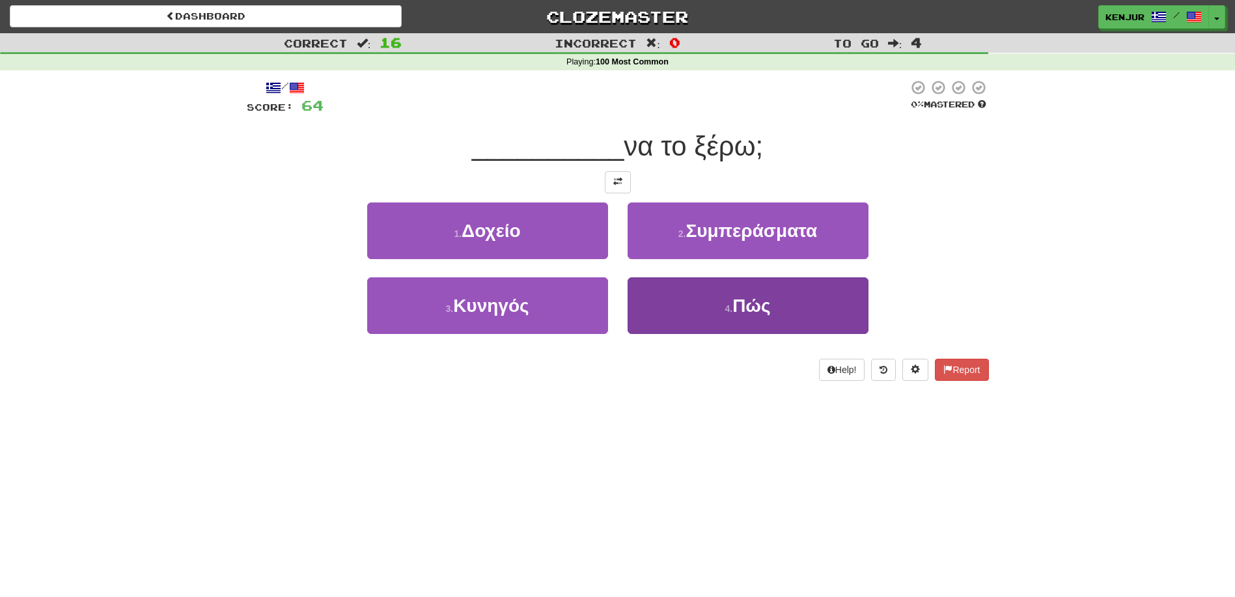
click at [682, 311] on button "4 . Πώς" at bounding box center [748, 305] width 241 height 57
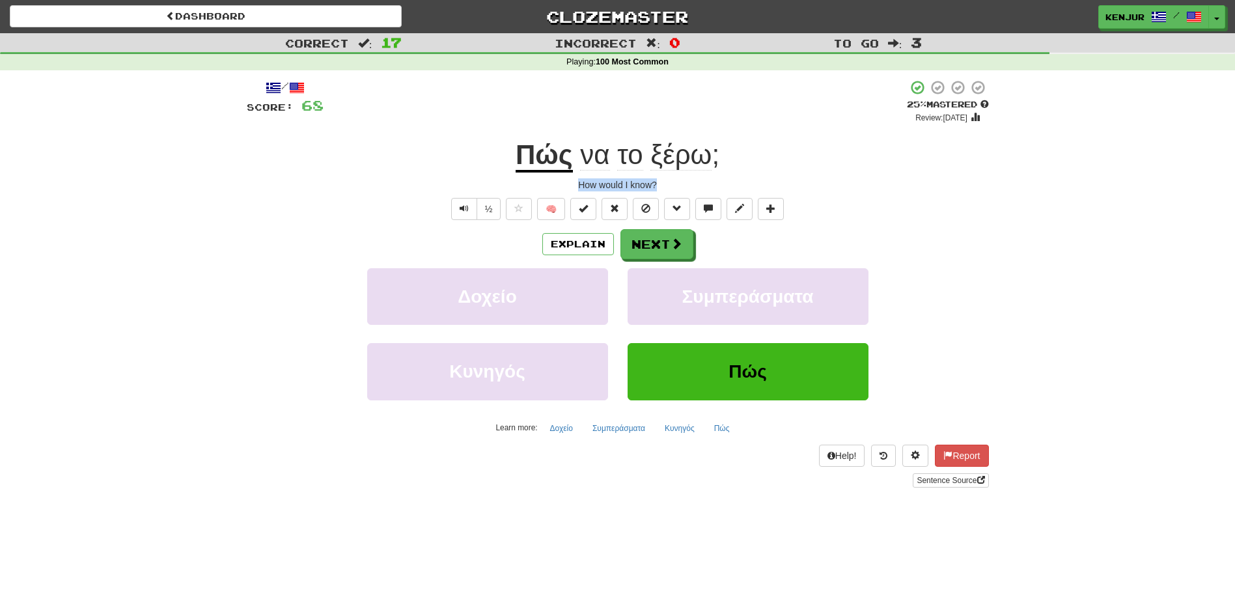
drag, startPoint x: 576, startPoint y: 183, endPoint x: 674, endPoint y: 183, distance: 98.3
click at [674, 183] on div "How would I know?" at bounding box center [618, 184] width 742 height 13
click at [987, 182] on div "How would I know?" at bounding box center [618, 184] width 742 height 13
click at [452, 209] on button "Text-to-speech controls" at bounding box center [464, 209] width 26 height 22
click at [650, 240] on button "Next" at bounding box center [657, 245] width 73 height 30
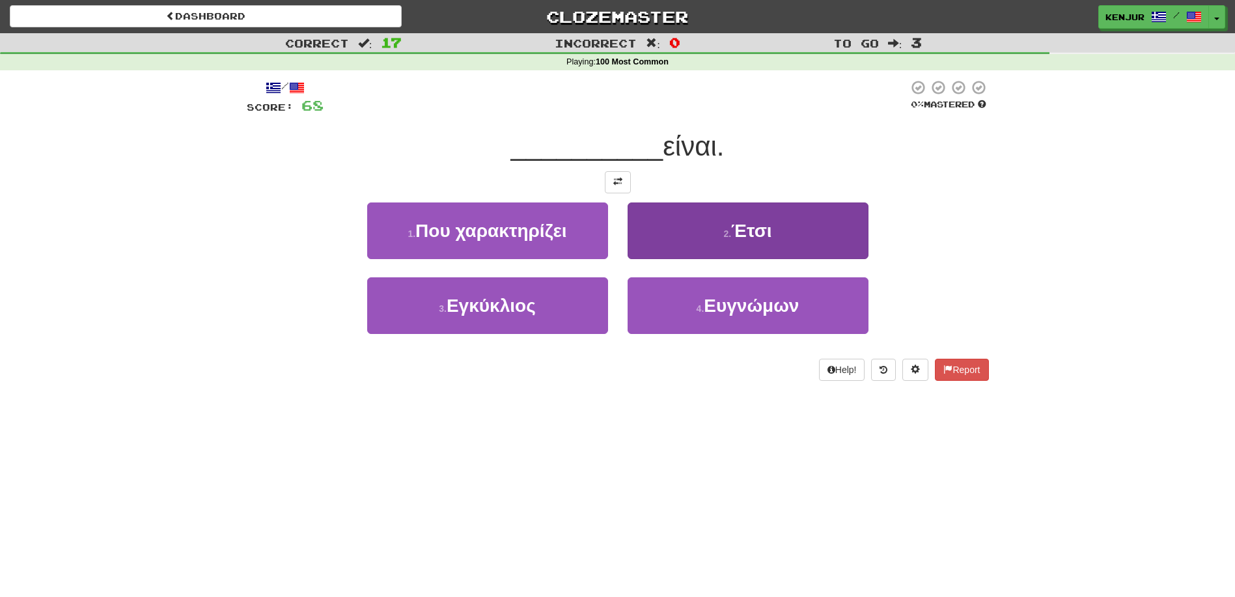
click at [646, 233] on button "2 . Έτσι" at bounding box center [748, 230] width 241 height 57
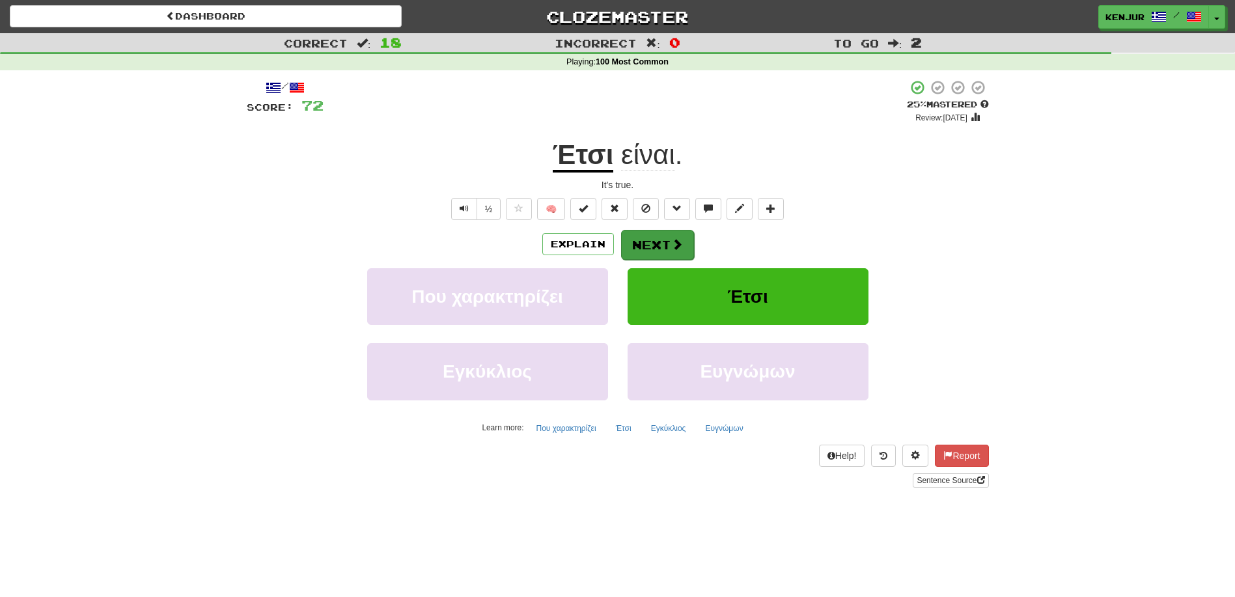
click at [628, 253] on button "Next" at bounding box center [657, 245] width 73 height 30
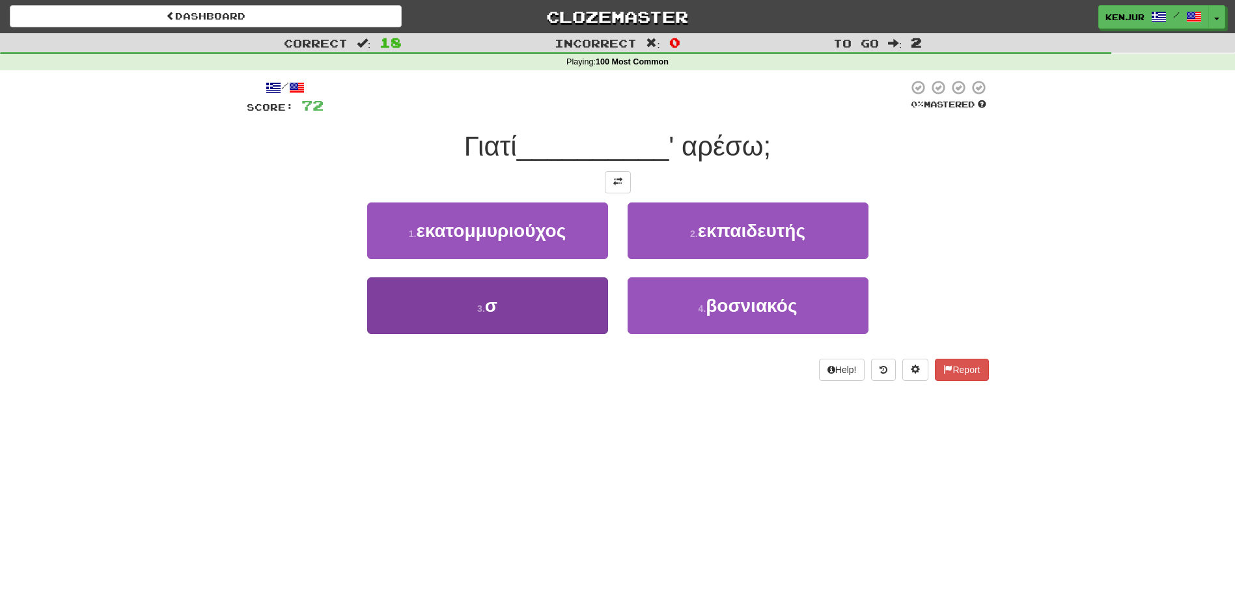
click at [562, 294] on button "3 . σ" at bounding box center [487, 305] width 241 height 57
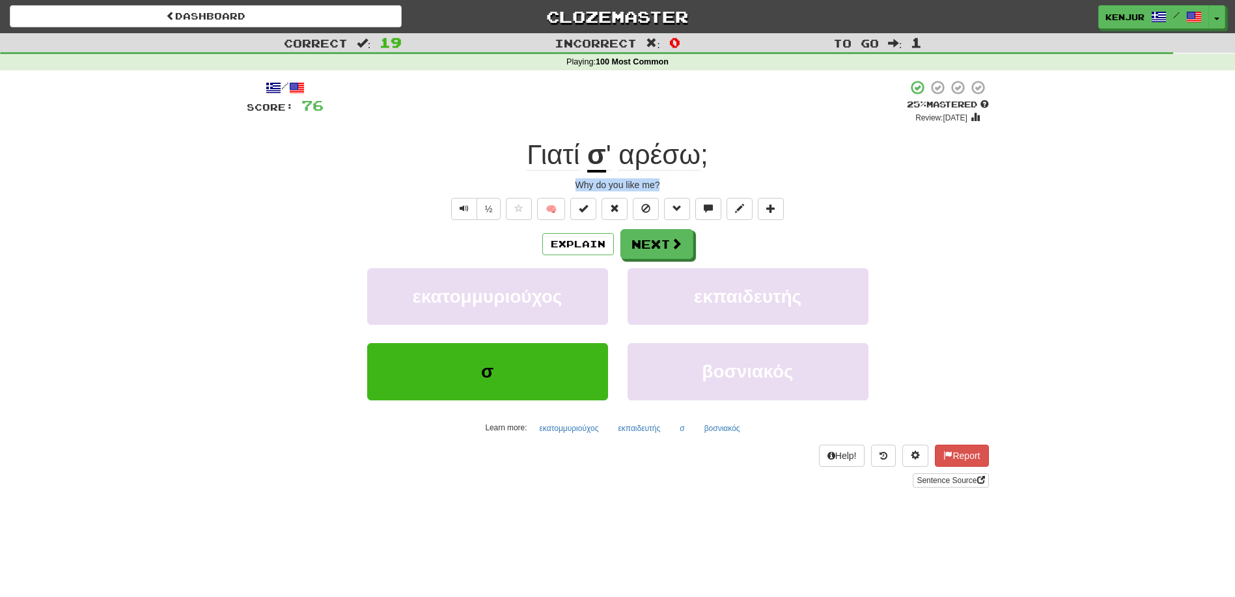
drag, startPoint x: 658, startPoint y: 184, endPoint x: 558, endPoint y: 182, distance: 100.3
click at [558, 182] on div "Why do you like me?" at bounding box center [618, 184] width 742 height 13
click at [805, 170] on div "Γιατί σ ' αρέσω ;" at bounding box center [618, 155] width 742 height 36
click at [466, 209] on span "Text-to-speech controls" at bounding box center [464, 208] width 9 height 9
click at [650, 163] on span "αρέσω" at bounding box center [659, 154] width 82 height 31
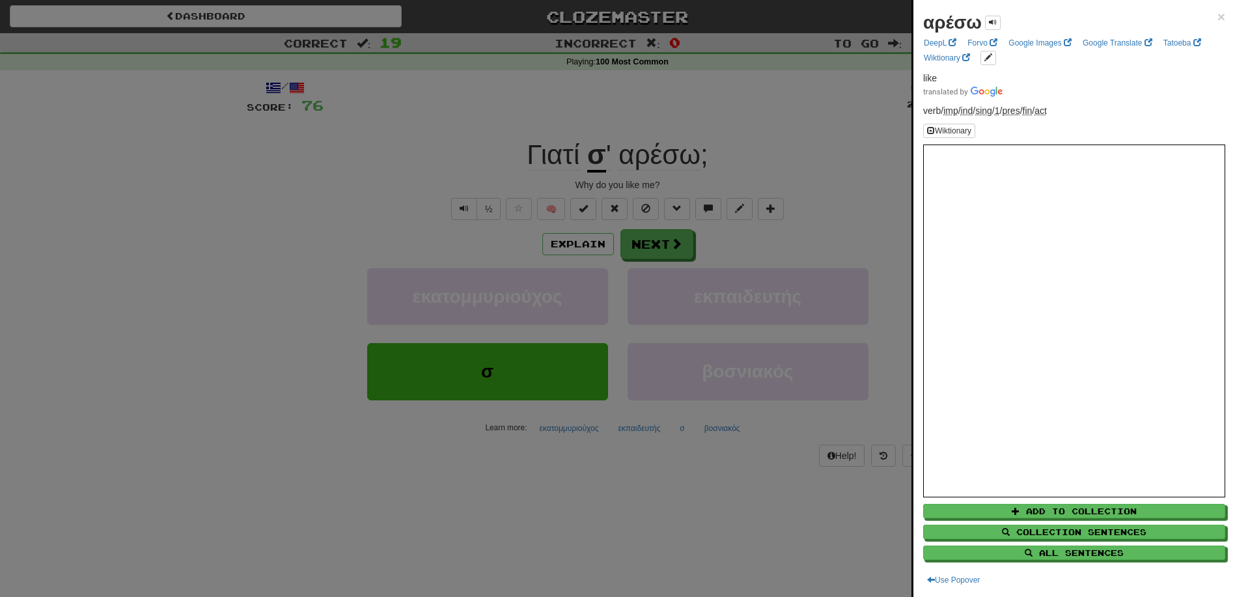
click at [650, 163] on div at bounding box center [617, 298] width 1235 height 597
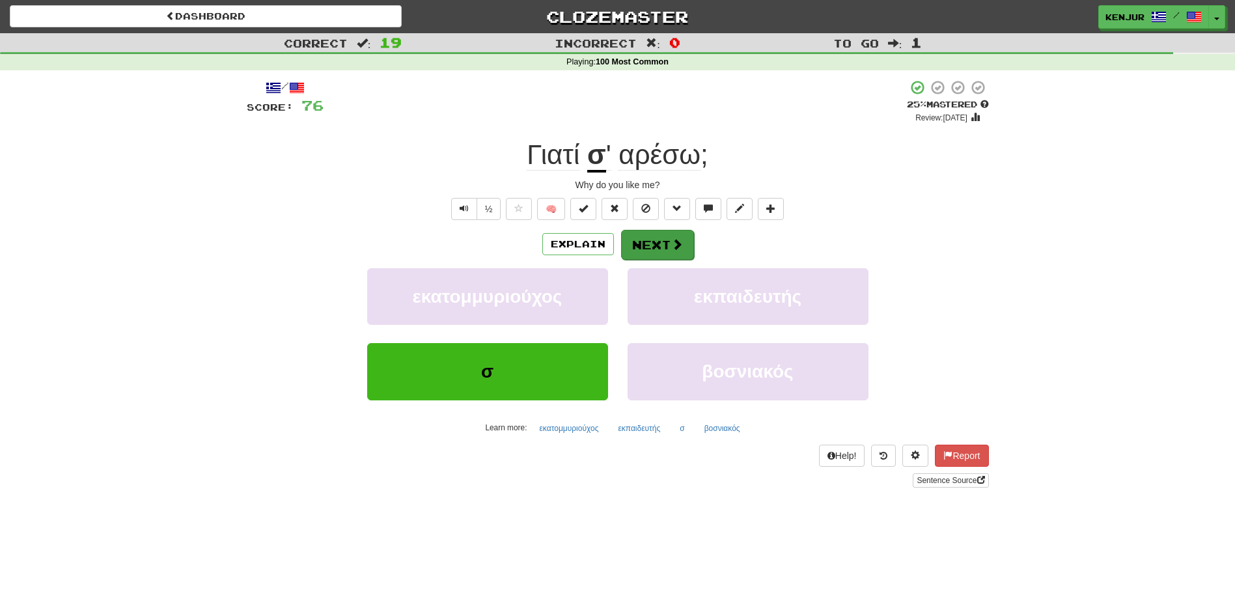
click at [650, 246] on button "Next" at bounding box center [657, 245] width 73 height 30
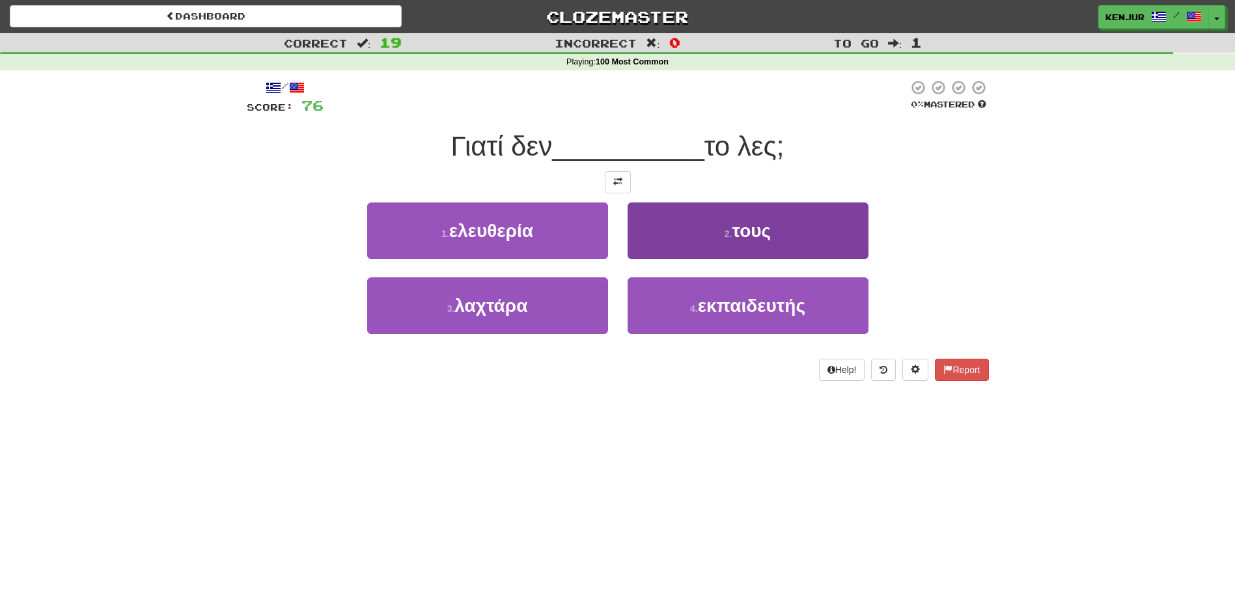
click at [659, 236] on button "2 . τους" at bounding box center [748, 230] width 241 height 57
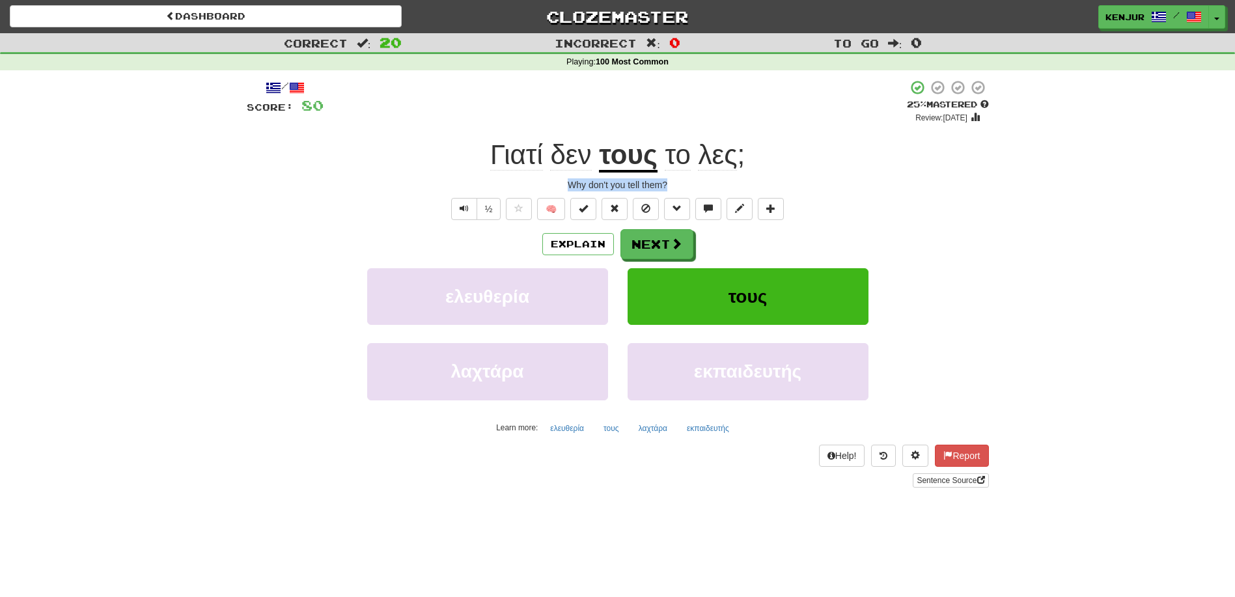
drag, startPoint x: 564, startPoint y: 182, endPoint x: 672, endPoint y: 182, distance: 107.4
click at [672, 182] on div "Why don't you tell them?" at bounding box center [618, 184] width 742 height 13
drag, startPoint x: 963, startPoint y: 218, endPoint x: 906, endPoint y: 210, distance: 58.5
click at [964, 218] on div "½ 🧠" at bounding box center [618, 209] width 742 height 22
click at [458, 208] on button "Text-to-speech controls" at bounding box center [464, 209] width 26 height 22
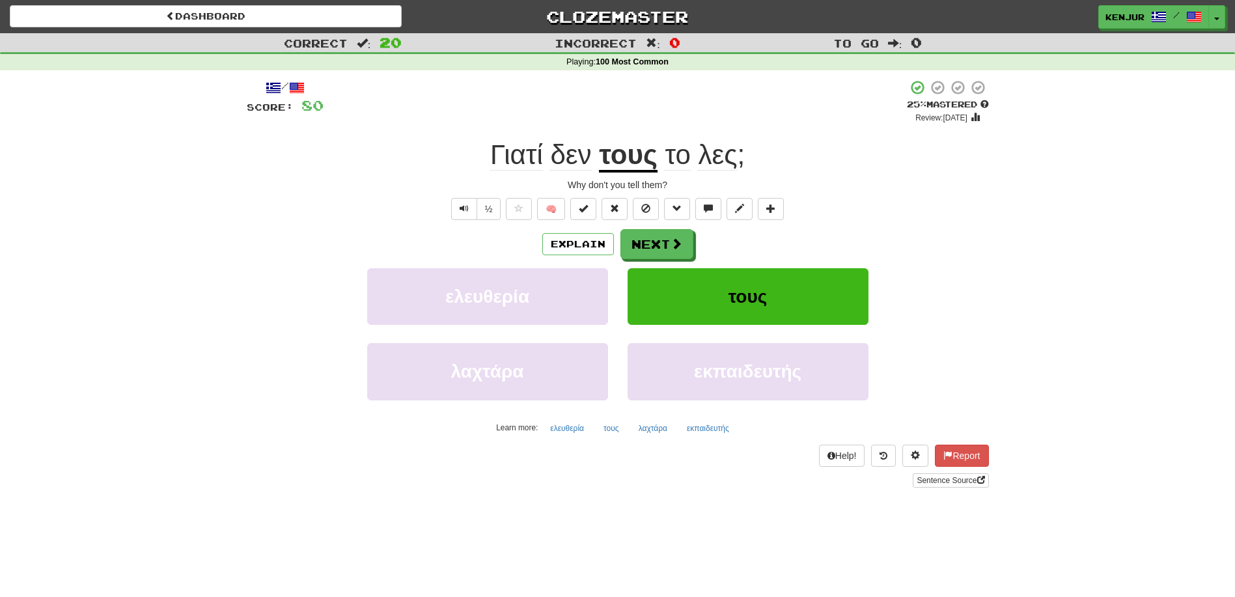
click at [618, 165] on u "τους" at bounding box center [628, 155] width 59 height 33
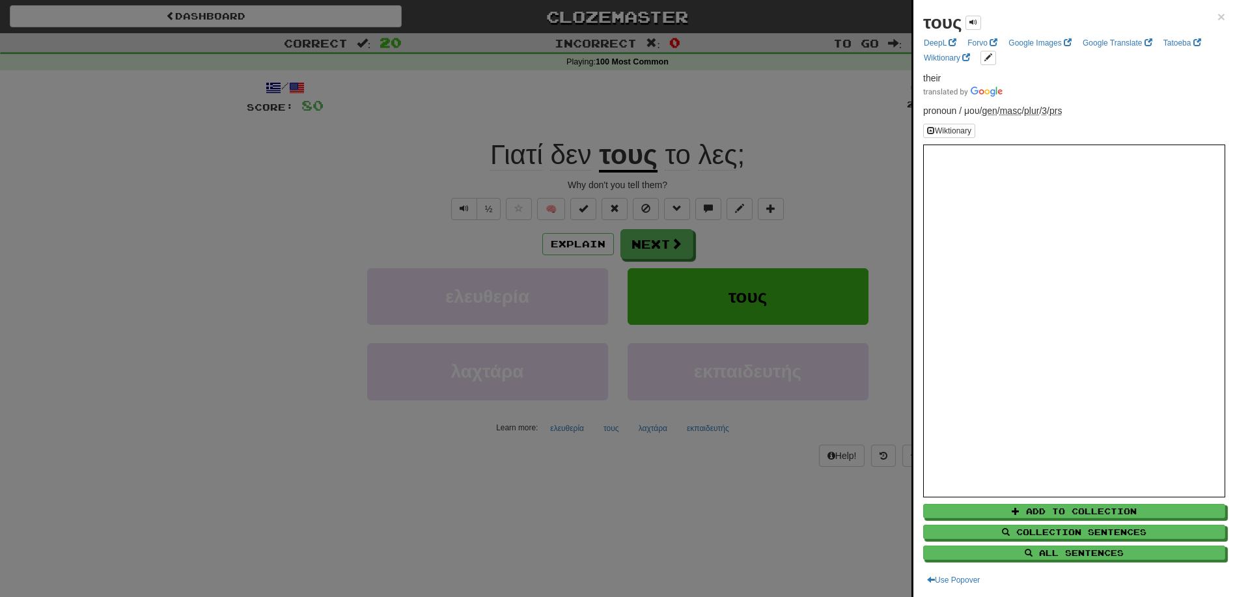
click at [618, 165] on div at bounding box center [617, 298] width 1235 height 597
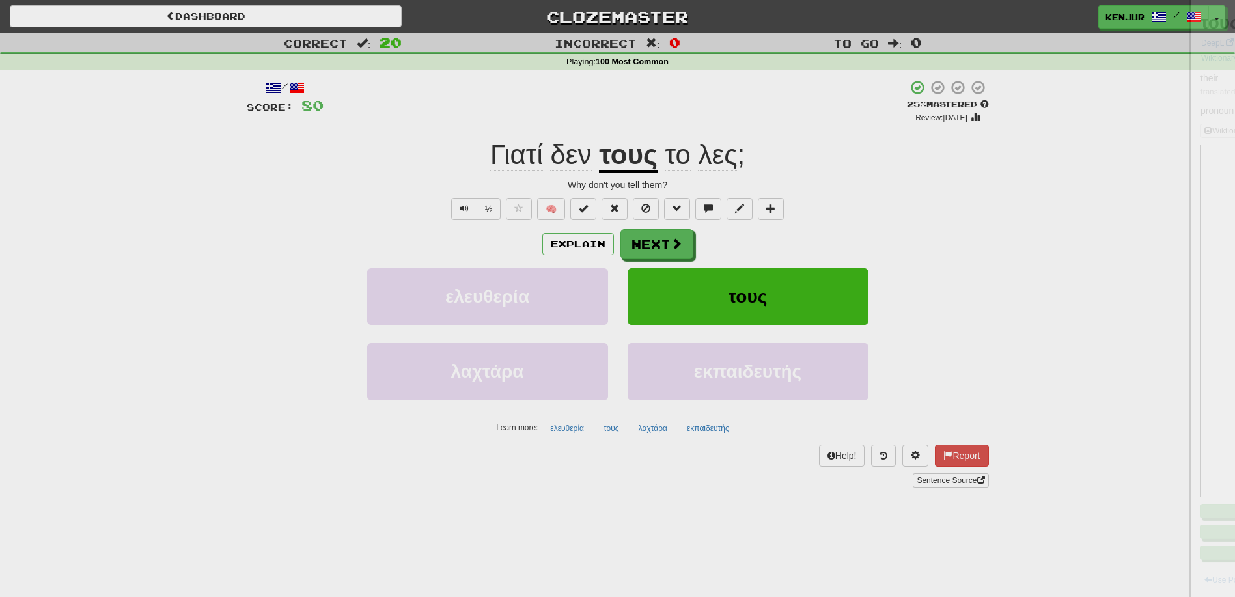
click at [713, 160] on span "λες" at bounding box center [717, 154] width 39 height 31
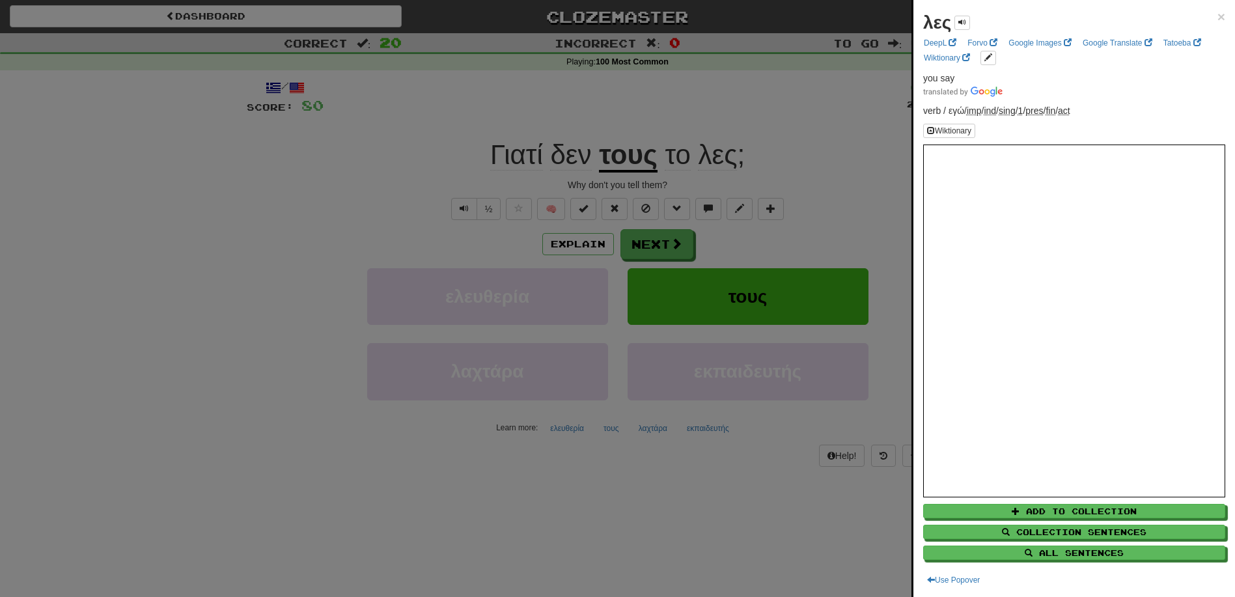
click at [713, 160] on div at bounding box center [617, 298] width 1235 height 597
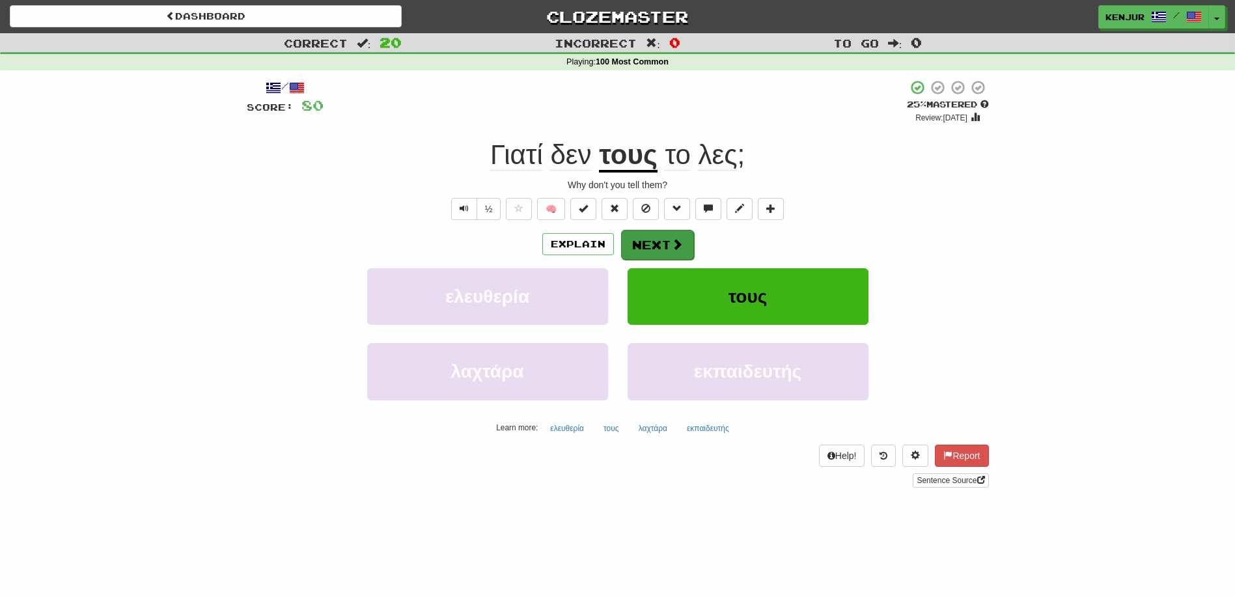
click at [667, 251] on button "Next" at bounding box center [657, 245] width 73 height 30
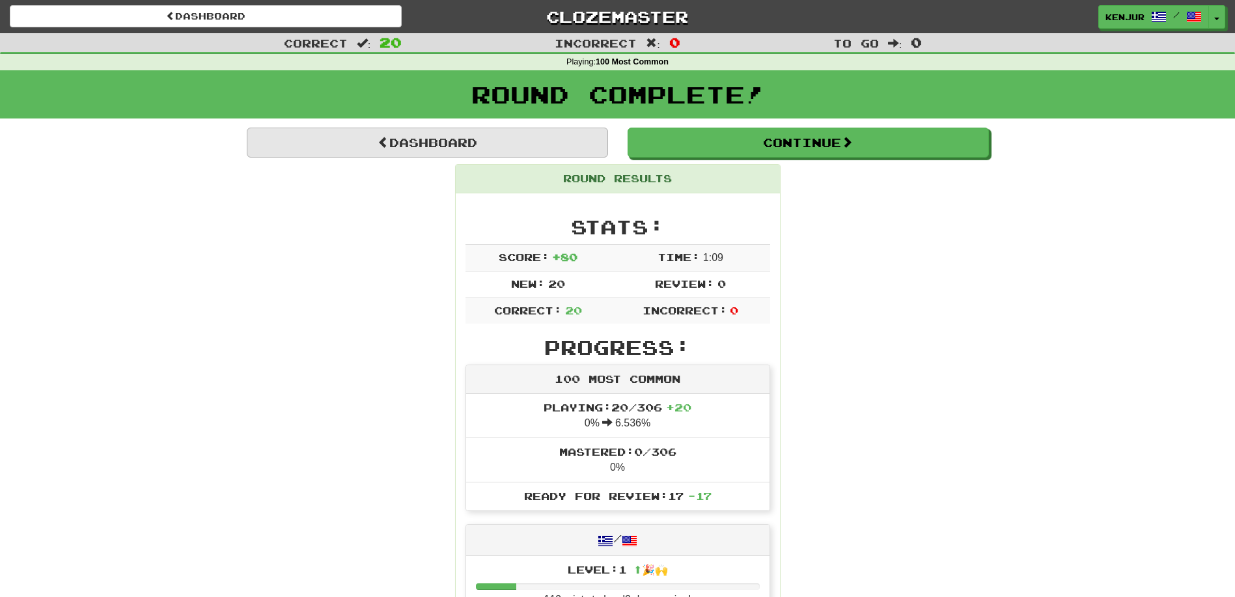
click at [346, 139] on link "Dashboard" at bounding box center [427, 143] width 361 height 30
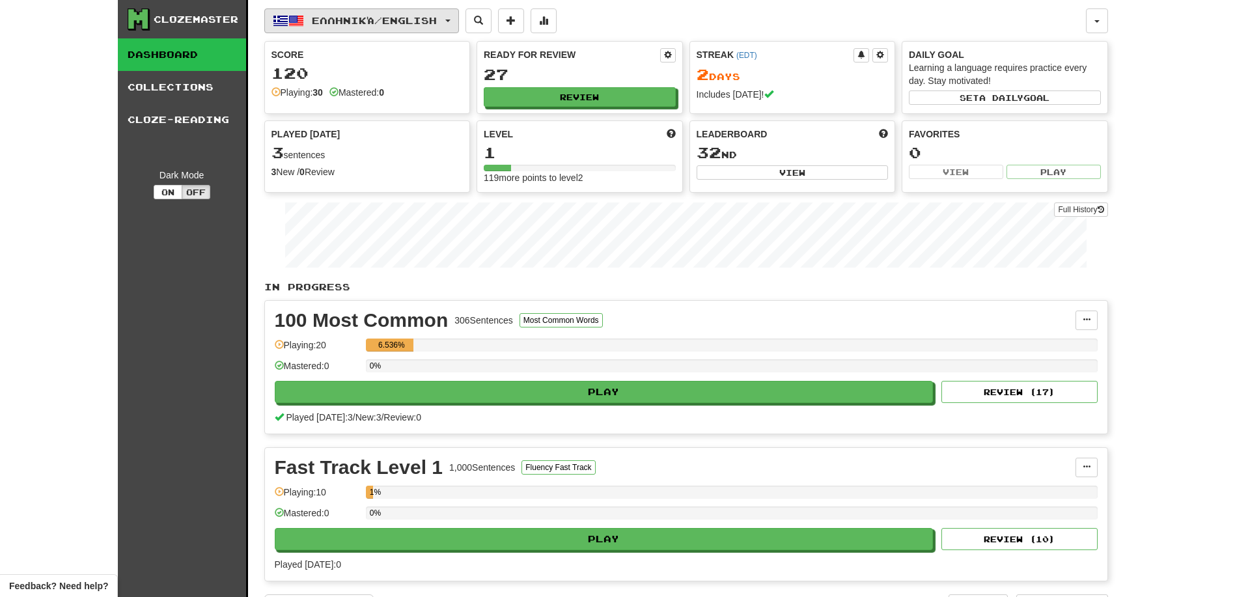
click at [459, 18] on button "Ελληνικά / English" at bounding box center [361, 20] width 195 height 25
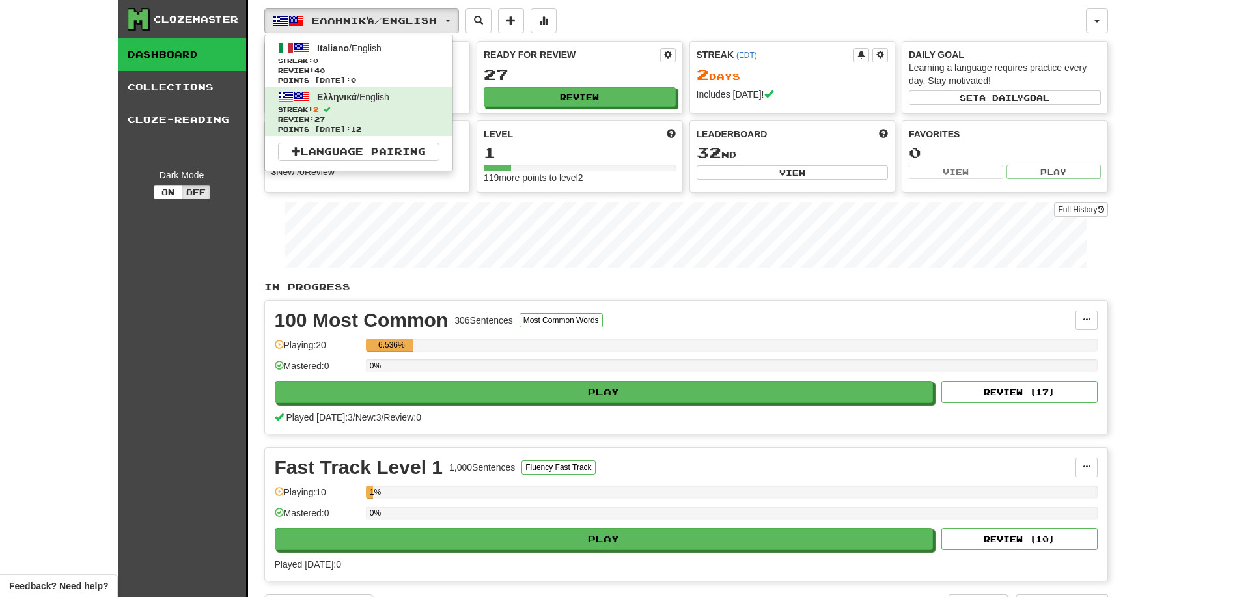
drag, startPoint x: 1167, startPoint y: 155, endPoint x: 1134, endPoint y: 59, distance: 101.7
click at [1169, 154] on div "Clozemaster Dashboard Collections Cloze-Reading Dark Mode On Off Dashboard Coll…" at bounding box center [617, 312] width 1235 height 624
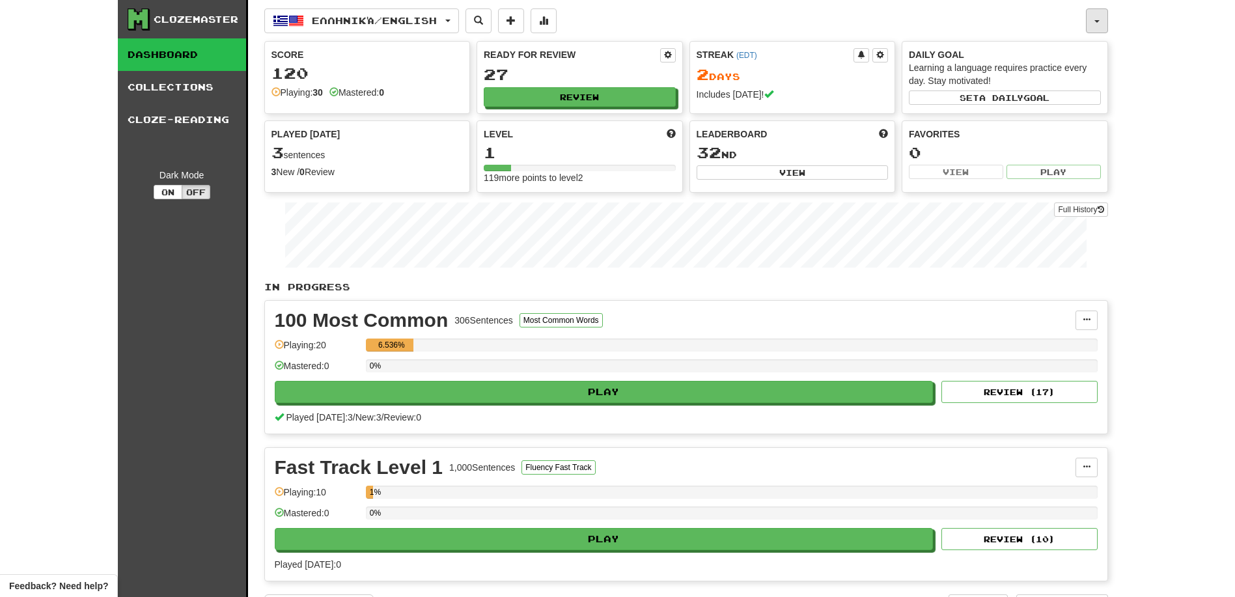
click at [1099, 26] on button "button" at bounding box center [1097, 20] width 22 height 25
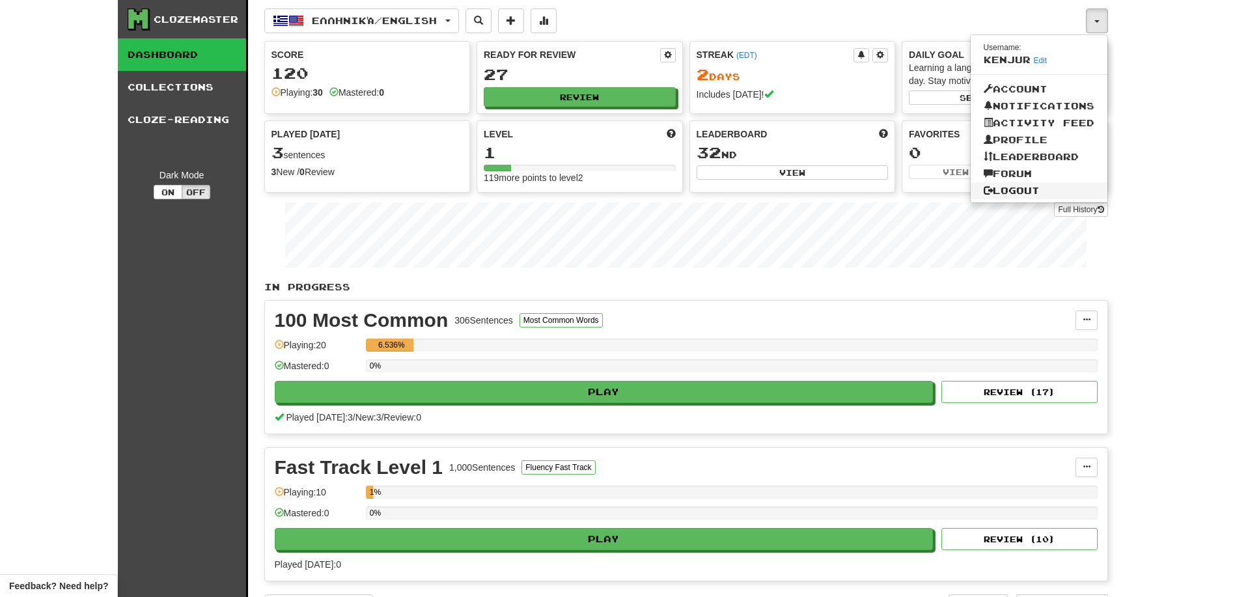
click at [1031, 186] on link "Logout" at bounding box center [1039, 190] width 137 height 17
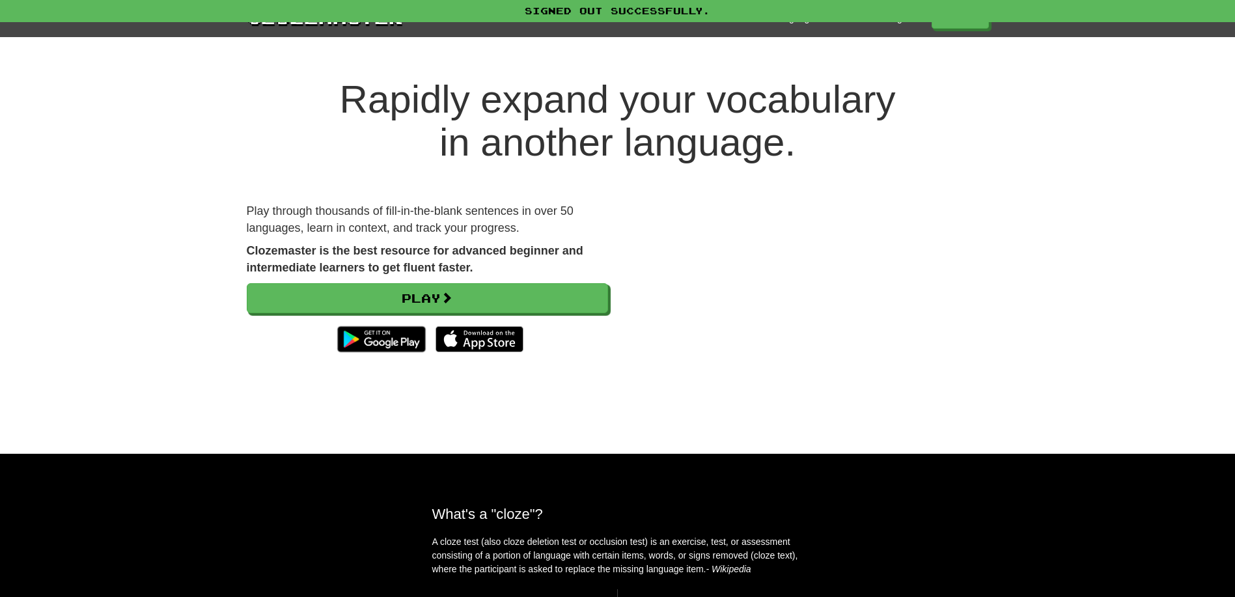
click at [1085, 115] on h1 "Rapidly expand your vocabulary in another language." at bounding box center [617, 121] width 1235 height 86
click at [1090, 72] on div "Rapidly expand your vocabulary in another language. Play through thousands of f…" at bounding box center [617, 253] width 1235 height 402
click at [1038, 23] on div "Clozemaster Languages About Login Play" at bounding box center [617, 18] width 1235 height 37
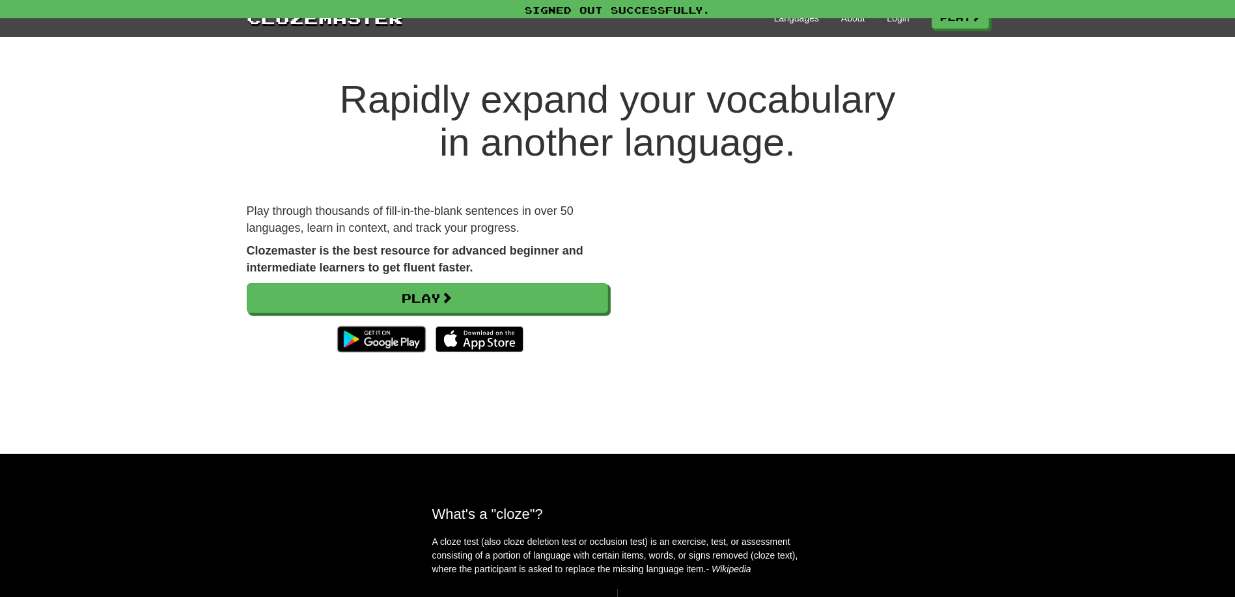
click at [1050, 102] on h1 "Rapidly expand your vocabulary in another language." at bounding box center [617, 121] width 1235 height 86
